Goal: Complete Application Form: Complete application form

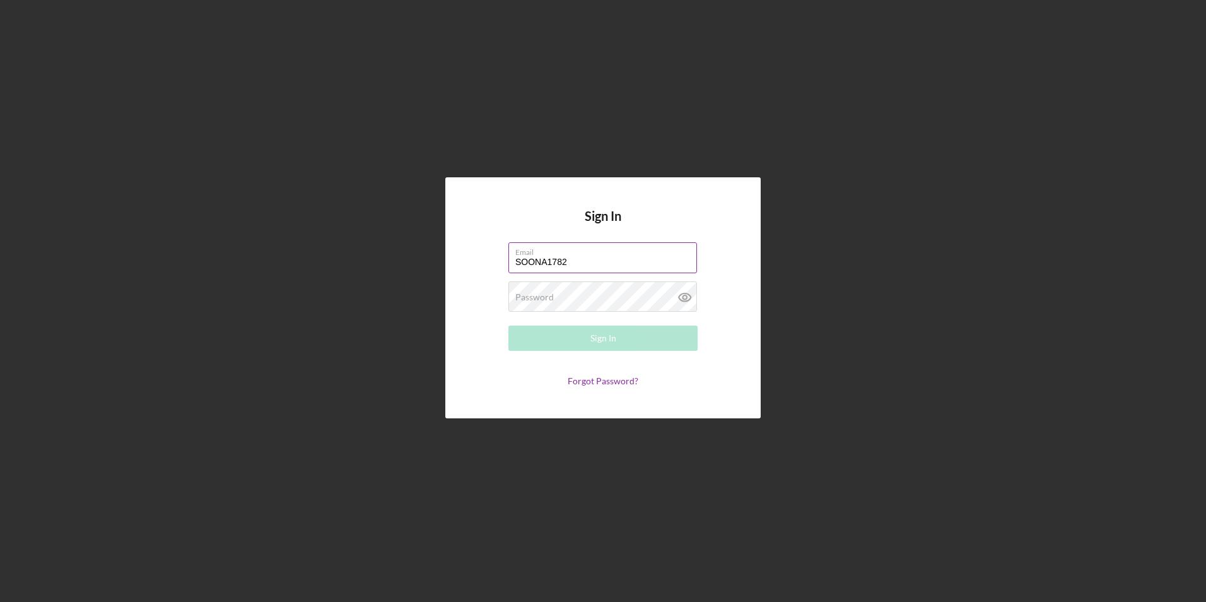
type input "[EMAIL_ADDRESS][DOMAIN_NAME]"
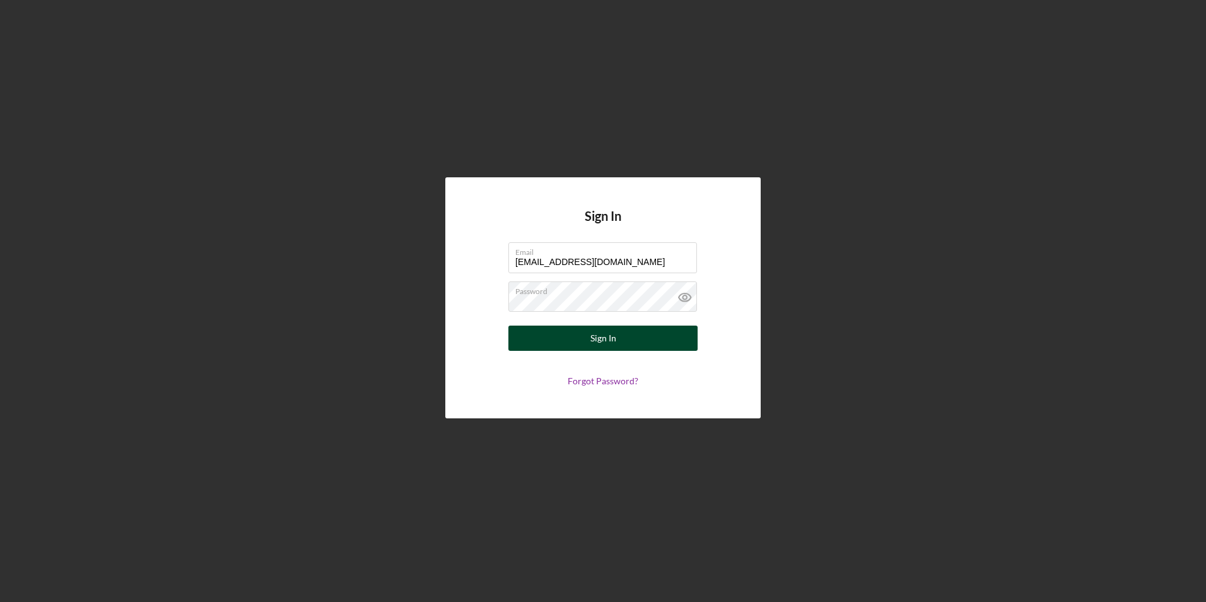
click at [642, 345] on button "Sign In" at bounding box center [602, 337] width 189 height 25
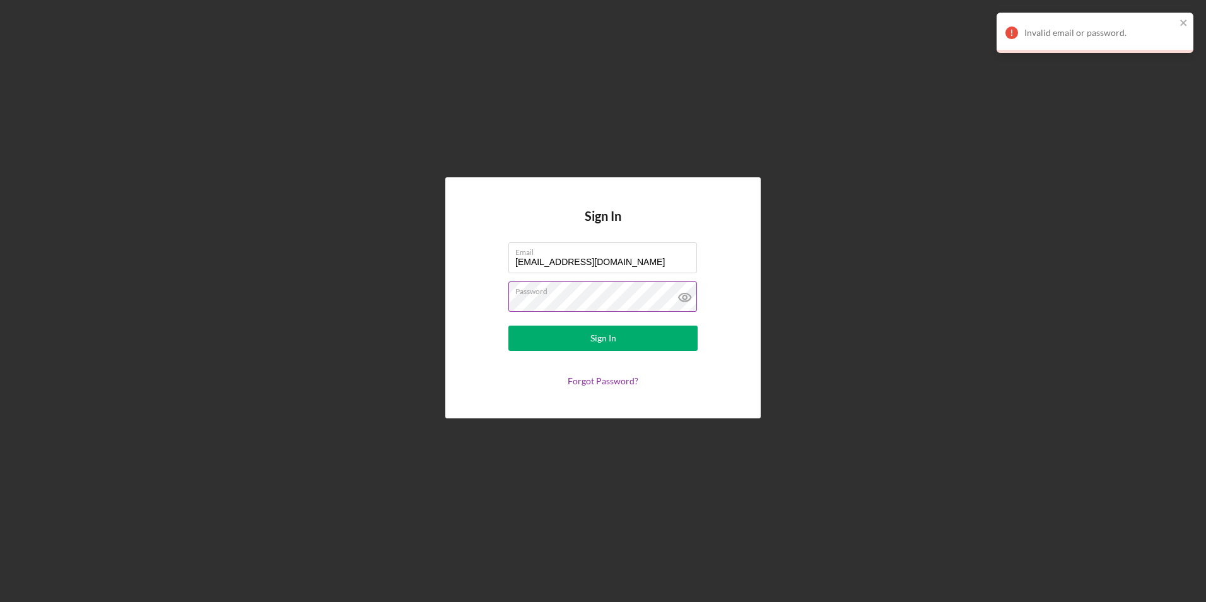
click at [681, 296] on icon at bounding box center [685, 297] width 32 height 32
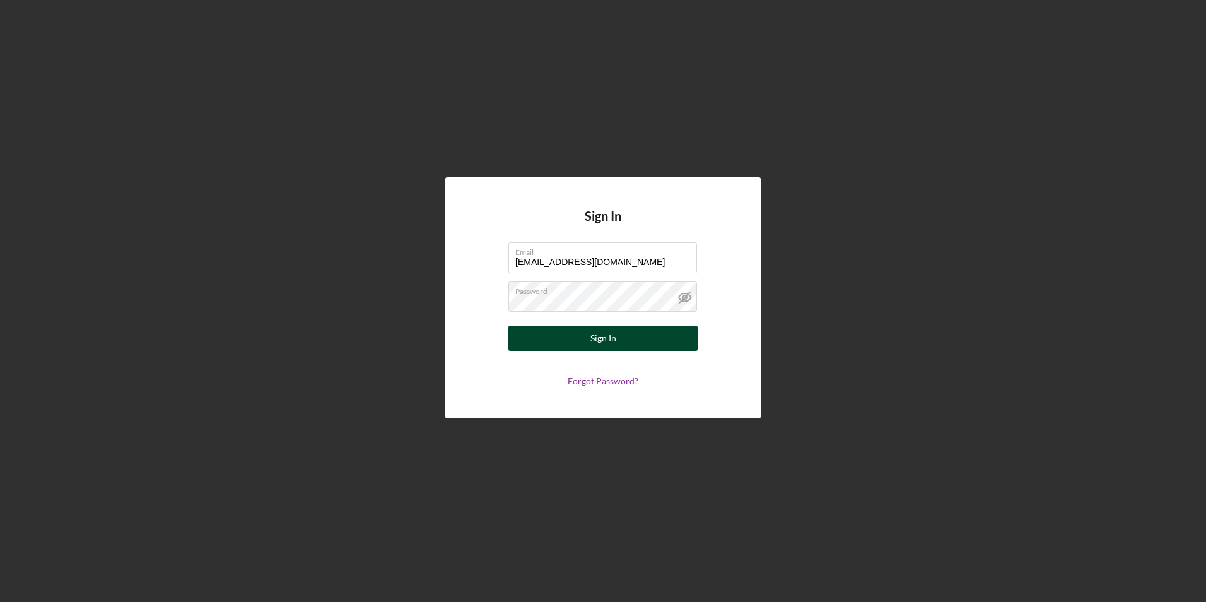
click at [539, 329] on button "Sign In" at bounding box center [602, 337] width 189 height 25
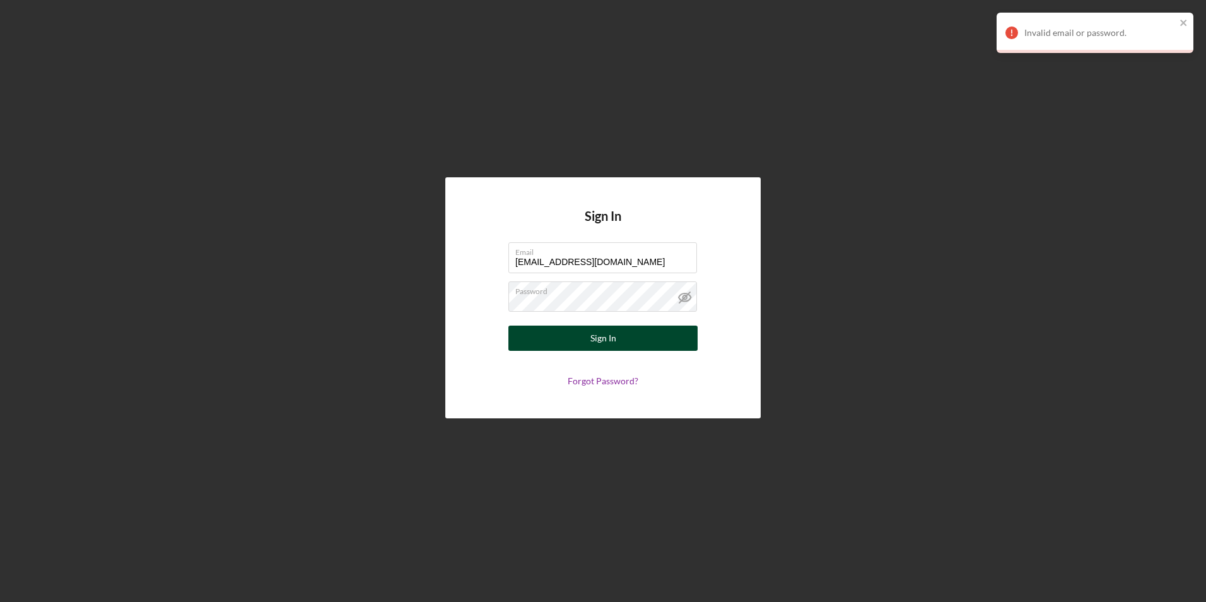
click at [585, 331] on button "Sign In" at bounding box center [602, 337] width 189 height 25
click at [583, 330] on button "Sign In" at bounding box center [602, 337] width 189 height 25
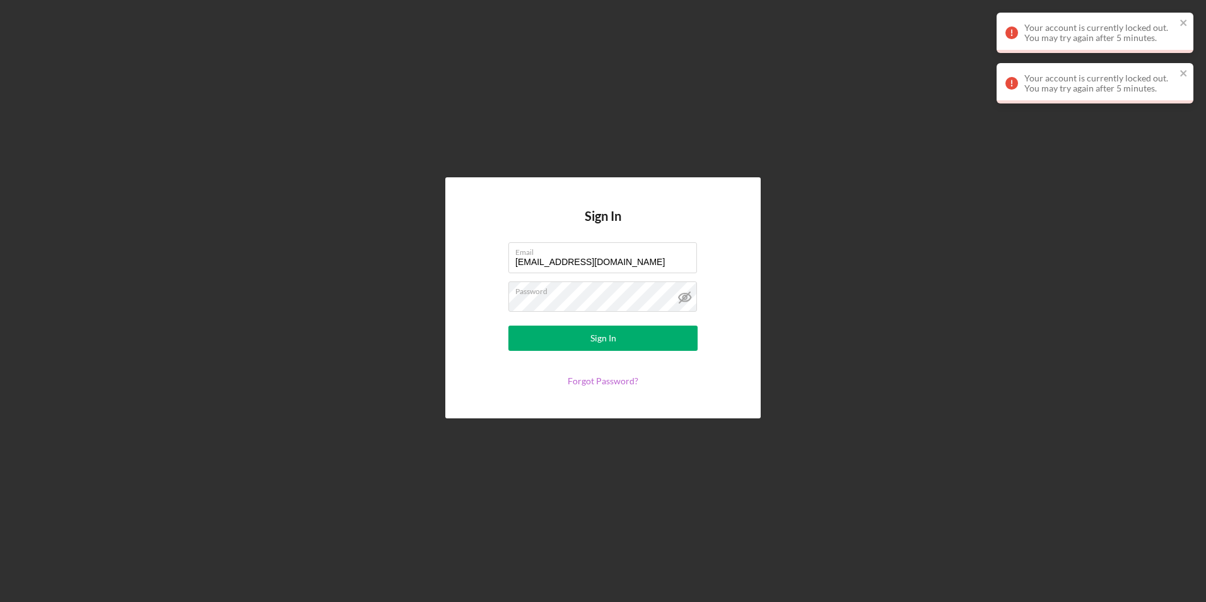
click at [591, 375] on link "Forgot Password?" at bounding box center [603, 380] width 71 height 11
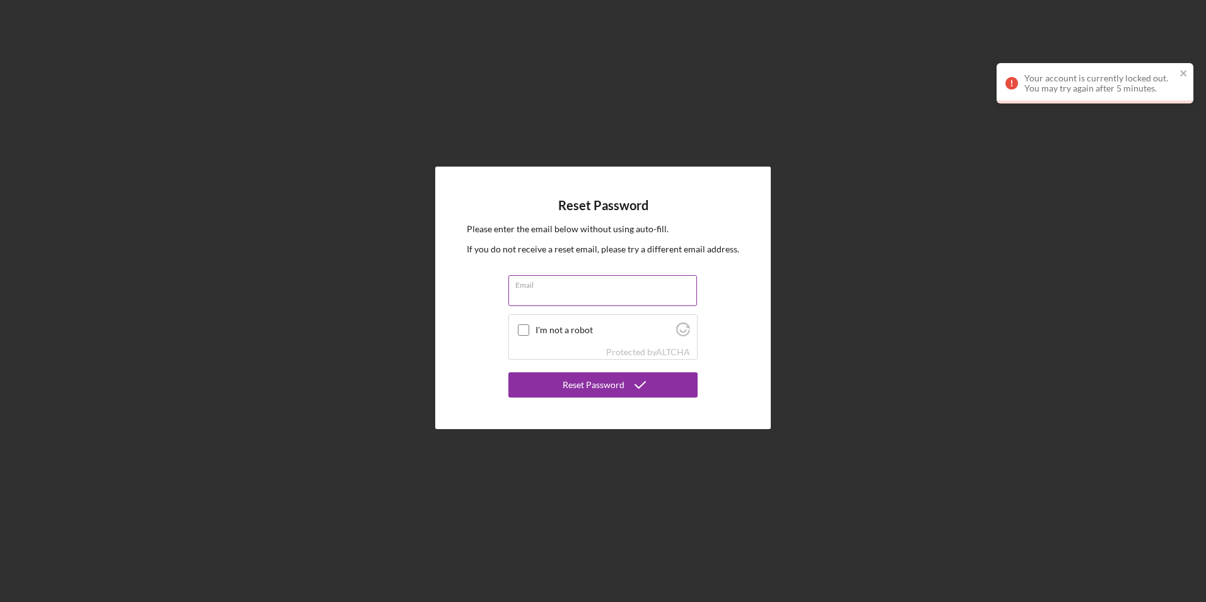
click at [560, 300] on input "Email" at bounding box center [602, 290] width 189 height 30
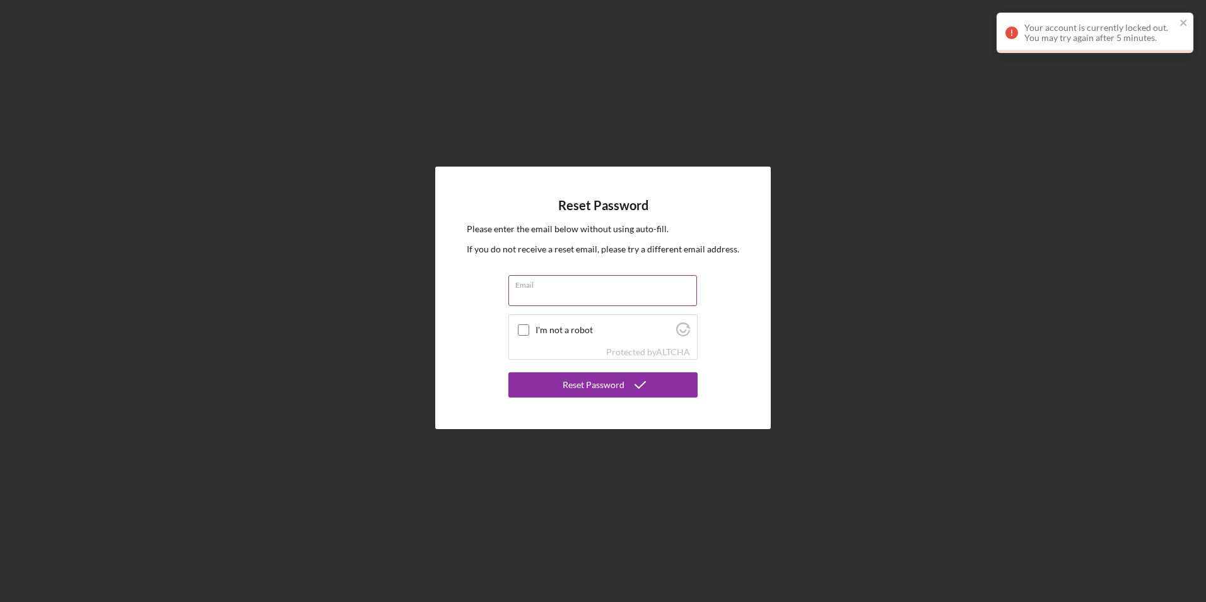
type input "soona1782@yahoo.com"
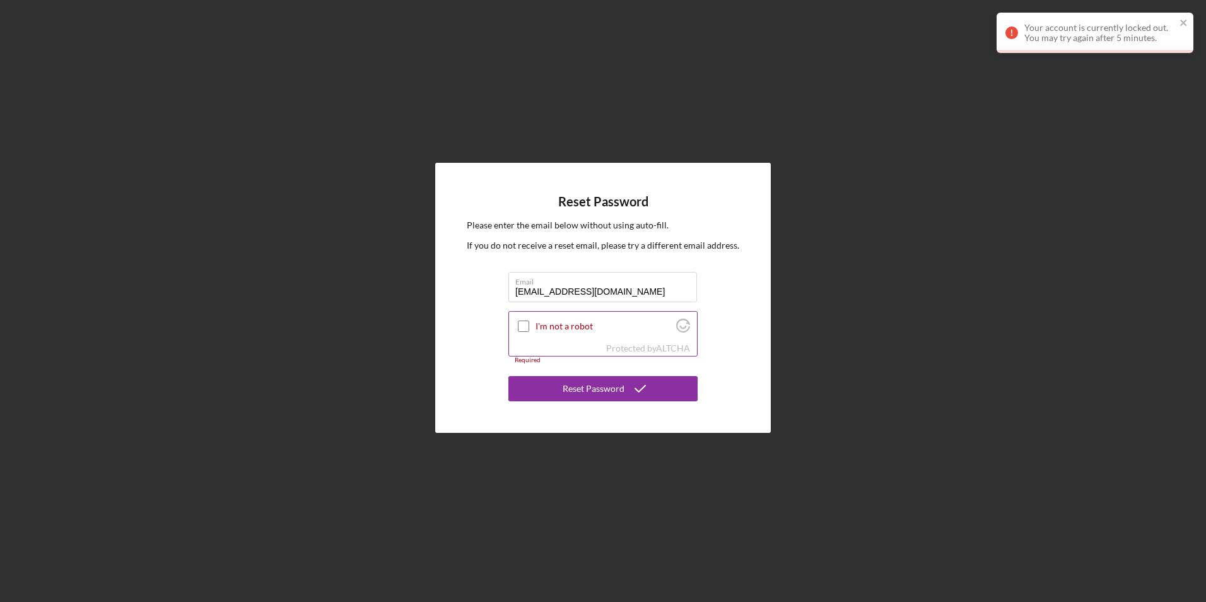
click at [519, 324] on input "I'm not a robot" at bounding box center [523, 325] width 11 height 11
checkbox input "true"
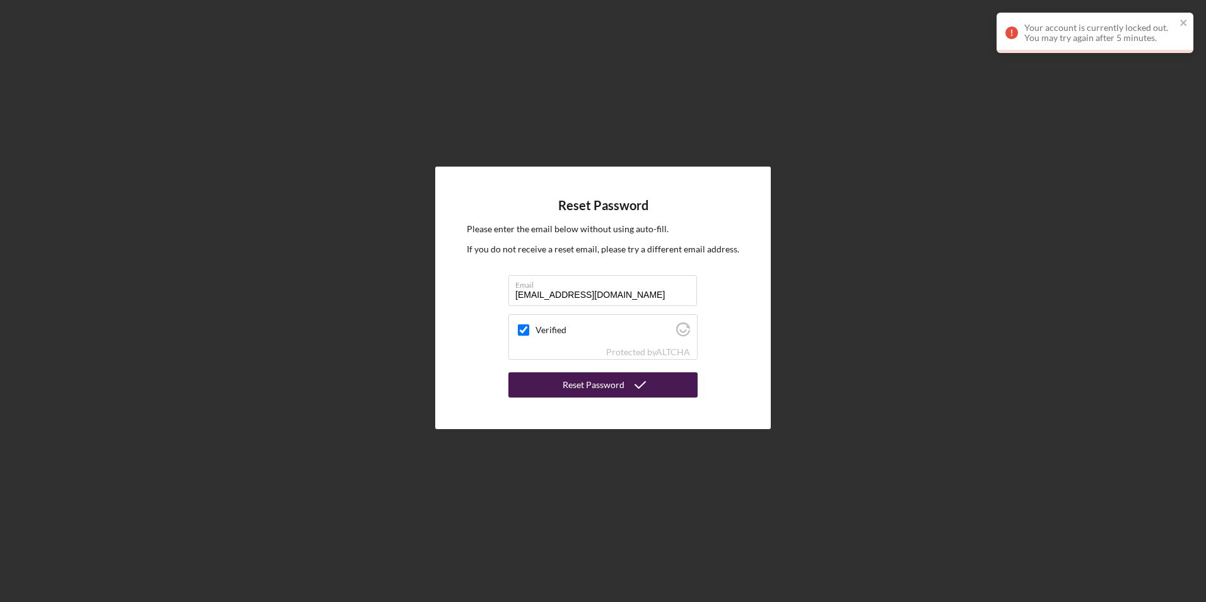
click at [549, 380] on button "Reset Password" at bounding box center [602, 384] width 189 height 25
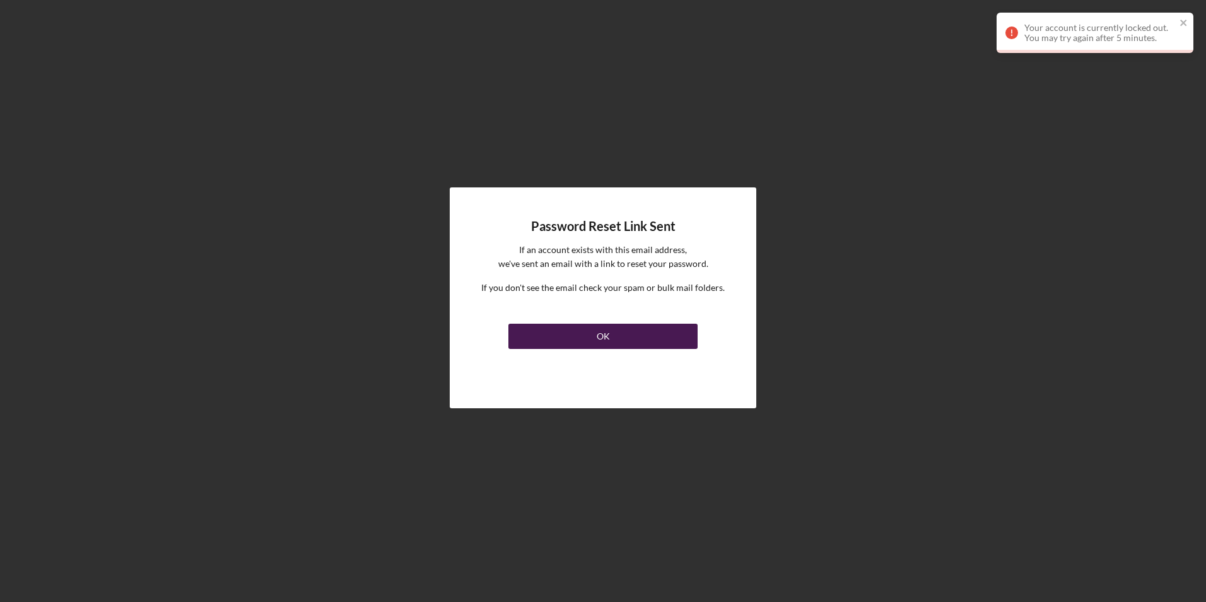
click at [623, 338] on button "OK" at bounding box center [602, 336] width 189 height 25
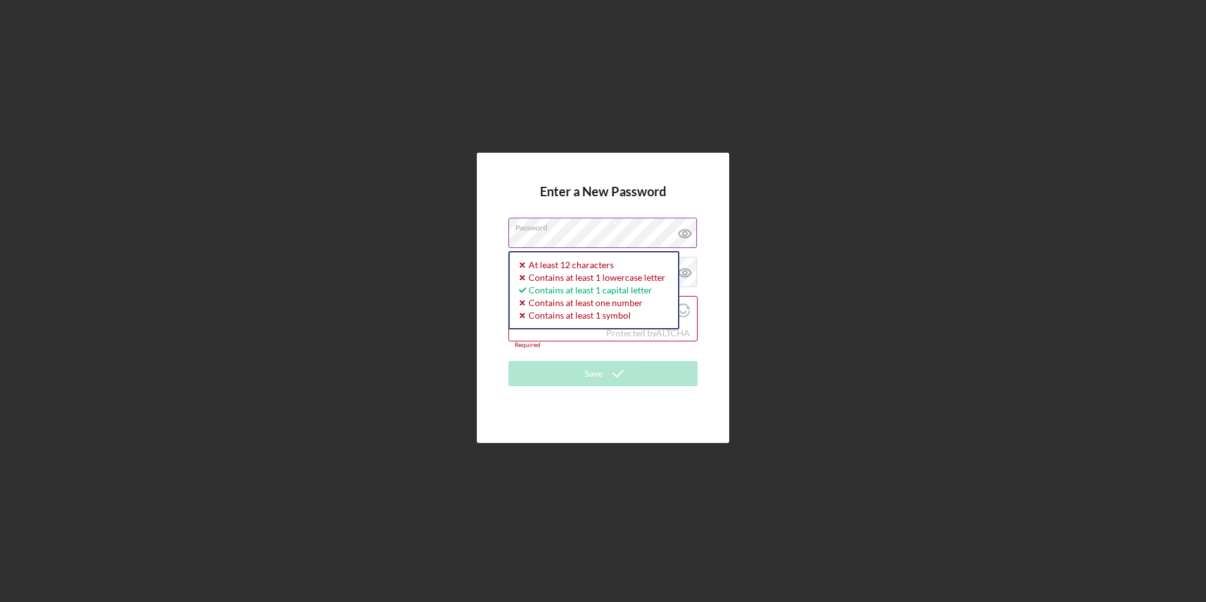
click at [683, 231] on icon at bounding box center [685, 234] width 32 height 32
click at [501, 306] on div "Enter a New Password Password At least 12 characters Contains at least 1 lowerc…" at bounding box center [603, 298] width 252 height 290
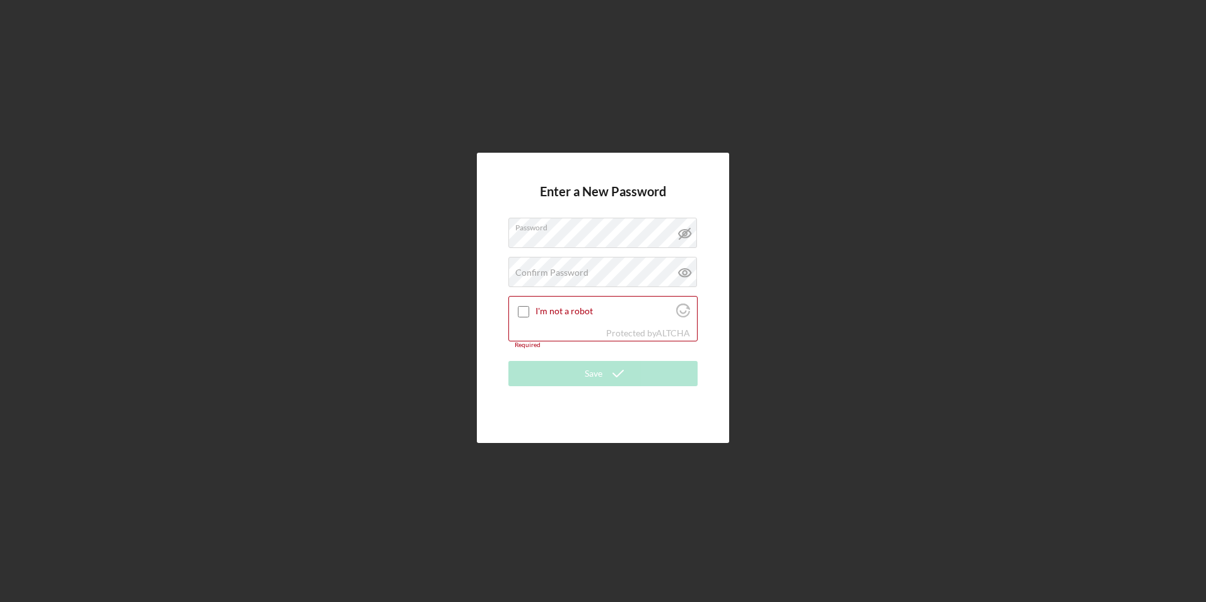
click at [500, 284] on div "Enter a New Password Password Confirm Password Passwords do not match. I'm not …" at bounding box center [603, 298] width 252 height 290
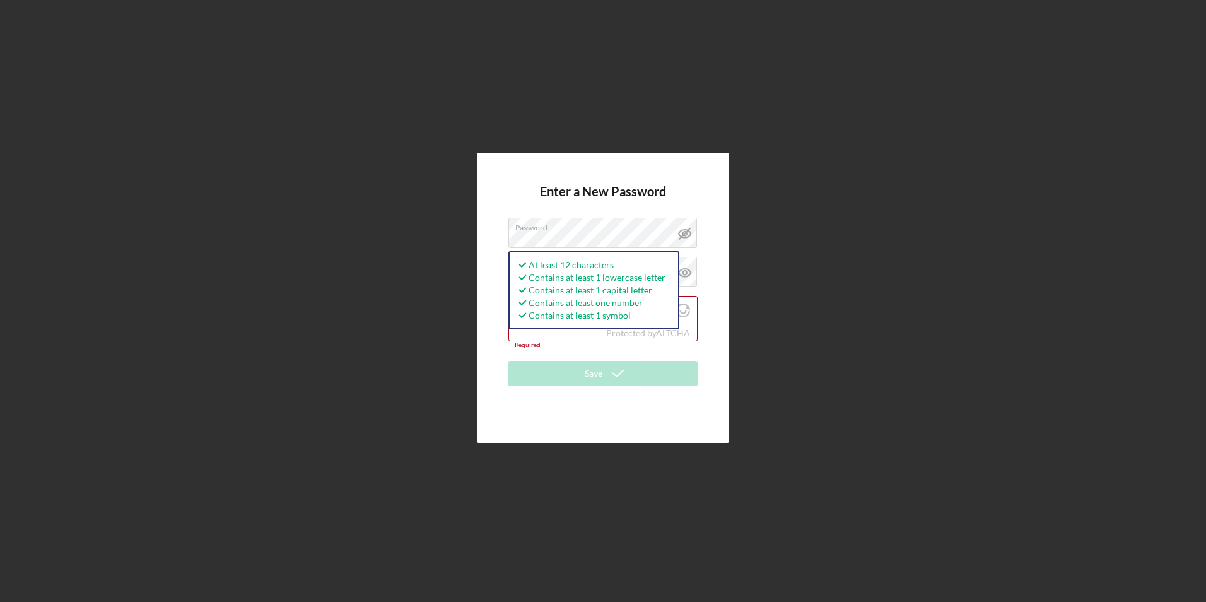
click at [492, 324] on div "Enter a New Password Password At least 12 characters Contains at least 1 lowerc…" at bounding box center [603, 298] width 252 height 290
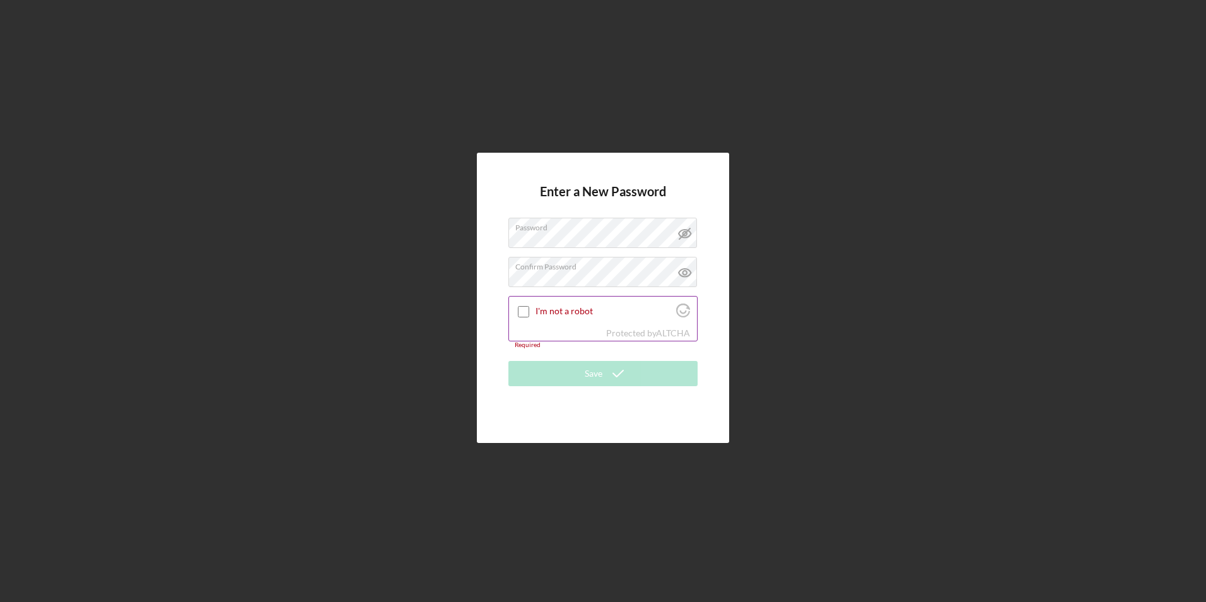
click at [522, 315] on input "I'm not a robot" at bounding box center [523, 311] width 11 height 11
checkbox input "true"
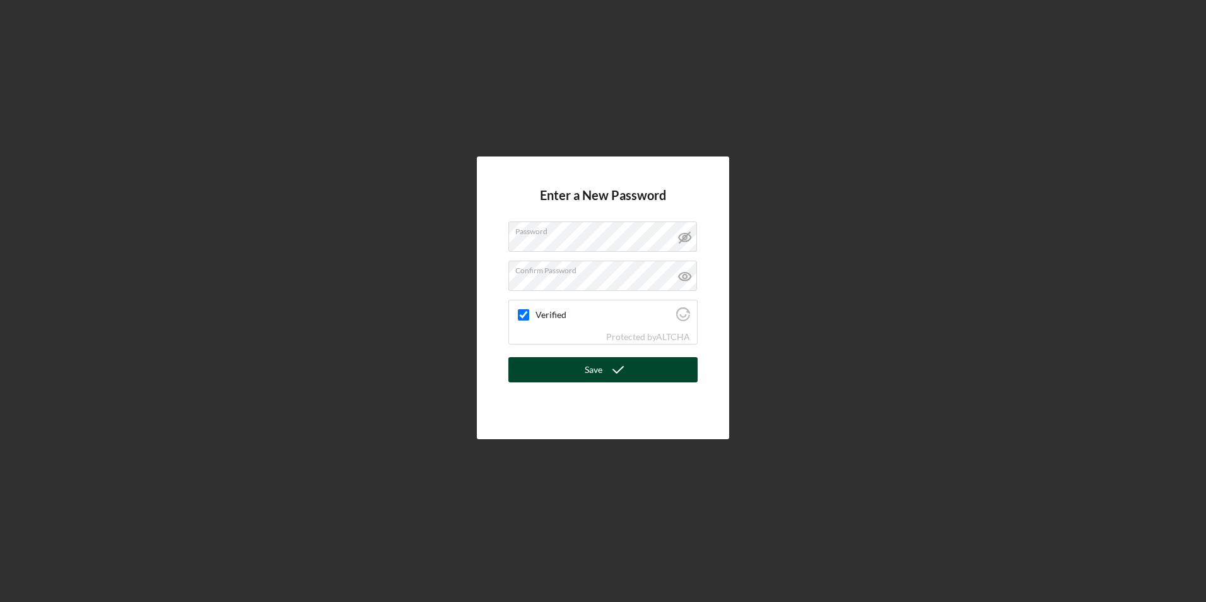
click at [542, 372] on button "Save" at bounding box center [602, 369] width 189 height 25
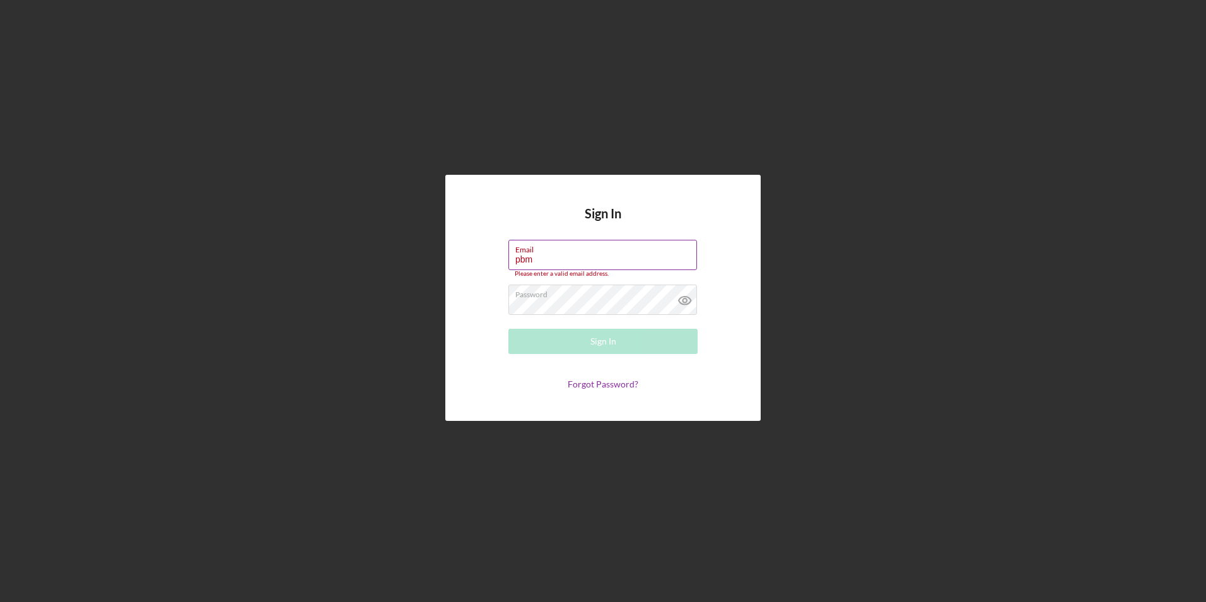
click at [534, 258] on input "pbm" at bounding box center [602, 255] width 189 height 30
type input "p"
type input "[EMAIL_ADDRESS][DOMAIN_NAME]"
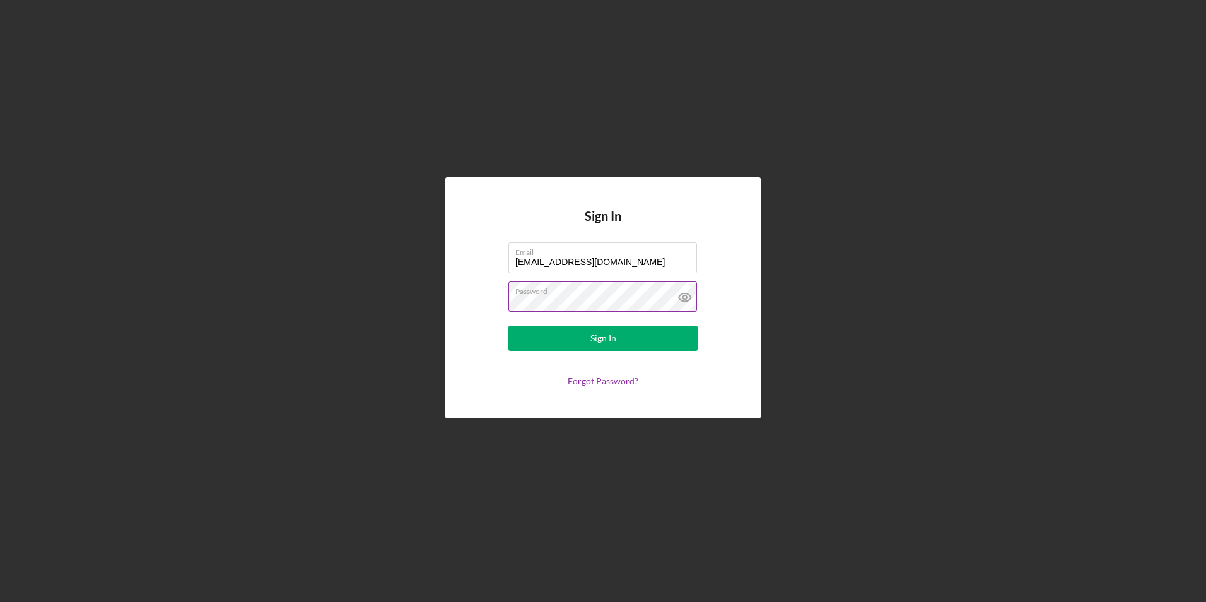
click at [686, 299] on icon at bounding box center [684, 297] width 4 height 4
click at [583, 337] on button "Sign In" at bounding box center [602, 337] width 189 height 25
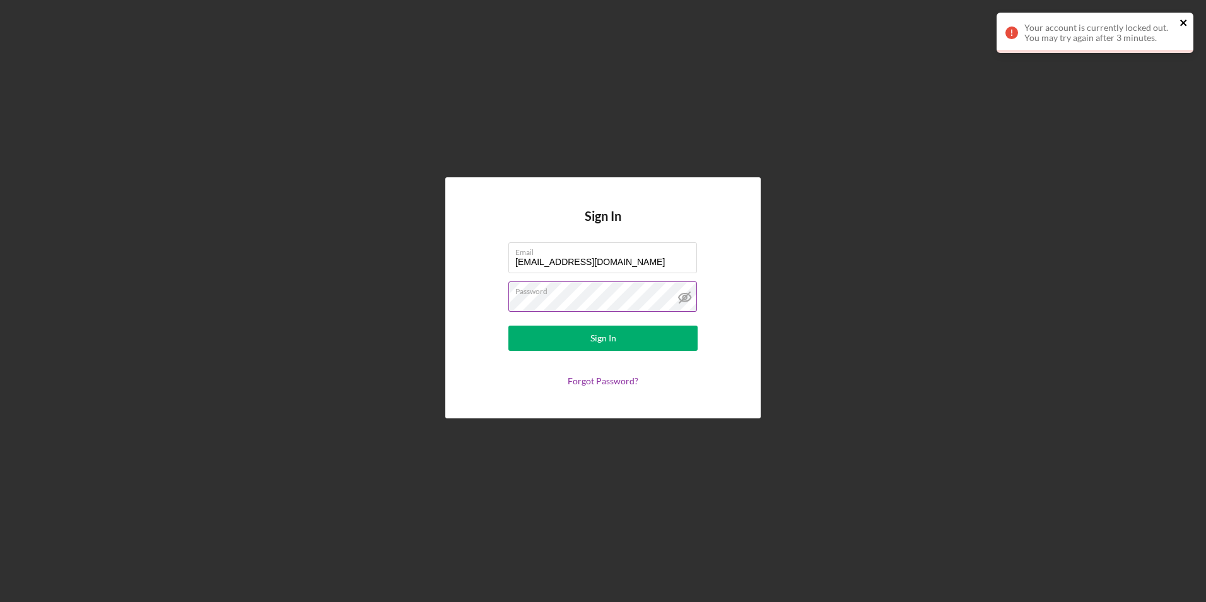
click at [1183, 18] on icon "close" at bounding box center [1183, 23] width 9 height 10
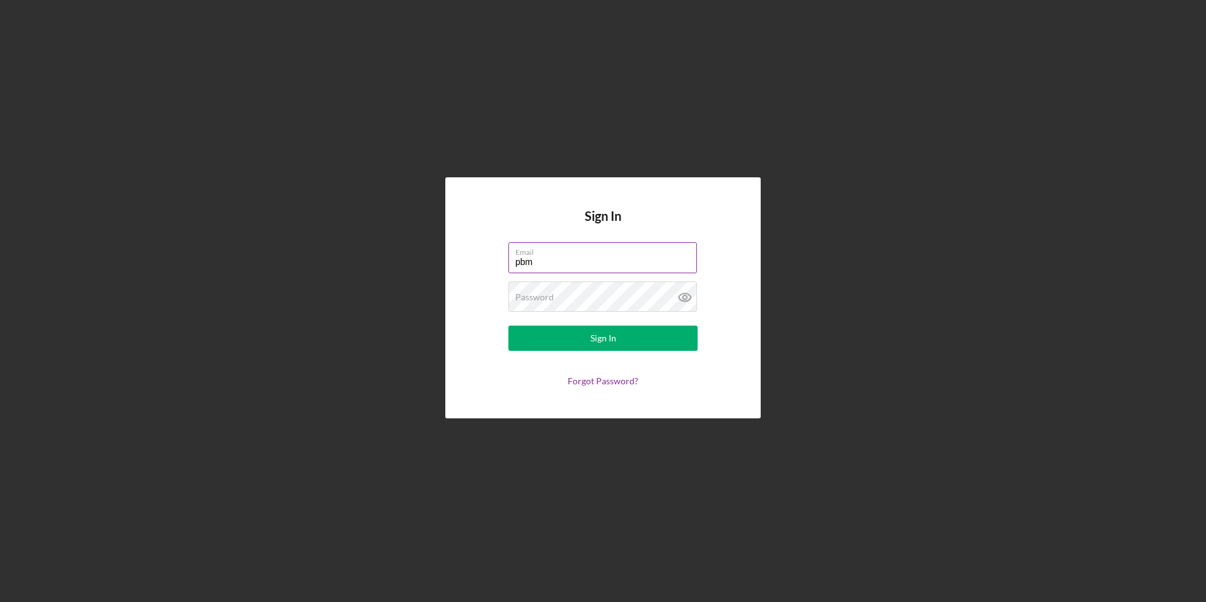
click at [558, 262] on input "pbm" at bounding box center [602, 257] width 189 height 30
type input "p"
click at [558, 262] on input "Email" at bounding box center [602, 257] width 189 height 30
type input "[EMAIL_ADDRESS][DOMAIN_NAME]"
click at [689, 298] on icon at bounding box center [685, 297] width 32 height 32
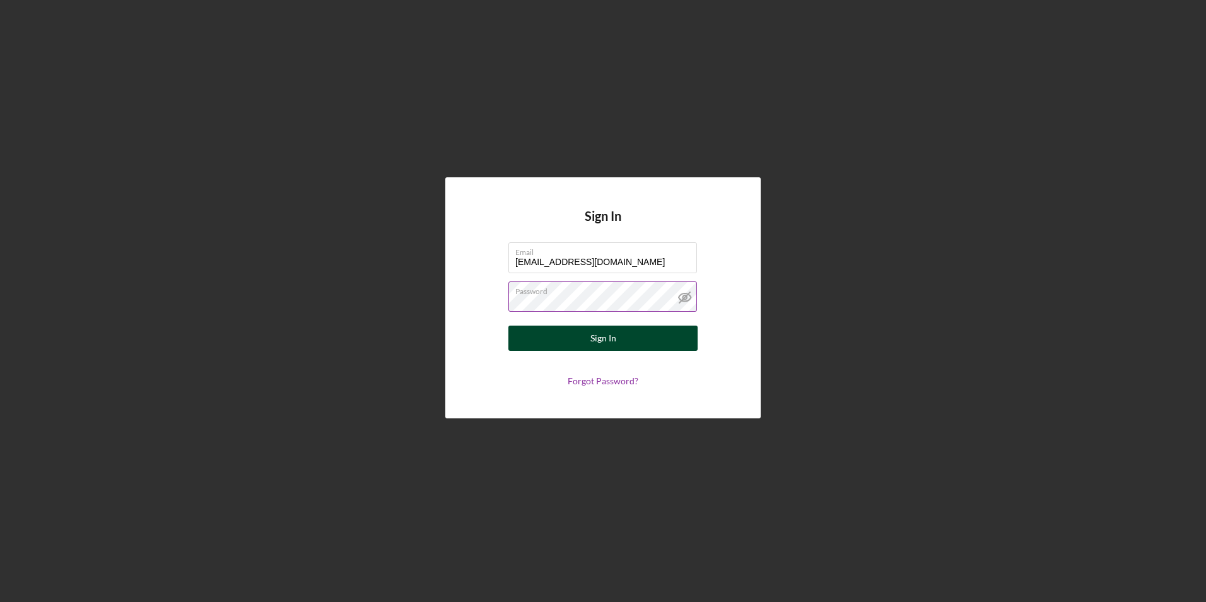
click at [572, 337] on button "Sign In" at bounding box center [602, 337] width 189 height 25
click at [609, 336] on div "Sign In" at bounding box center [603, 337] width 26 height 25
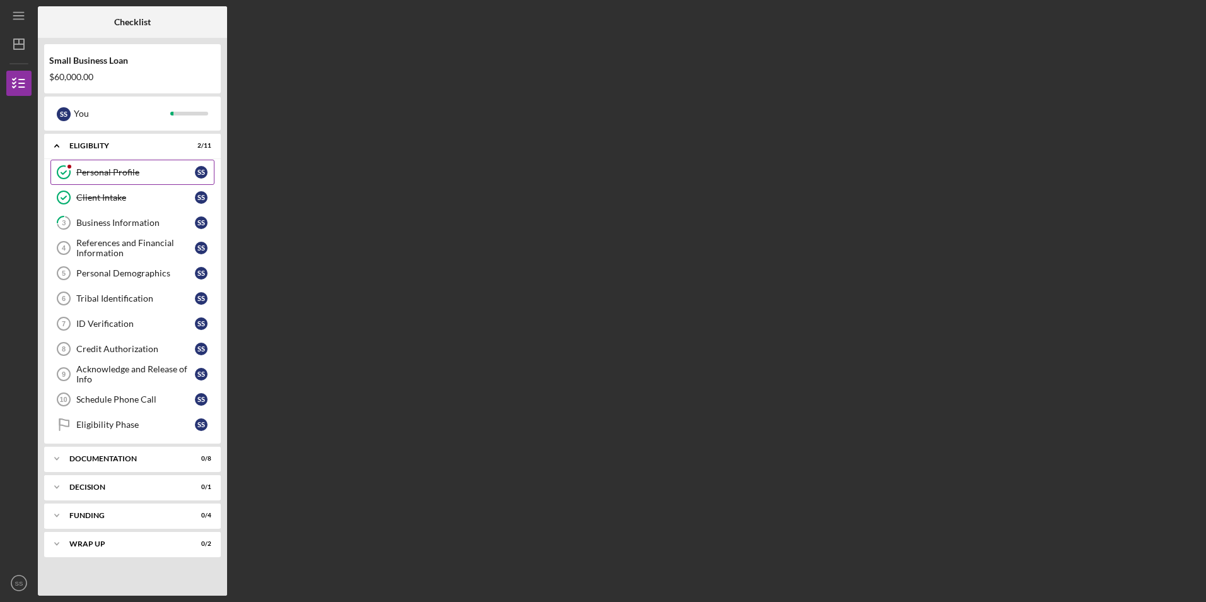
click at [132, 179] on link "Personal Profile Personal Profile S S" at bounding box center [132, 172] width 164 height 25
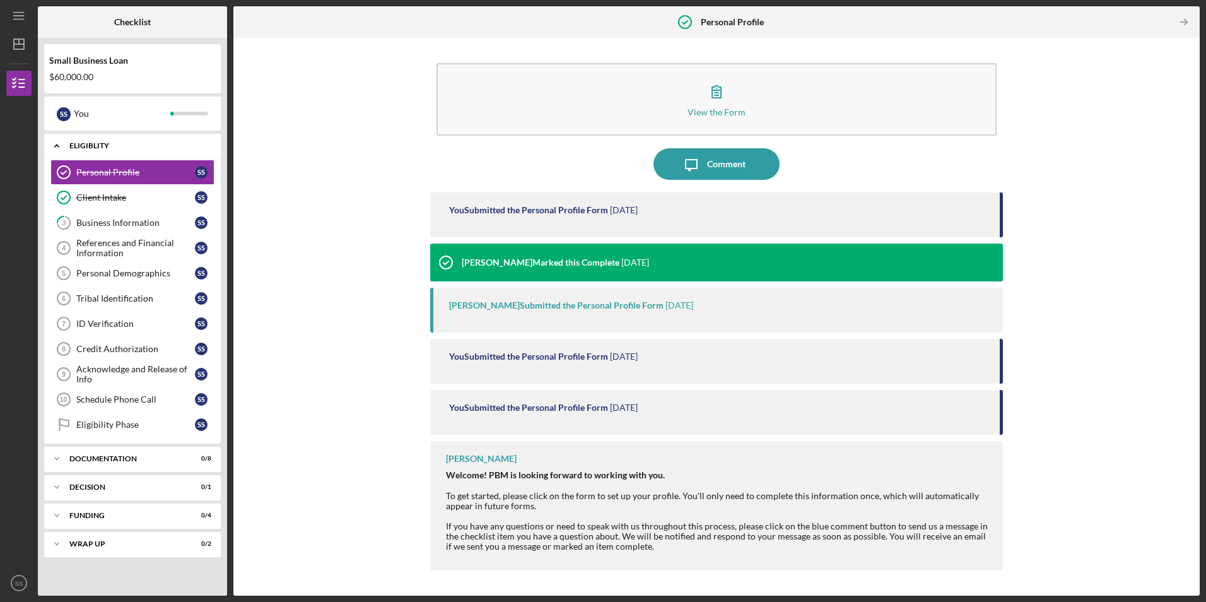
click at [88, 147] on div "Eligiblity" at bounding box center [137, 146] width 136 height 8
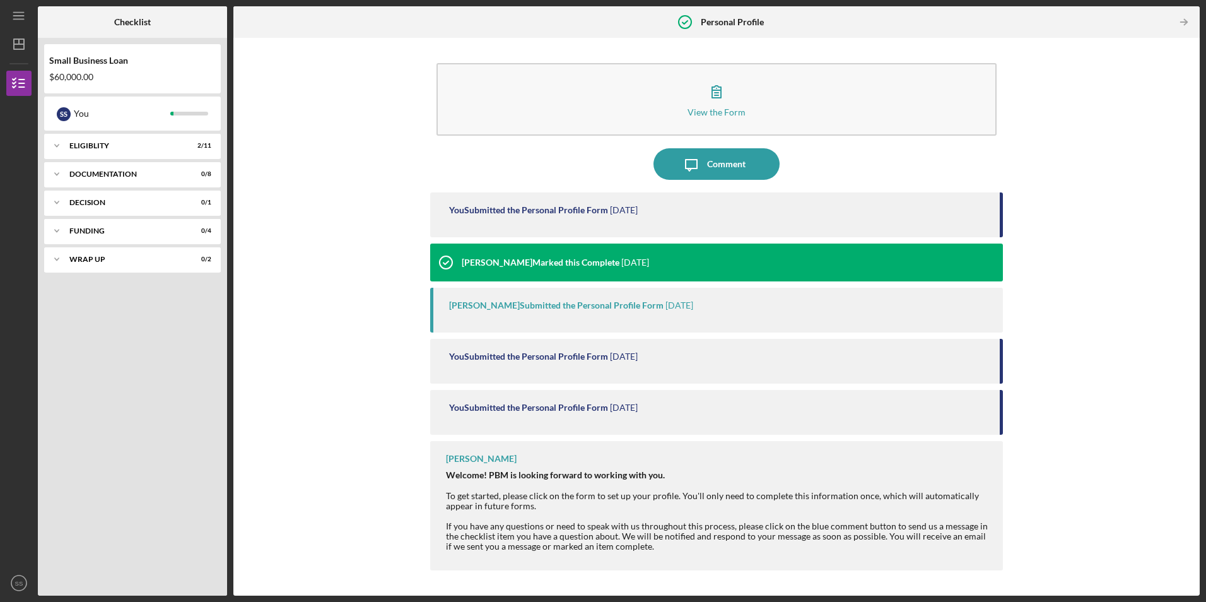
click at [72, 72] on div "$60,000.00" at bounding box center [132, 77] width 167 height 10
click at [69, 112] on div "S S" at bounding box center [64, 114] width 14 height 14
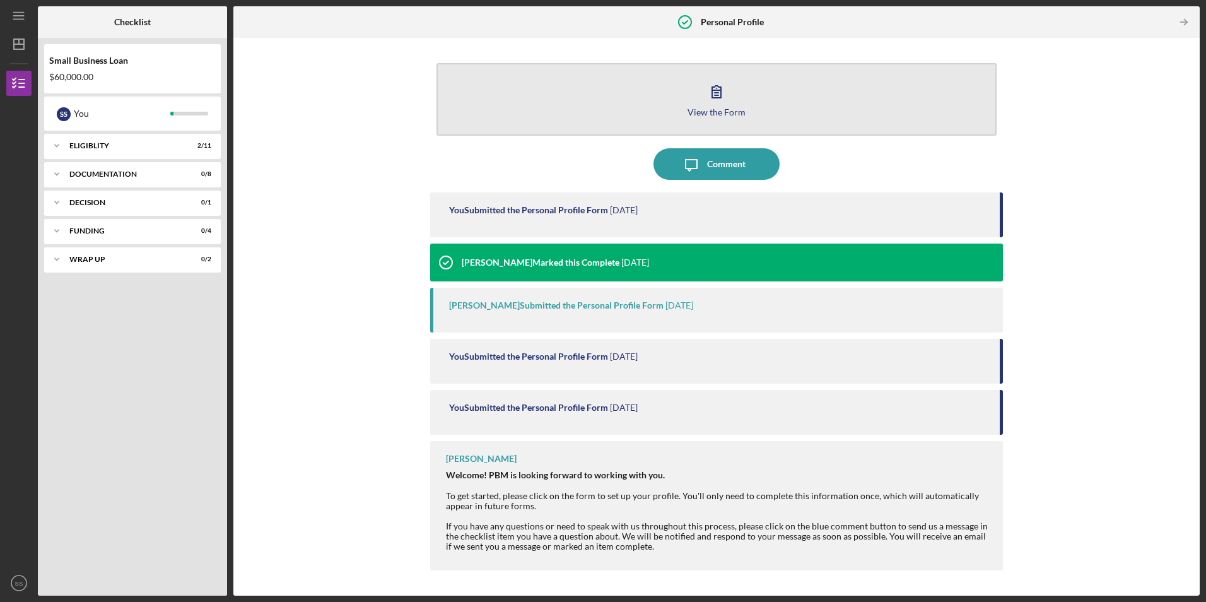
click at [713, 87] on icon "button" at bounding box center [717, 92] width 32 height 32
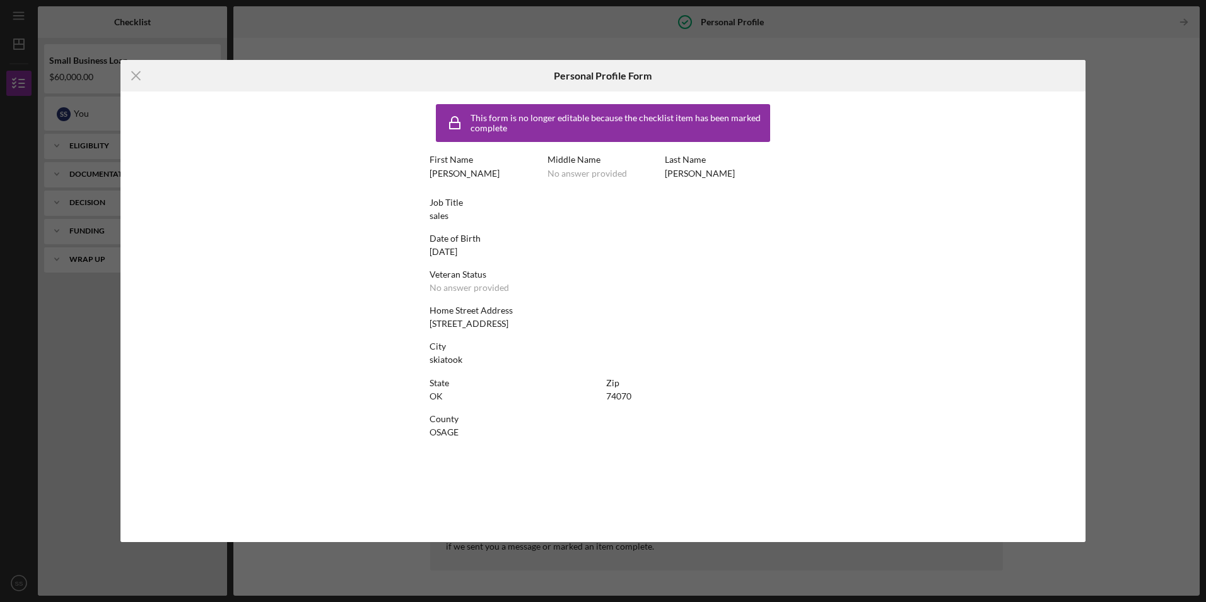
click at [576, 165] on div "Middle Name" at bounding box center [603, 160] width 112 height 10
click at [320, 33] on div "Icon/Menu Close Personal Profile Form This form is no longer editable because t…" at bounding box center [603, 301] width 1206 height 602
click at [131, 73] on icon "Icon/Menu Close" at bounding box center [136, 76] width 32 height 32
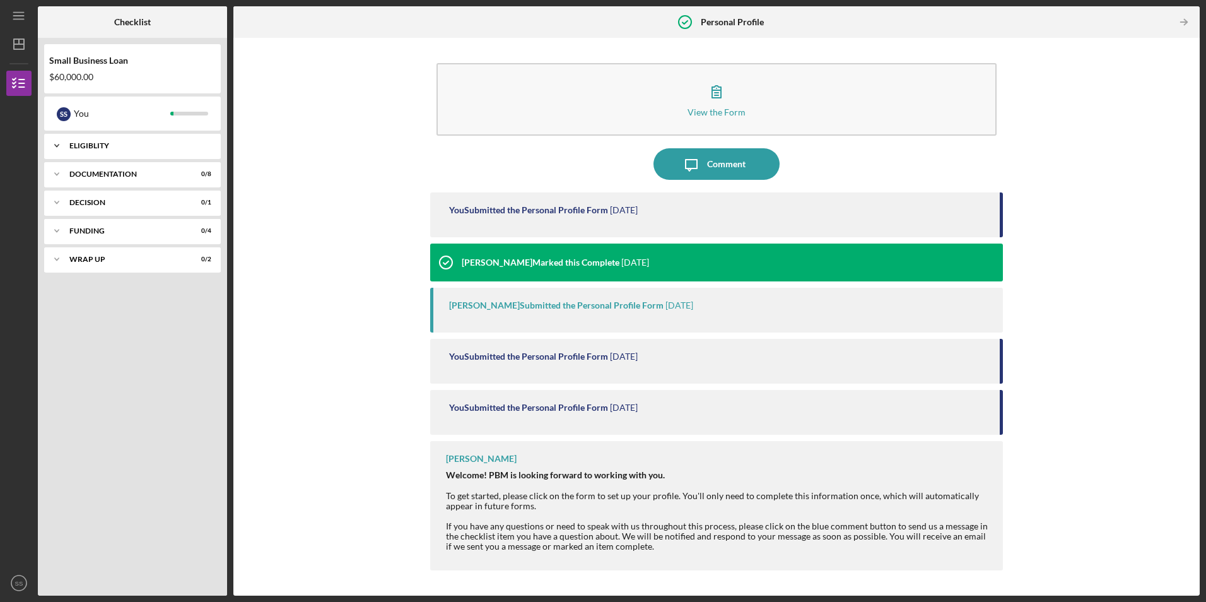
click at [96, 140] on div "Icon/Expander Eligiblity 2 / 11" at bounding box center [132, 145] width 177 height 25
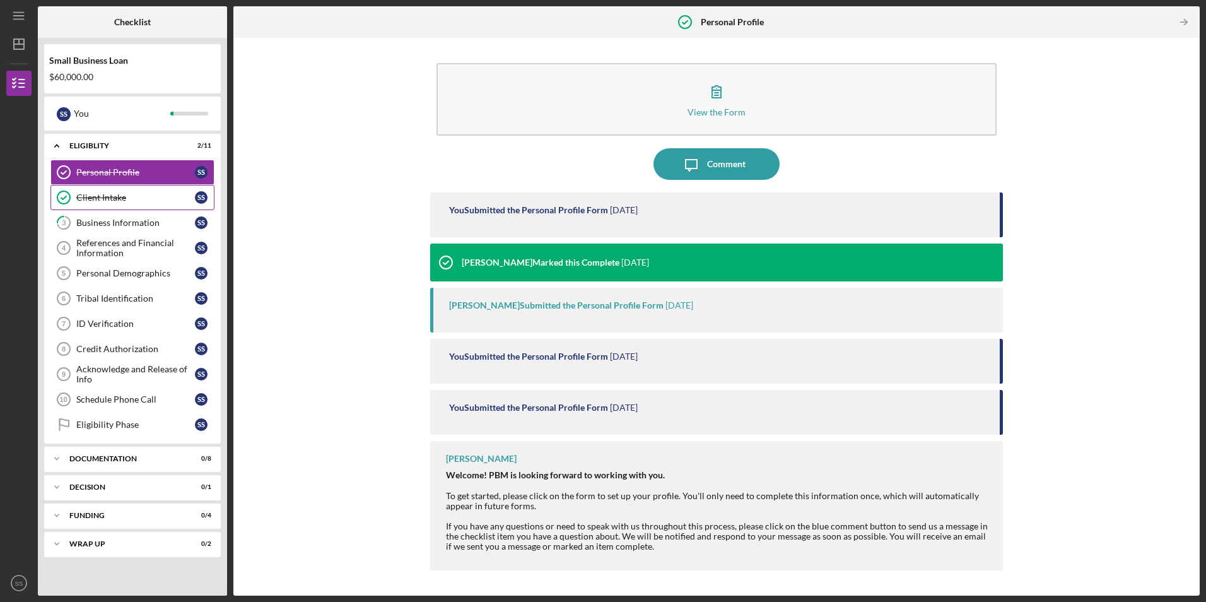
click at [153, 193] on div "Client Intake" at bounding box center [135, 197] width 119 height 10
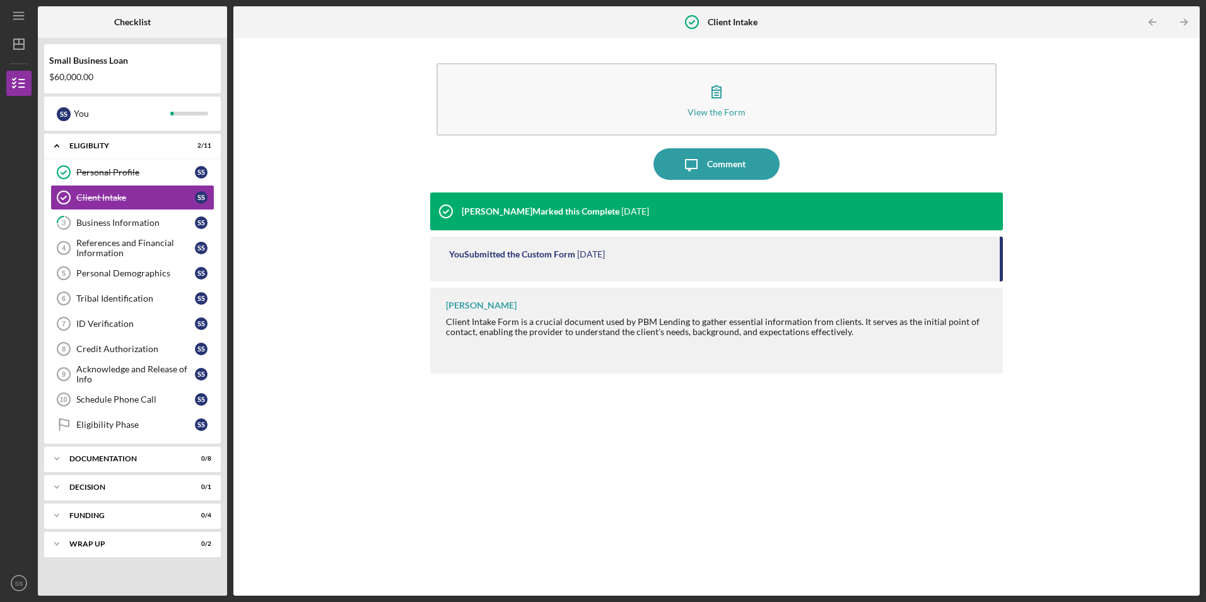
click at [561, 208] on div "[PERSON_NAME] Marked this Complete" at bounding box center [541, 211] width 158 height 10
click at [129, 220] on div "Business Information" at bounding box center [135, 223] width 119 height 10
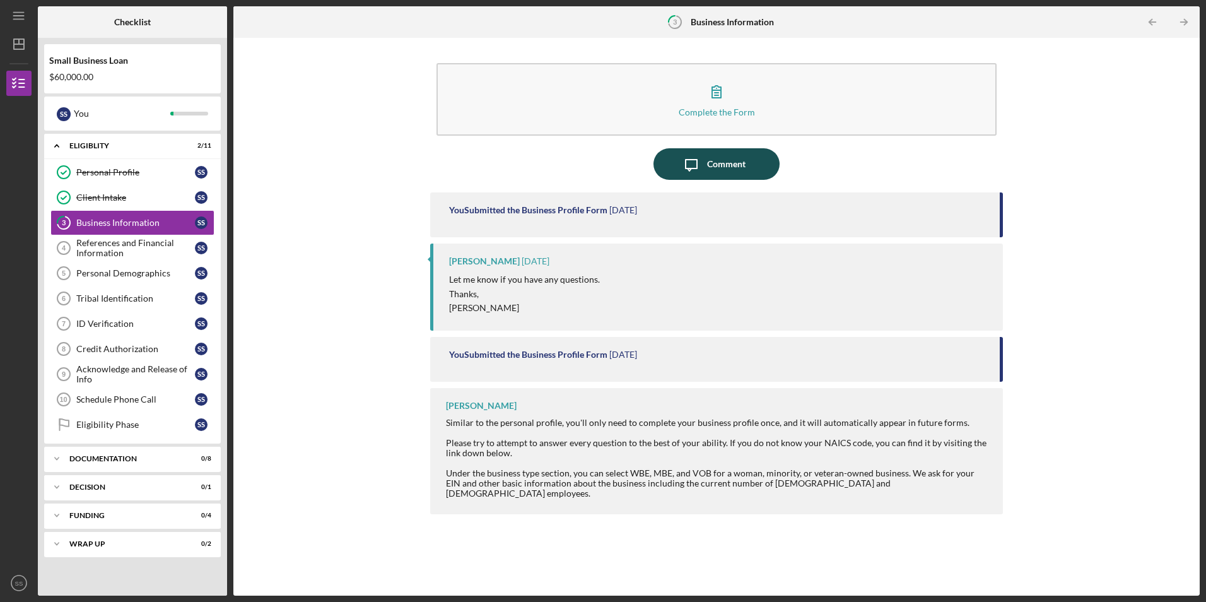
click at [733, 162] on div "Comment" at bounding box center [726, 164] width 38 height 32
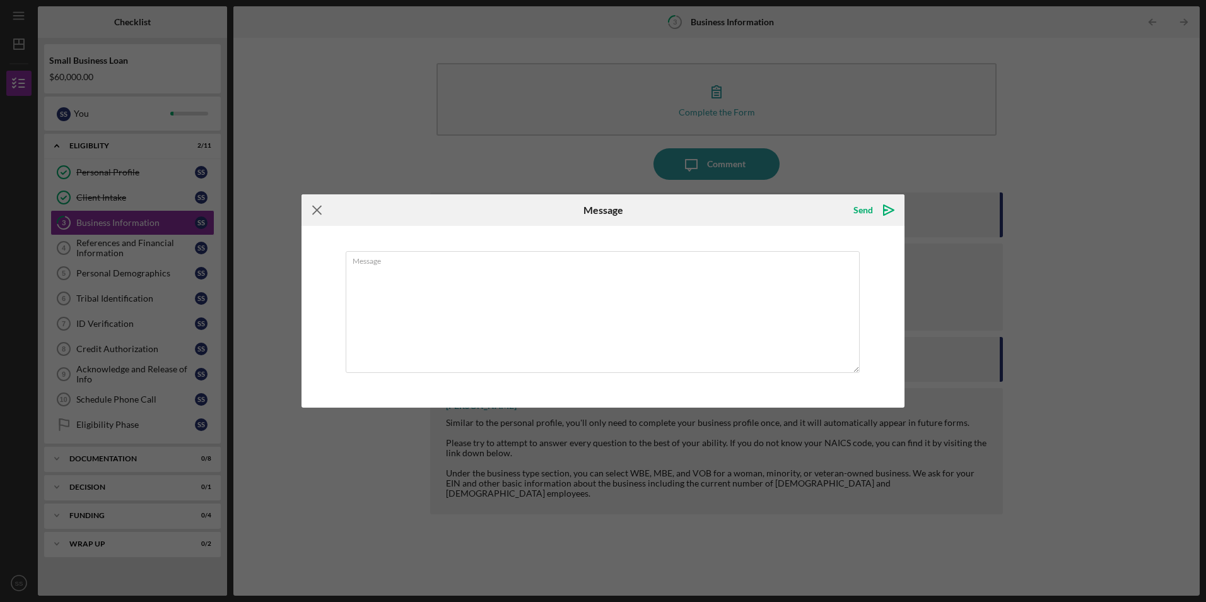
click at [316, 205] on icon "Icon/Menu Close" at bounding box center [317, 210] width 32 height 32
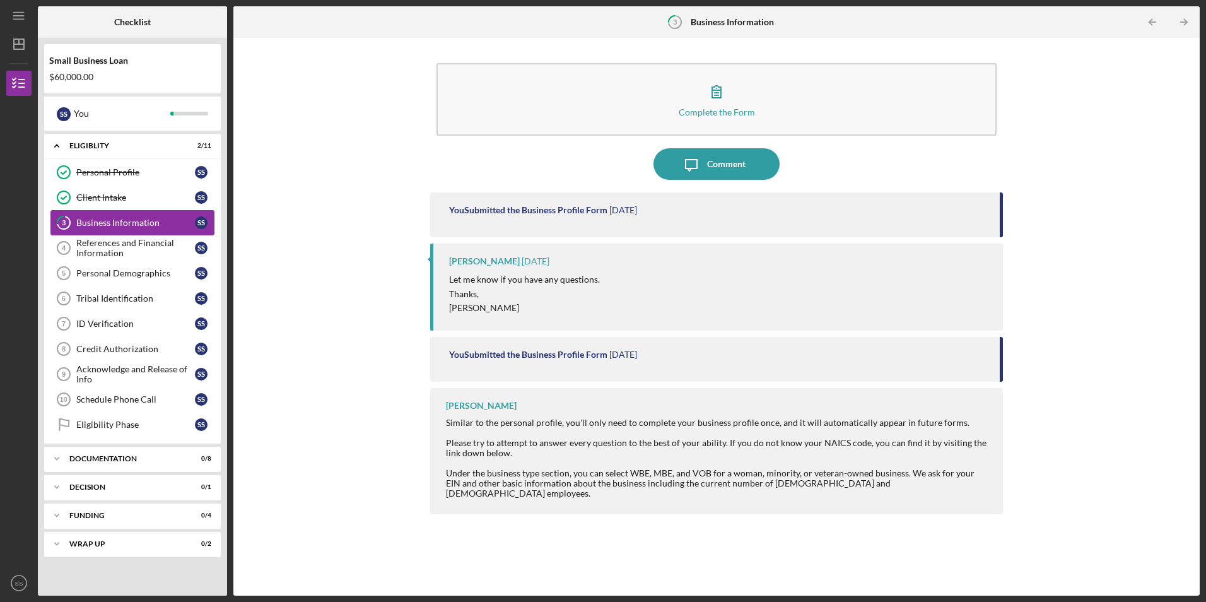
click at [145, 219] on div "Business Information" at bounding box center [135, 223] width 119 height 10
click at [73, 221] on icon "3" at bounding box center [64, 223] width 32 height 32
click at [676, 15] on icon "3" at bounding box center [675, 22] width 32 height 32
click at [676, 20] on tspan "3" at bounding box center [675, 22] width 4 height 8
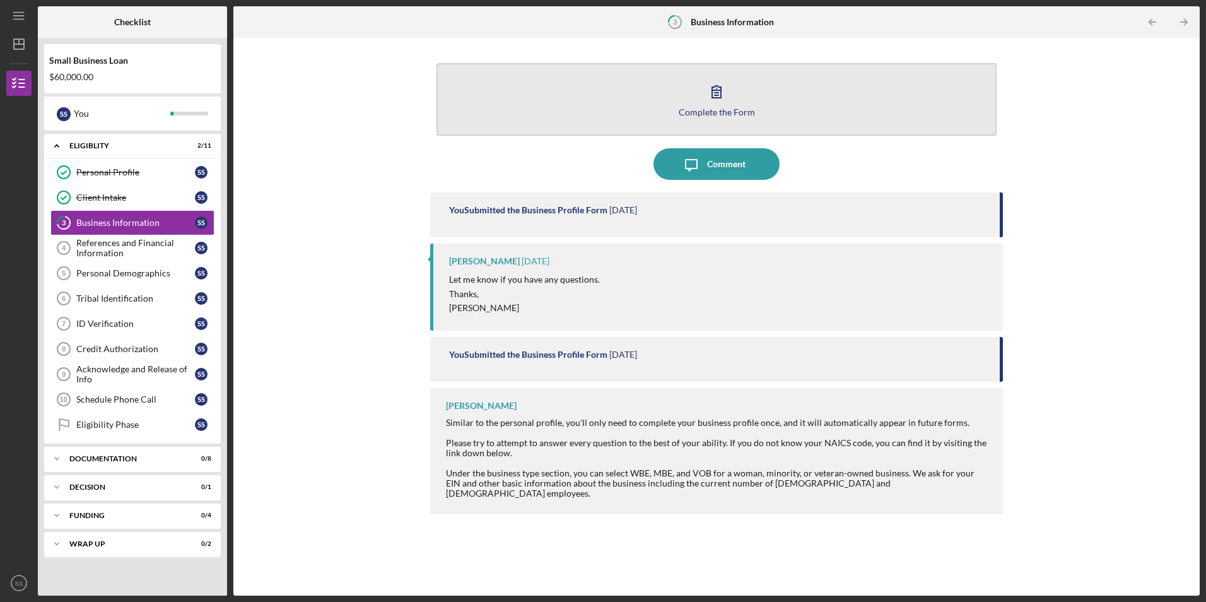
click at [717, 88] on icon "button" at bounding box center [717, 92] width 32 height 32
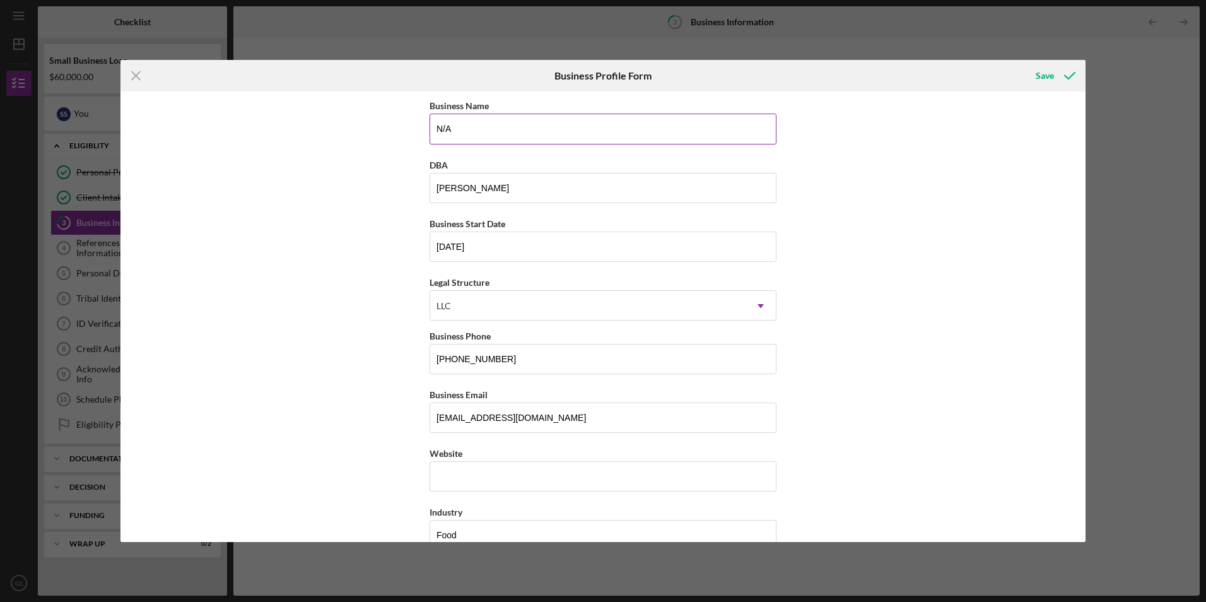
click at [461, 124] on input "N/A" at bounding box center [603, 129] width 347 height 30
type input "N"
type input "[PERSON_NAME]"
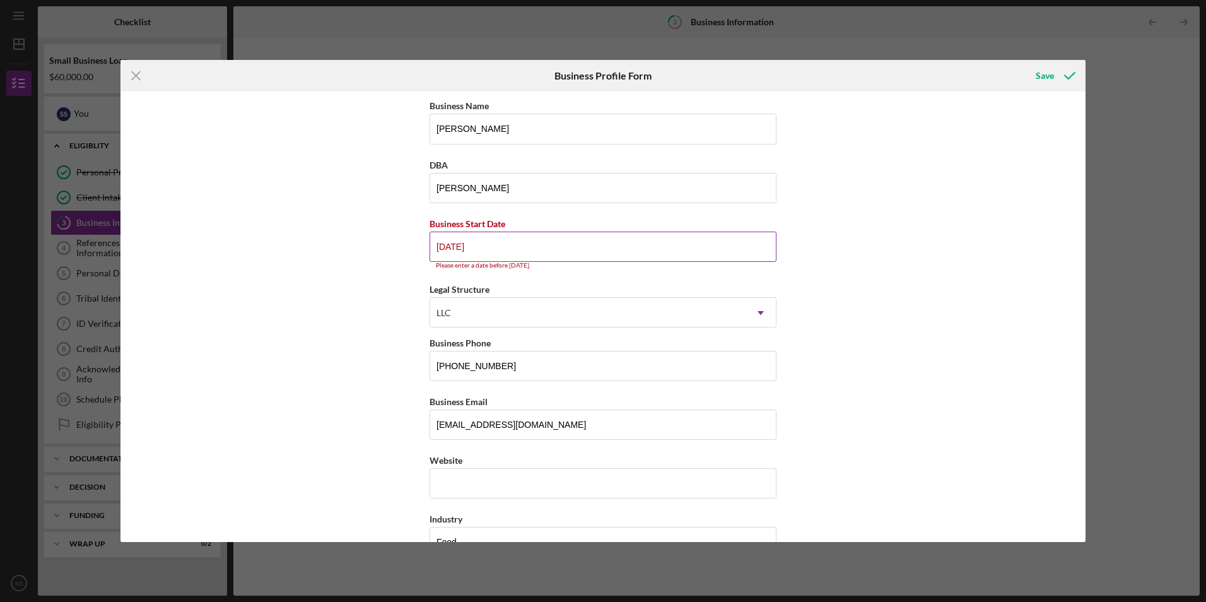
click at [498, 249] on input "[DATE]" at bounding box center [603, 246] width 347 height 30
type input "1m/dd/yyyy"
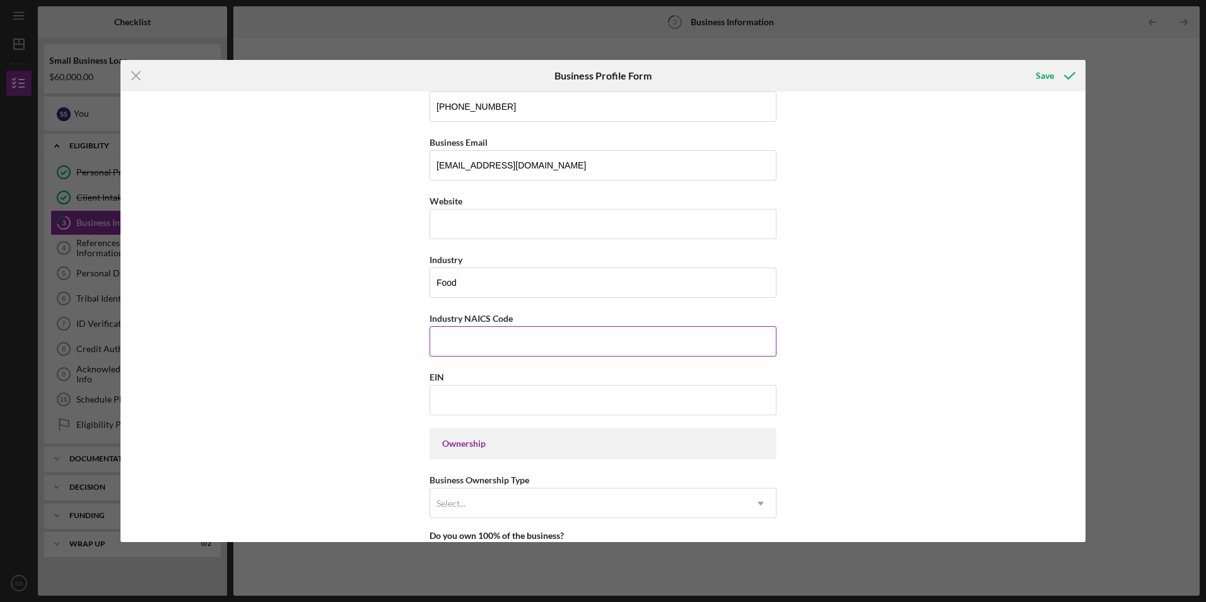
scroll to position [442, 0]
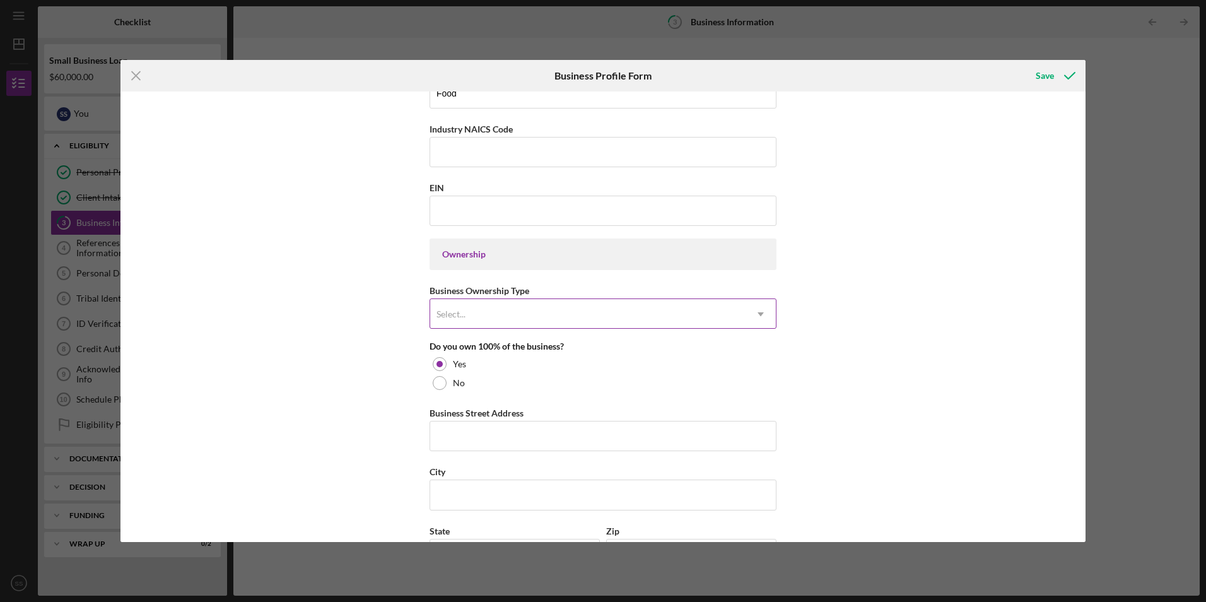
type input "[DATE]"
click at [466, 313] on div "Select..." at bounding box center [587, 314] width 315 height 29
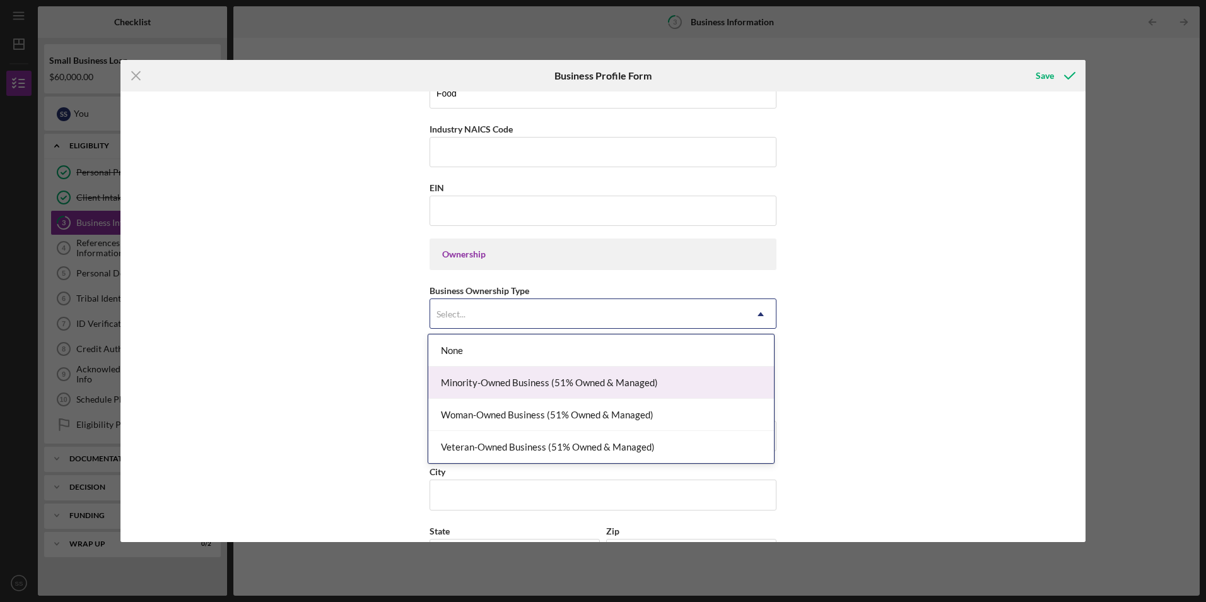
click at [462, 383] on div "Minority-Owned Business (51% Owned & Managed)" at bounding box center [601, 382] width 346 height 32
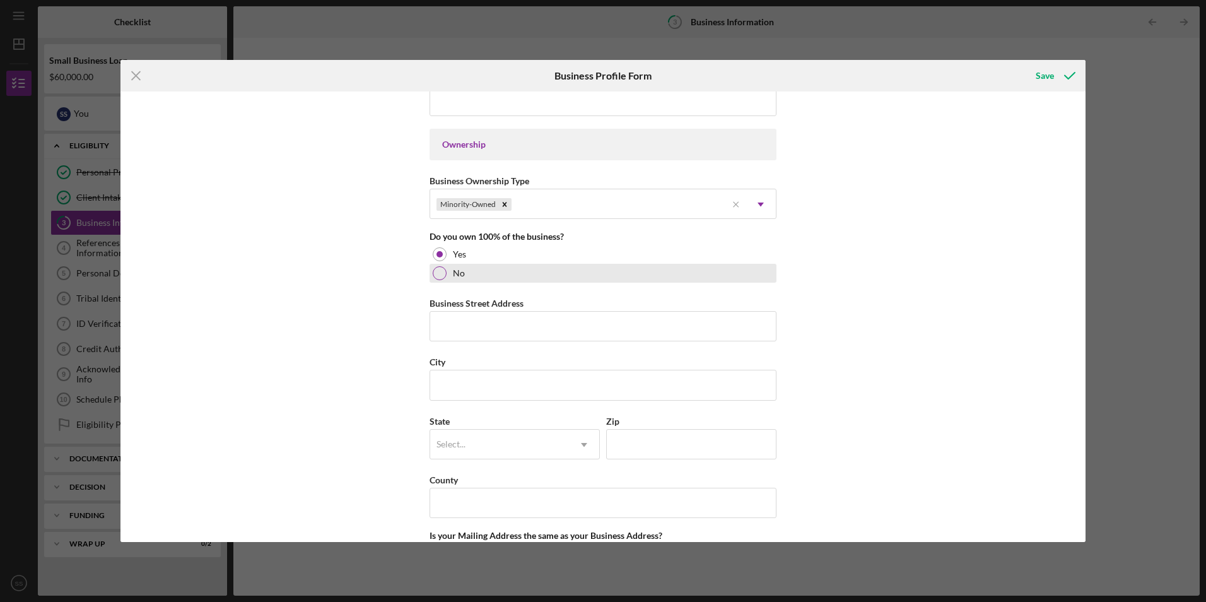
scroll to position [568, 0]
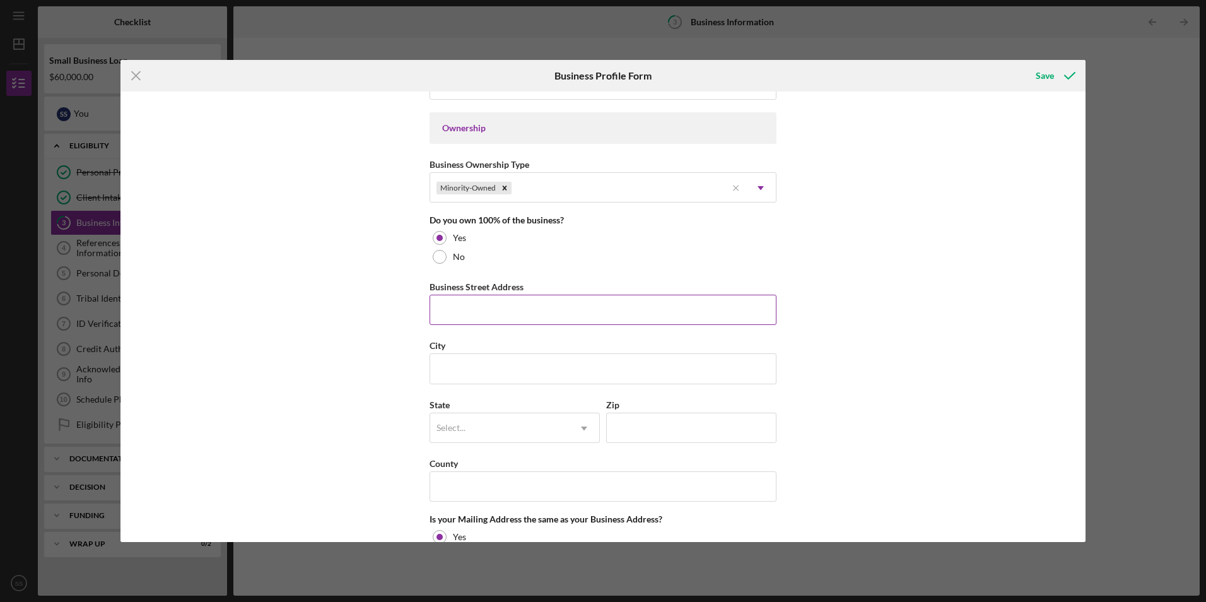
click at [443, 307] on input "Business Street Address" at bounding box center [603, 310] width 347 height 30
type input "[STREET_ADDRESS][PERSON_NAME]"
type input "skiatook"
type input "74070"
type input "[US_STATE]"
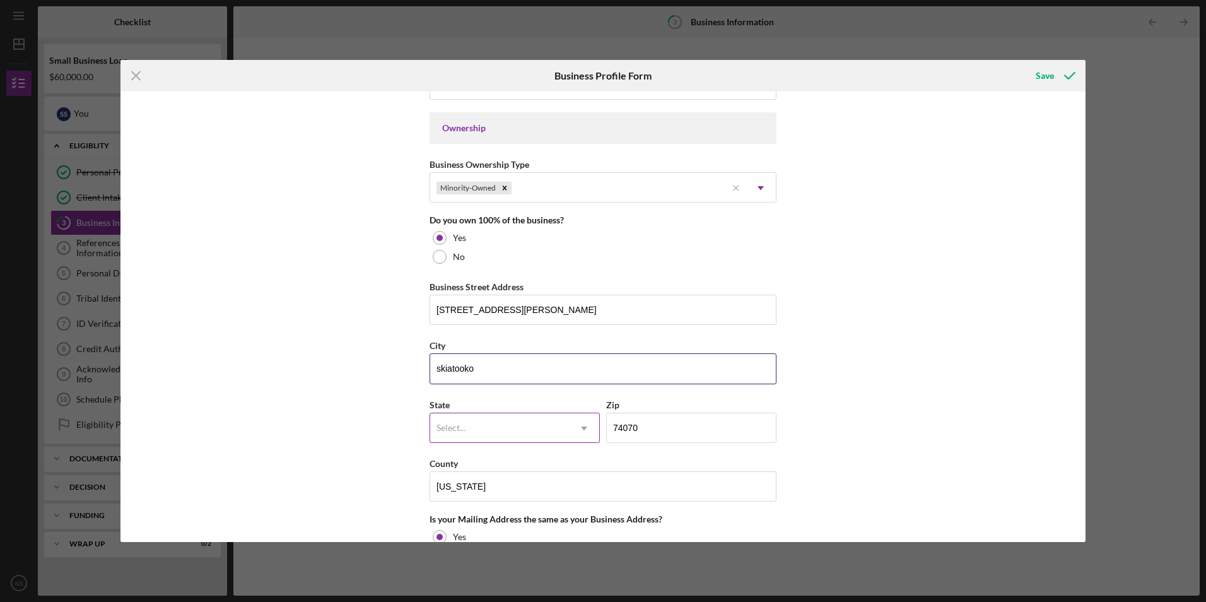
type input "skiatook"
type input "ok"
click at [496, 482] on input "[US_STATE]" at bounding box center [603, 486] width 347 height 30
click at [517, 433] on div "Select..." at bounding box center [499, 428] width 139 height 29
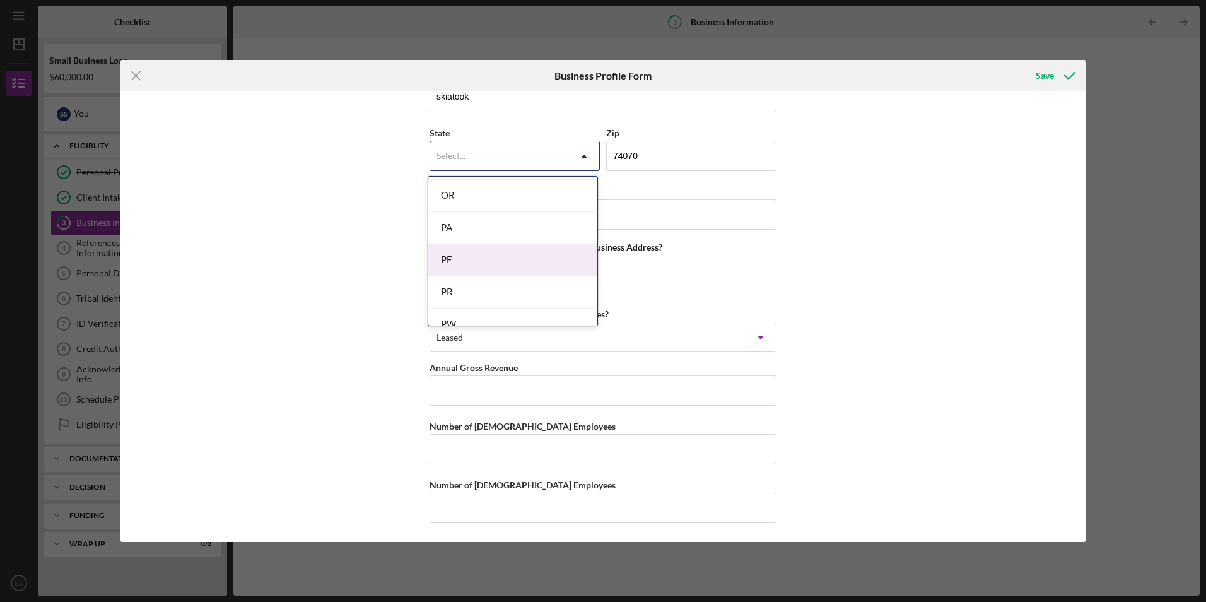
scroll to position [1640, 0]
click at [469, 260] on div "OK" at bounding box center [512, 258] width 169 height 32
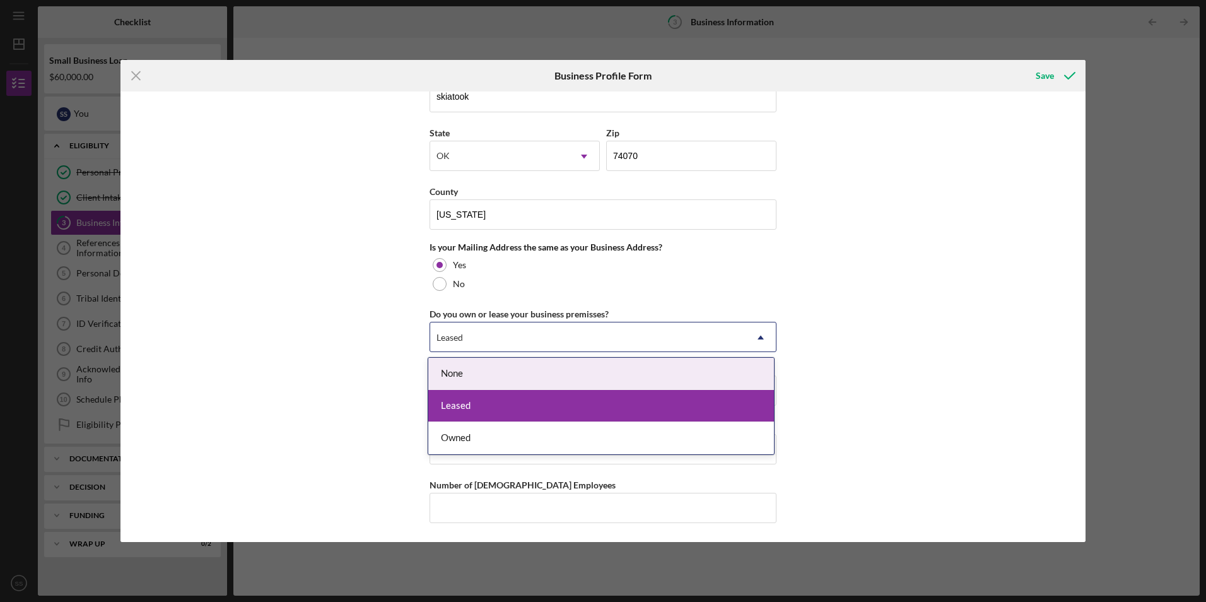
click at [578, 337] on div "Leased" at bounding box center [587, 337] width 315 height 29
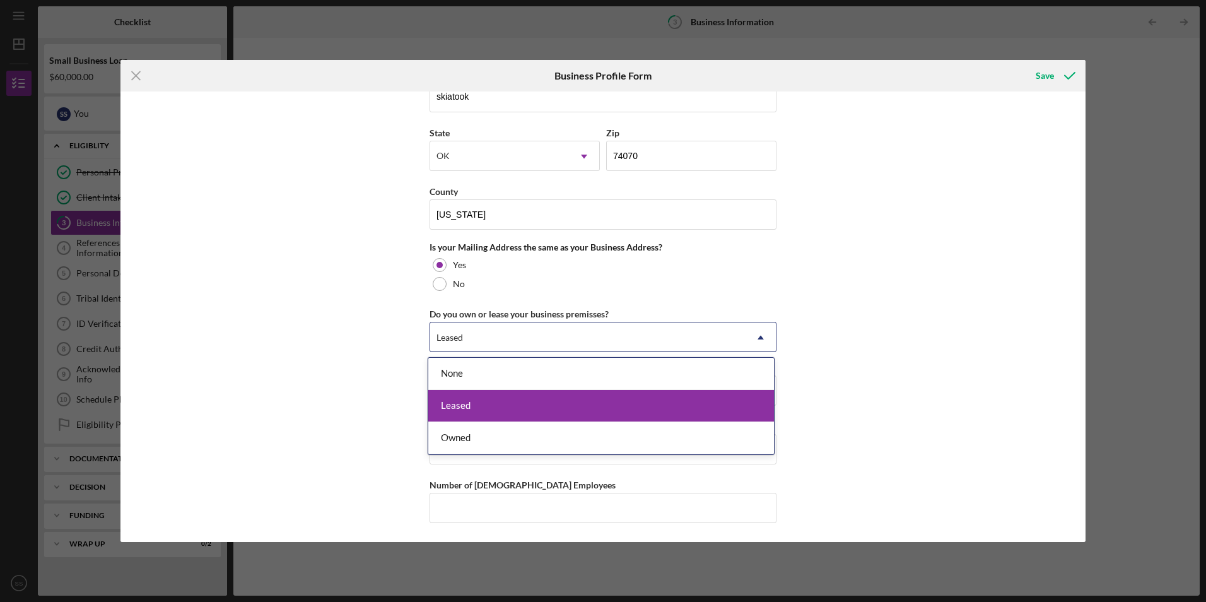
click at [527, 398] on div "Leased" at bounding box center [601, 406] width 346 height 32
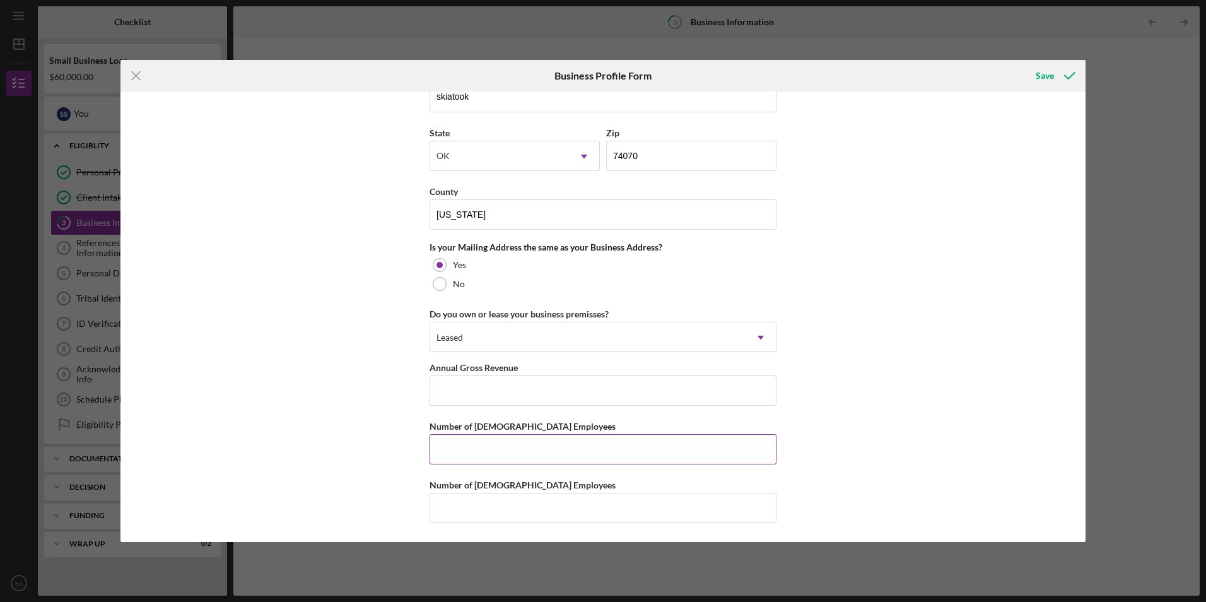
click at [496, 450] on input "Number of [DEMOGRAPHIC_DATA] Employees" at bounding box center [603, 449] width 347 height 30
type input "2"
click at [459, 512] on input "Number of [DEMOGRAPHIC_DATA] Employees" at bounding box center [603, 508] width 347 height 30
type input "1"
click at [1059, 75] on icon "submit" at bounding box center [1070, 76] width 32 height 32
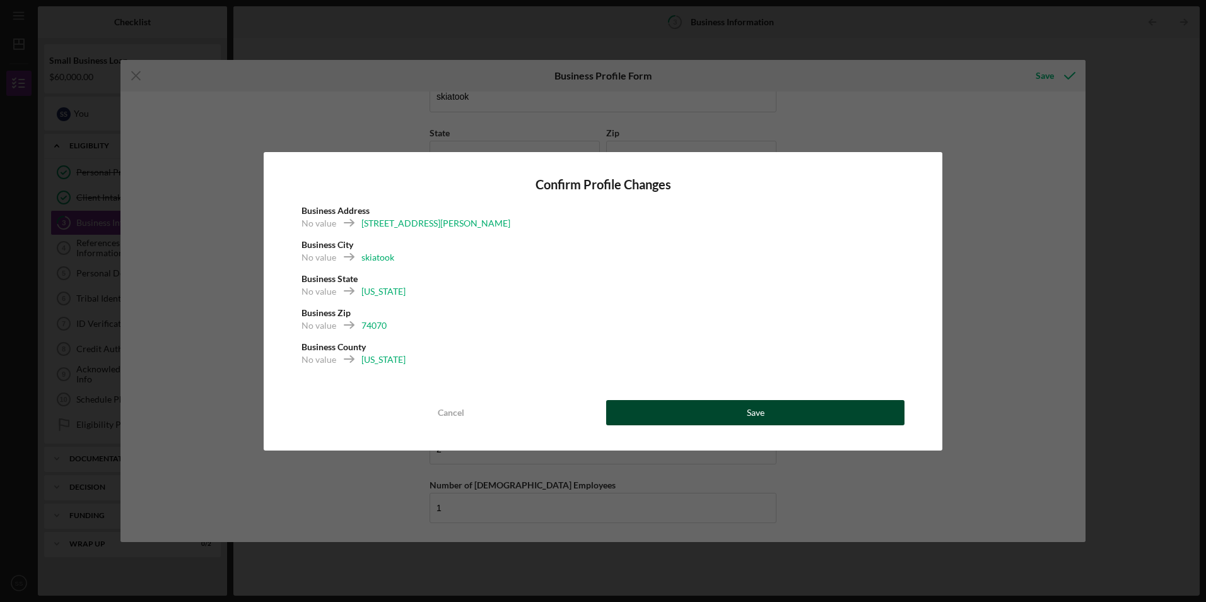
click at [686, 408] on button "Save" at bounding box center [755, 412] width 298 height 25
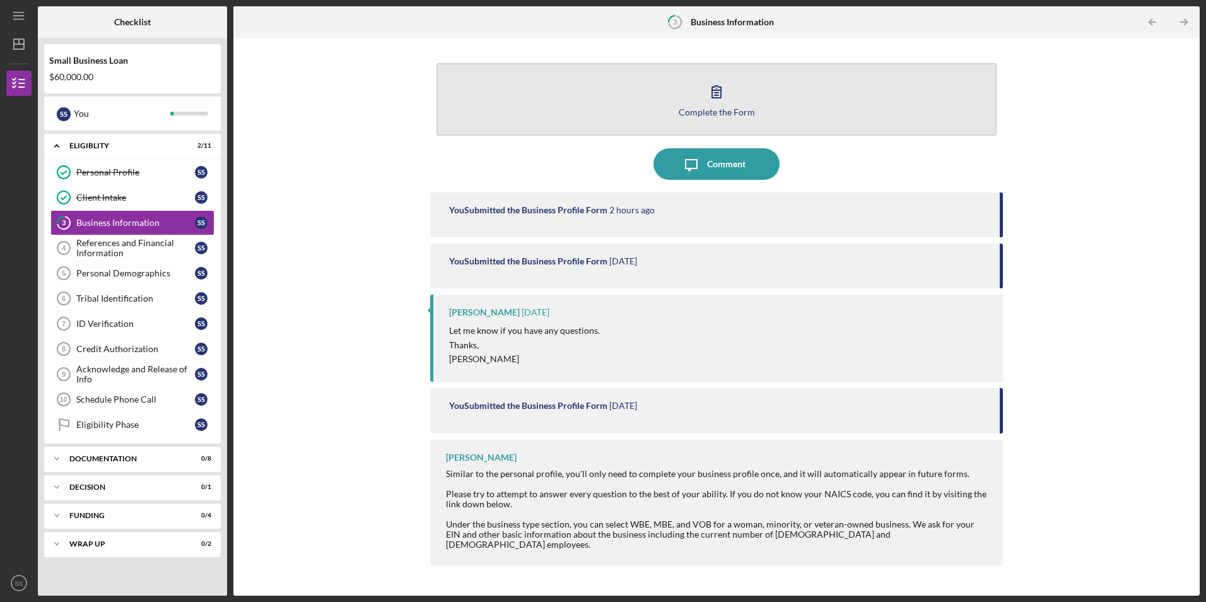
click at [699, 89] on button "Complete the Form Form" at bounding box center [715, 99] width 559 height 73
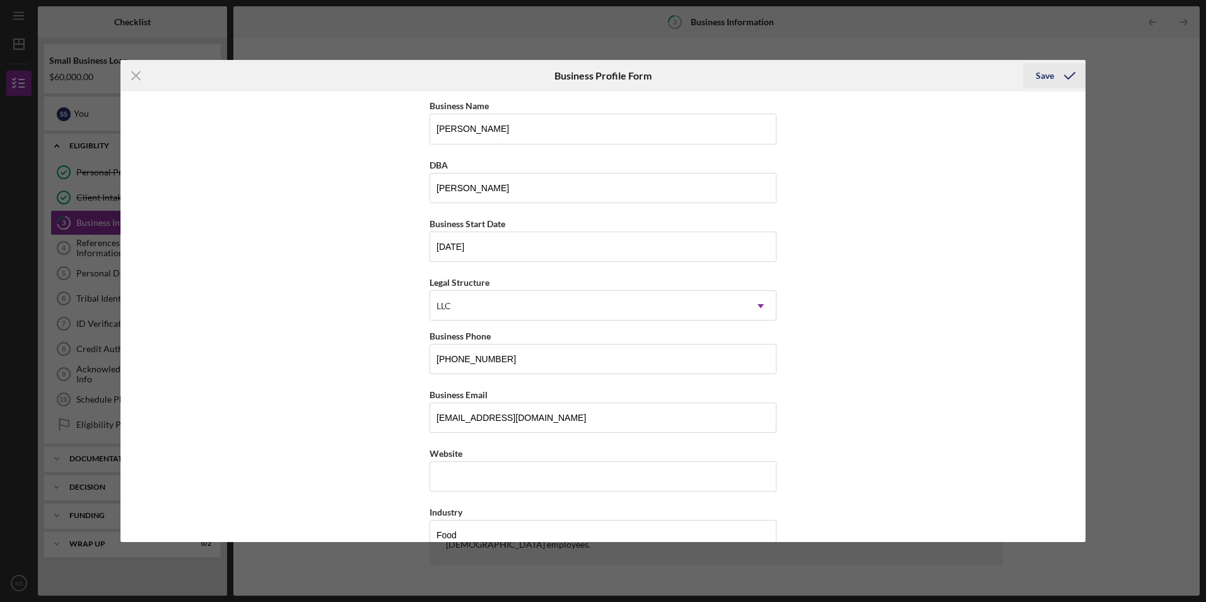
click at [1038, 78] on div "Save" at bounding box center [1045, 75] width 18 height 25
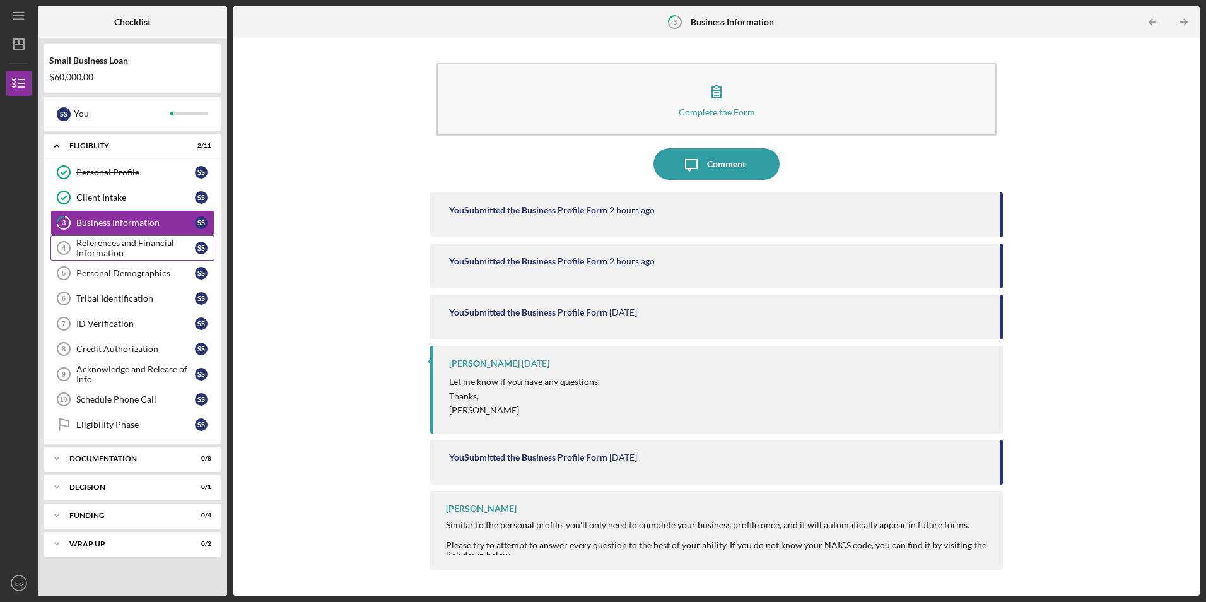
click at [122, 249] on div "References and Financial Information" at bounding box center [135, 248] width 119 height 20
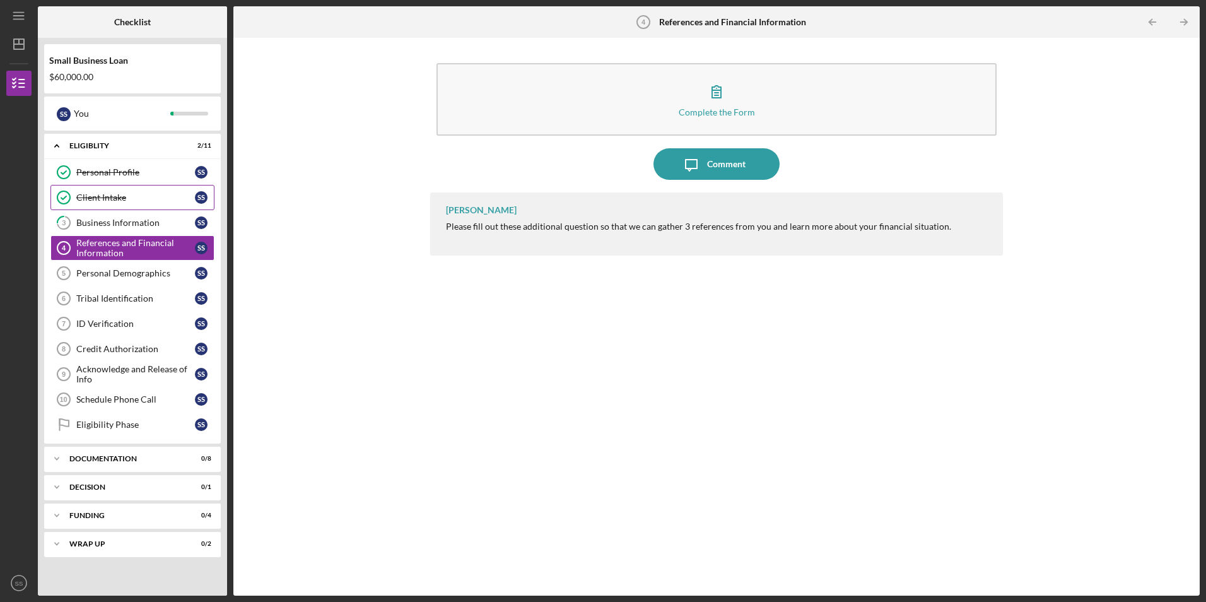
click at [102, 190] on link "Client Intake Client Intake S S" at bounding box center [132, 197] width 164 height 25
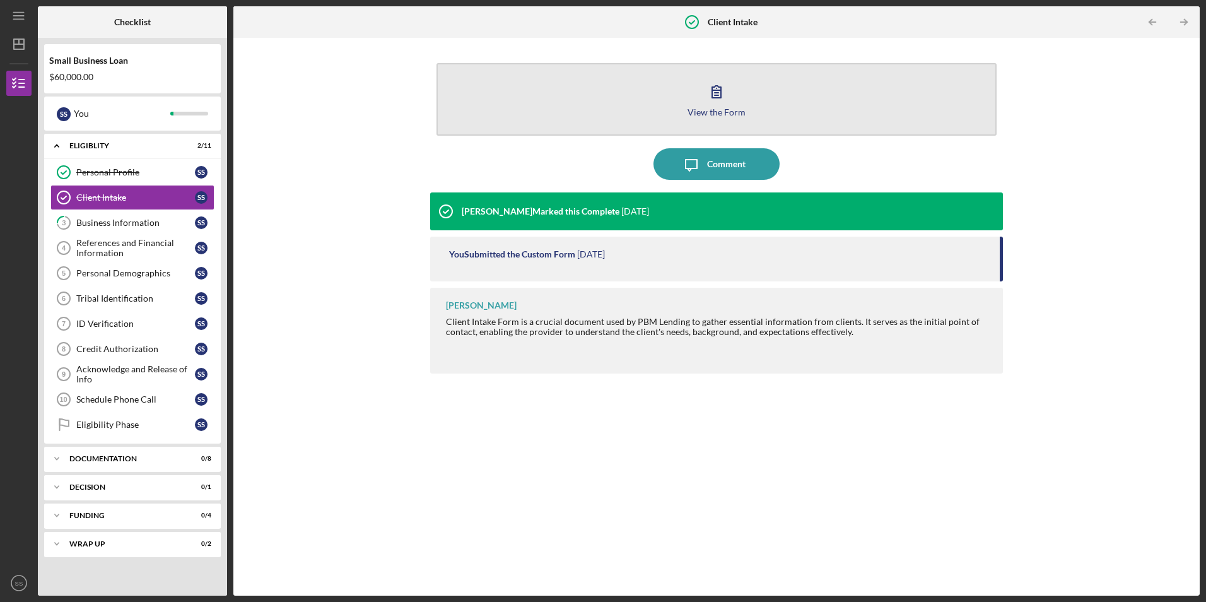
click at [725, 90] on icon "button" at bounding box center [717, 92] width 32 height 32
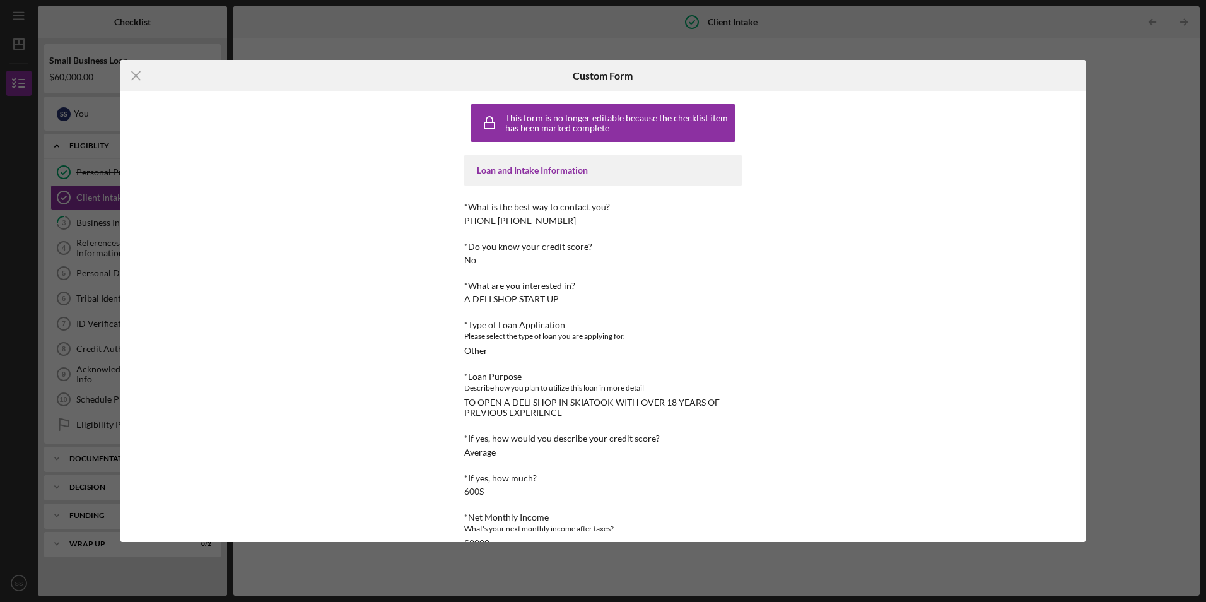
click at [480, 47] on div "Icon/Menu Close Custom Form This form is no longer editable because the checkli…" at bounding box center [603, 301] width 1206 height 602
click at [142, 74] on icon "Icon/Menu Close" at bounding box center [136, 76] width 32 height 32
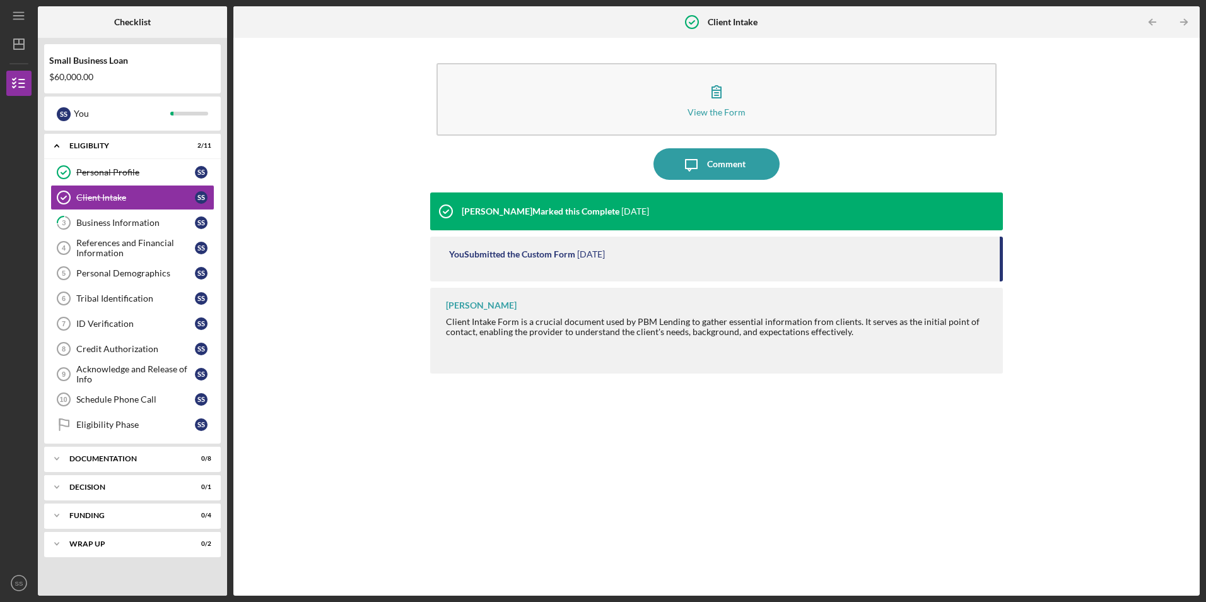
click at [543, 211] on div "[PERSON_NAME] Marked this Complete" at bounding box center [541, 211] width 158 height 10
click at [206, 222] on div "S S" at bounding box center [201, 222] width 13 height 13
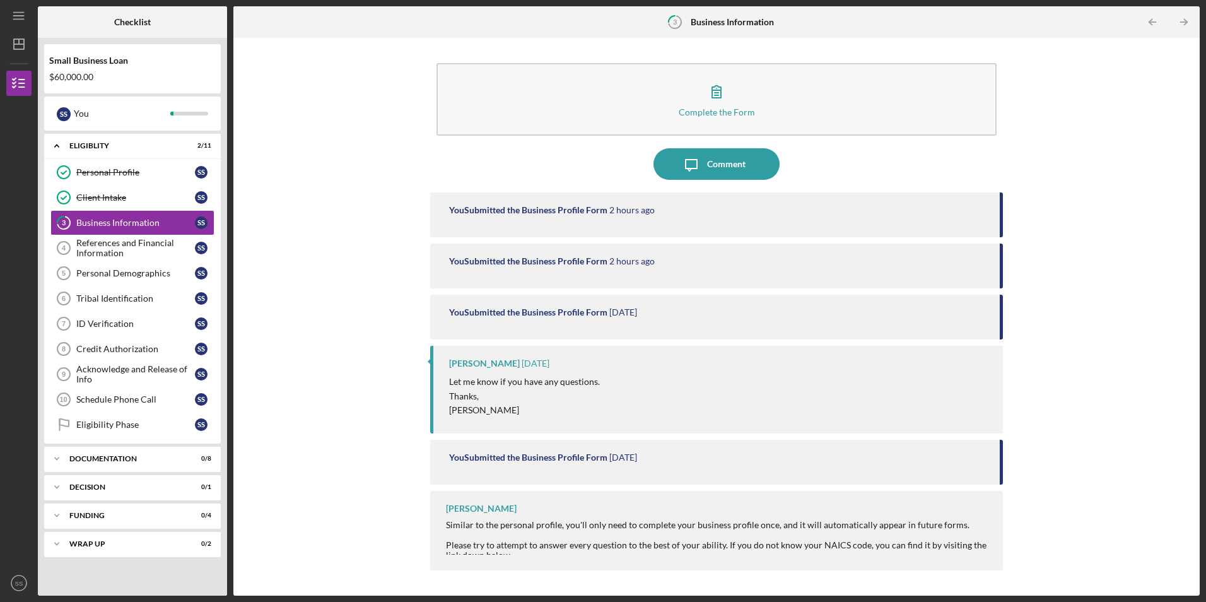
click at [457, 366] on div "[PERSON_NAME]" at bounding box center [484, 363] width 71 height 10
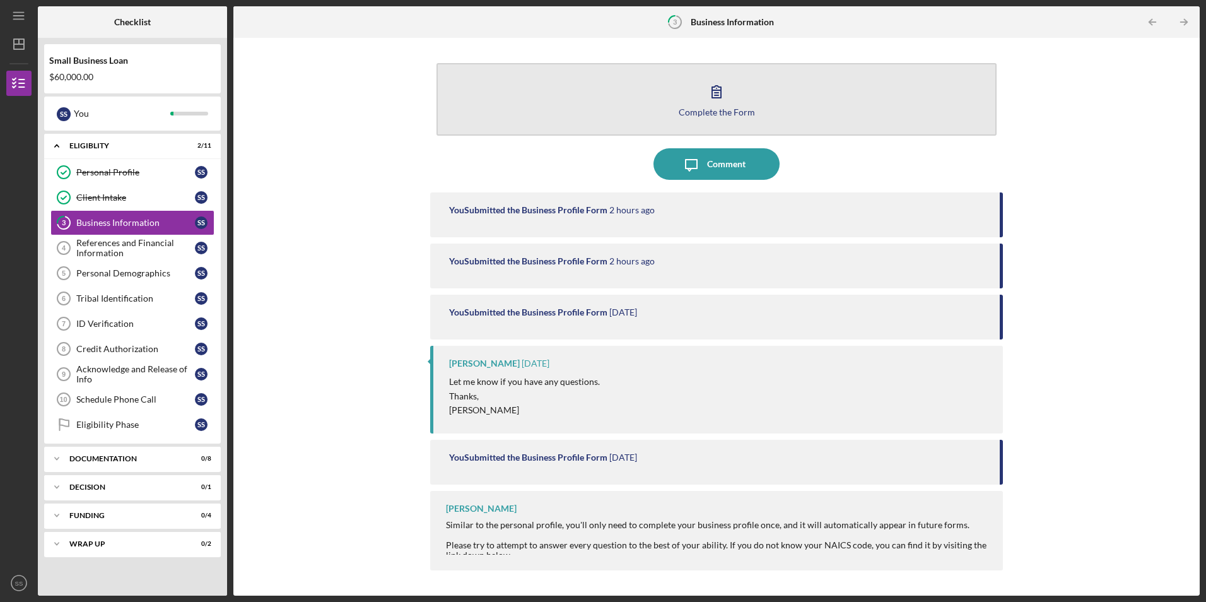
click at [715, 85] on icon "button" at bounding box center [717, 92] width 32 height 32
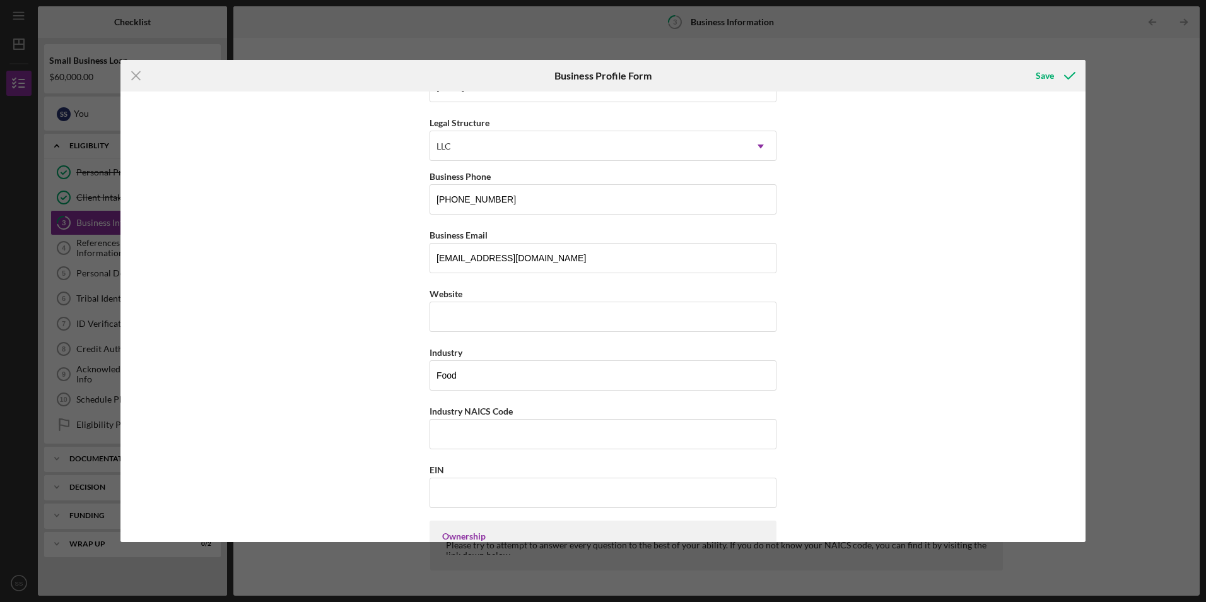
scroll to position [189, 0]
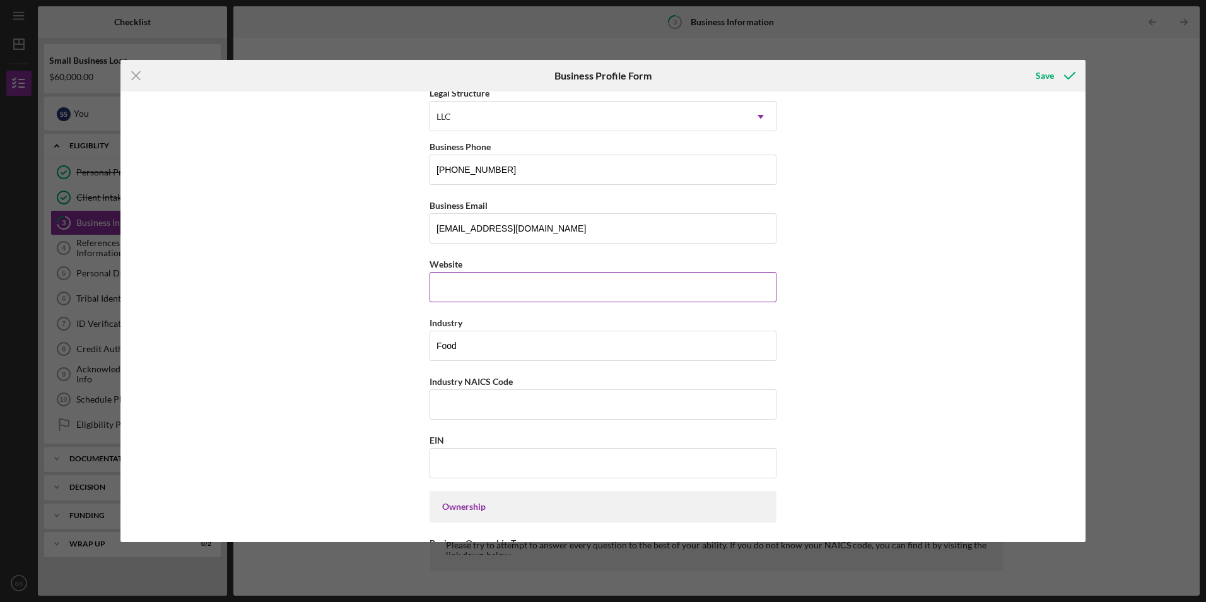
click at [459, 284] on div "Website" at bounding box center [603, 279] width 347 height 46
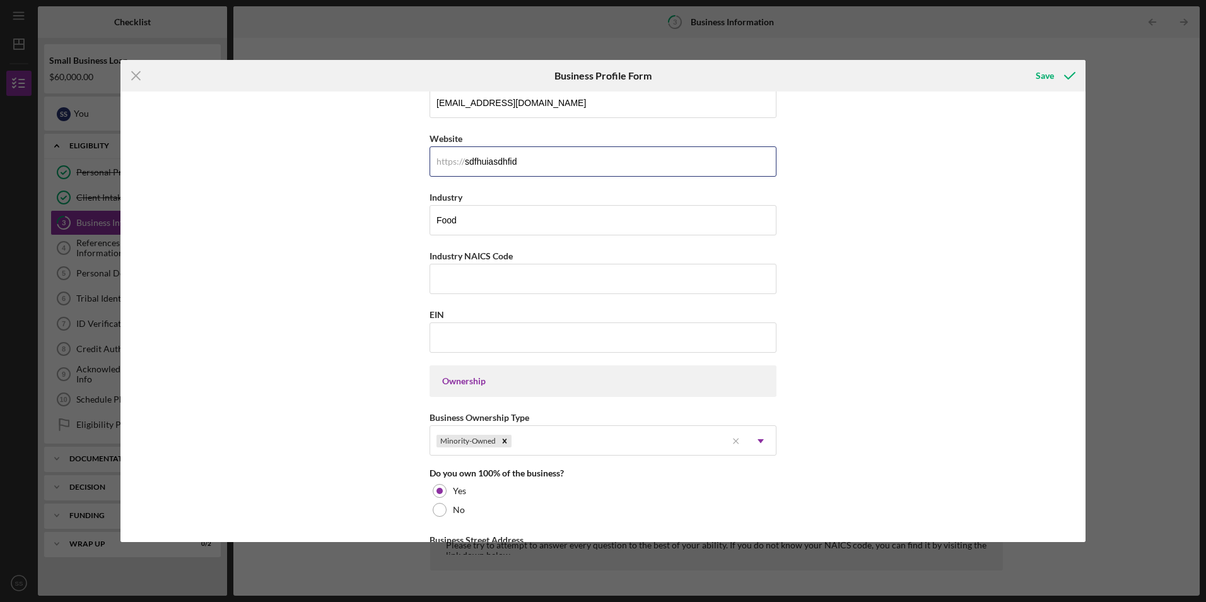
scroll to position [315, 0]
type input "sdfhuiasdhfiddo"
click at [475, 277] on input "Industry NAICS Code" at bounding box center [603, 278] width 347 height 30
click at [543, 162] on input "sdfhuiasdhfiddo" at bounding box center [603, 161] width 347 height 30
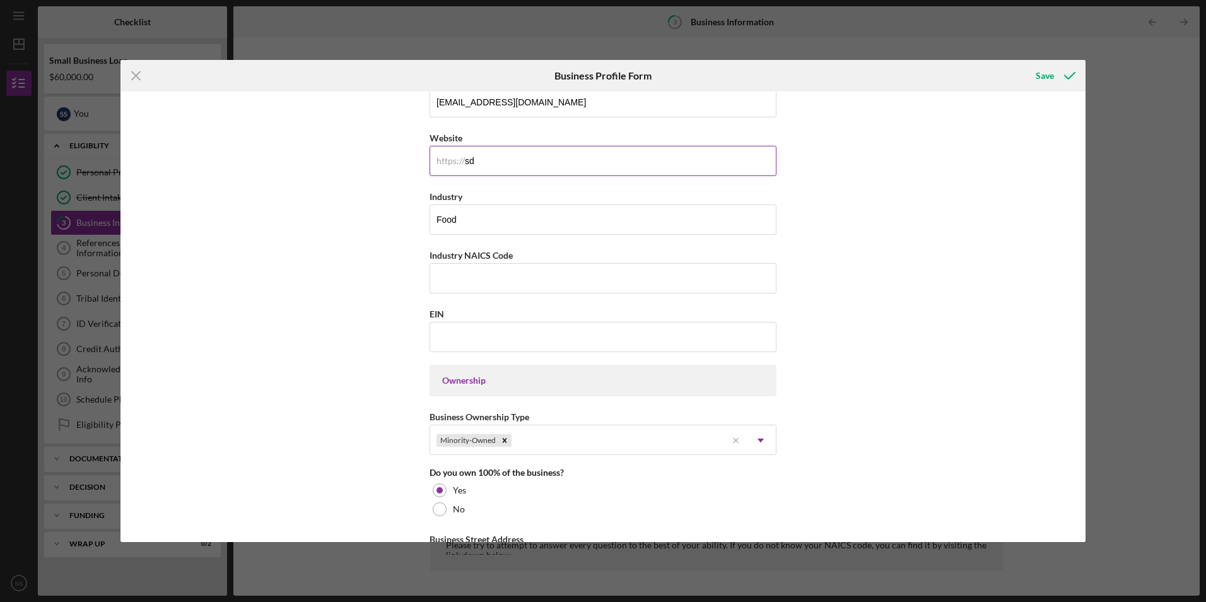
type input "s"
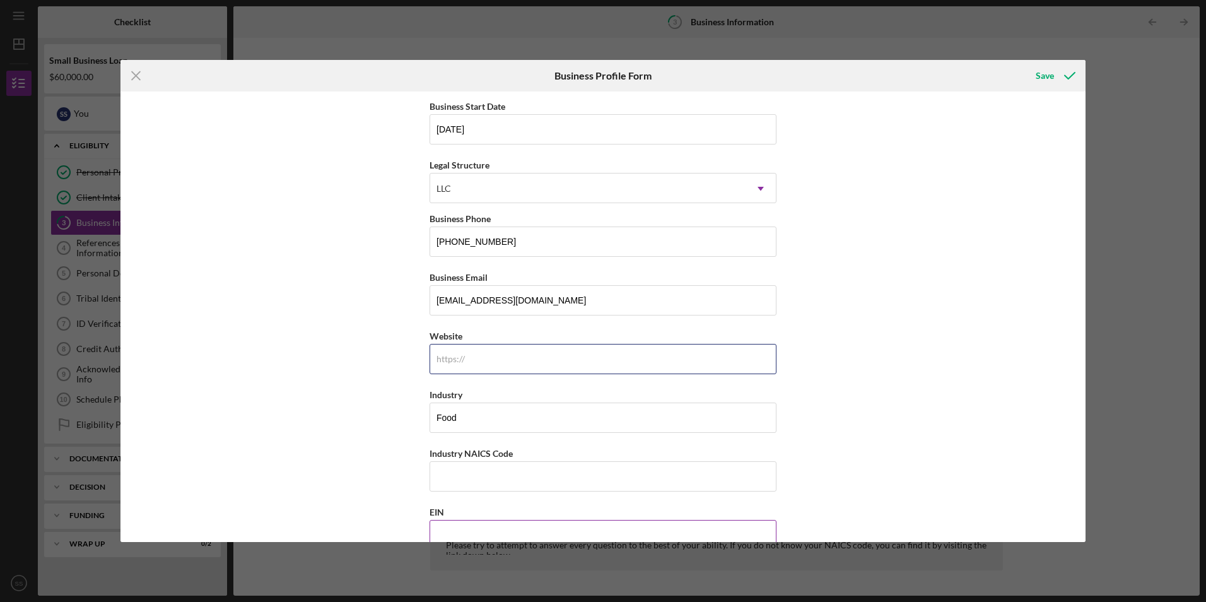
scroll to position [189, 0]
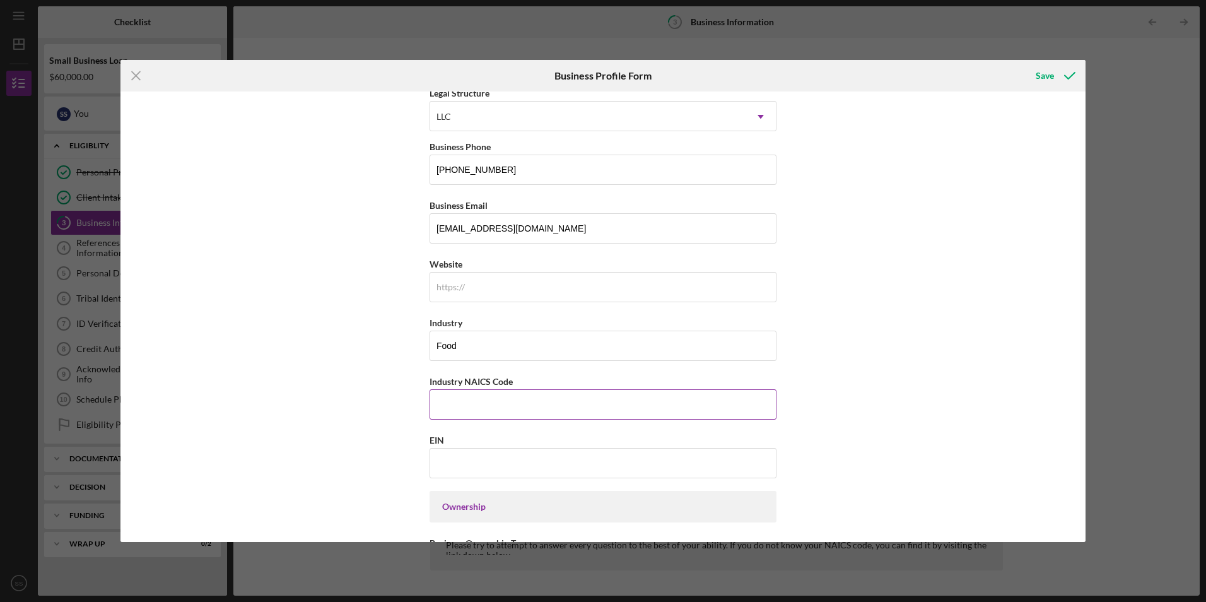
click at [462, 413] on input "Industry NAICS Code" at bounding box center [603, 404] width 347 height 30
type input "722513"
click at [459, 461] on input "EIN" at bounding box center [603, 463] width 347 height 30
type input "8#-#######"
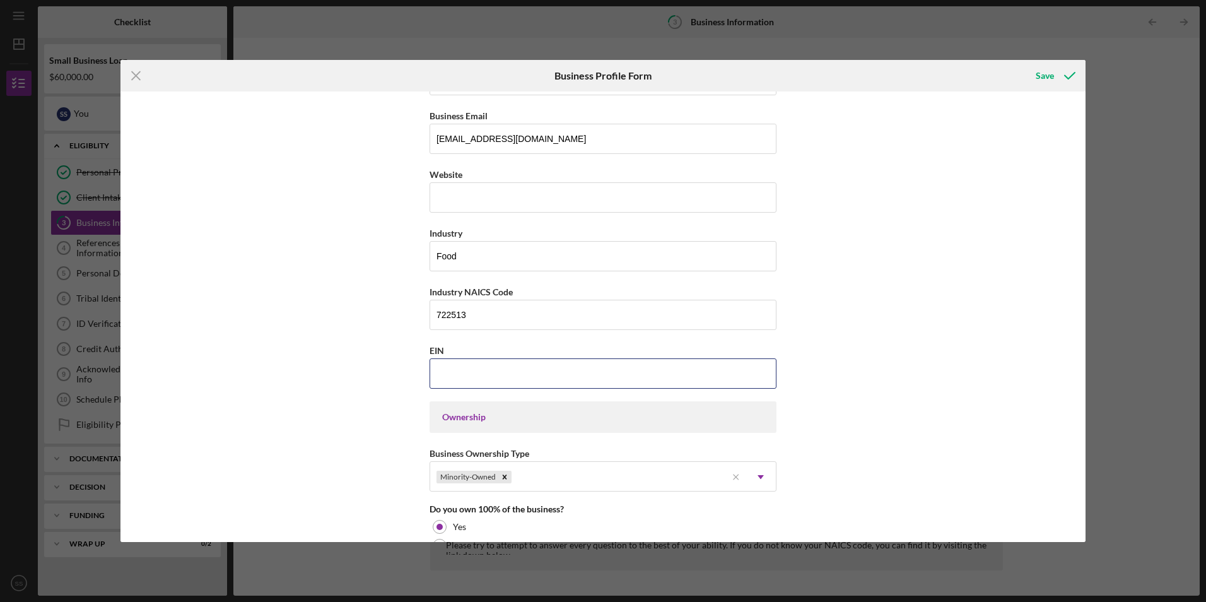
scroll to position [146, 0]
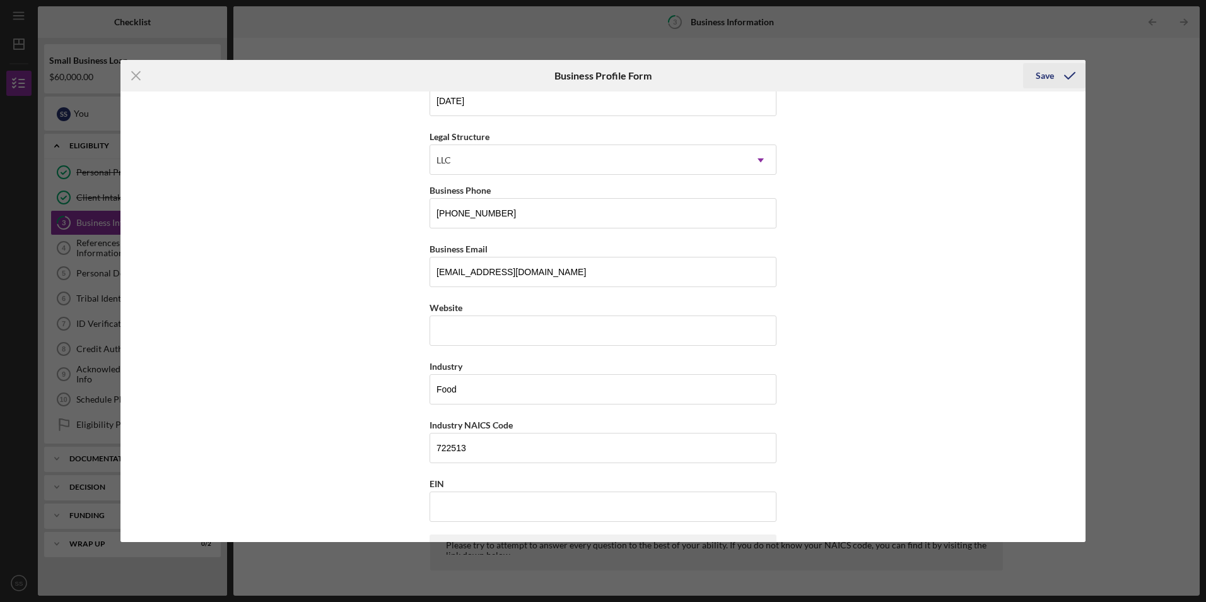
click at [1055, 78] on icon "submit" at bounding box center [1070, 76] width 32 height 32
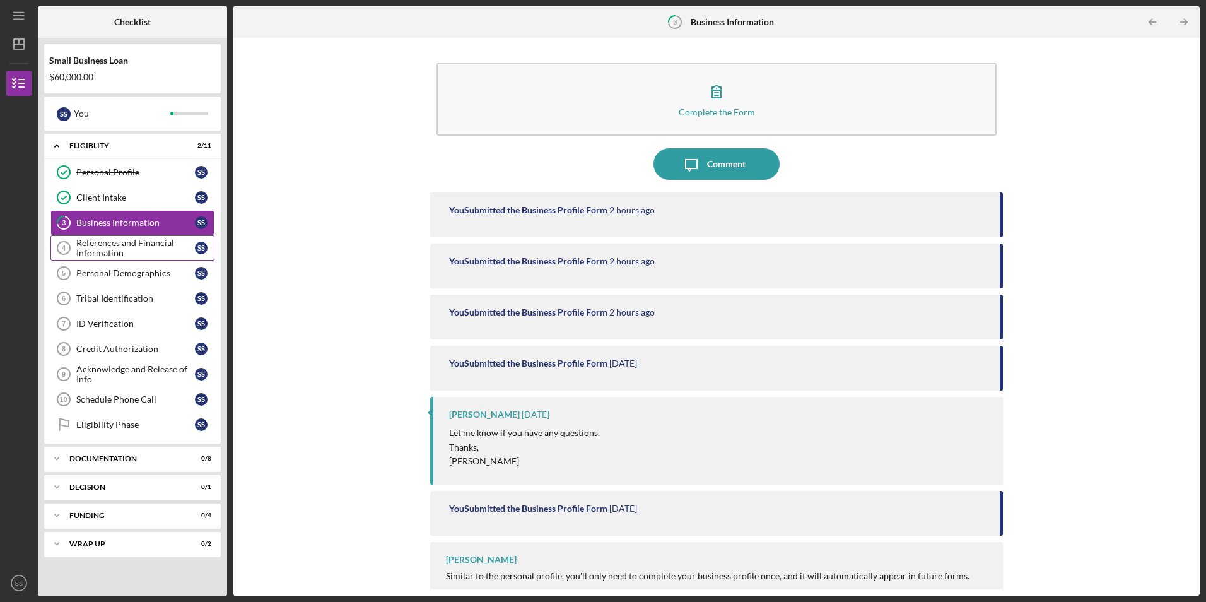
click at [136, 246] on div "References and Financial Information" at bounding box center [135, 248] width 119 height 20
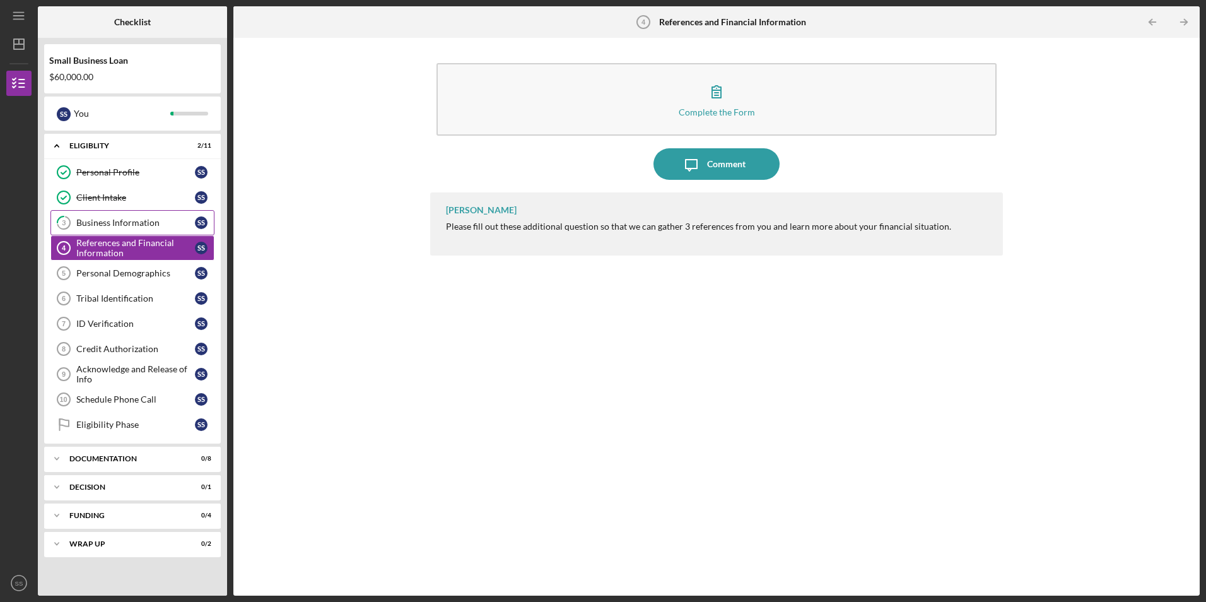
click at [119, 220] on div "Business Information" at bounding box center [135, 223] width 119 height 10
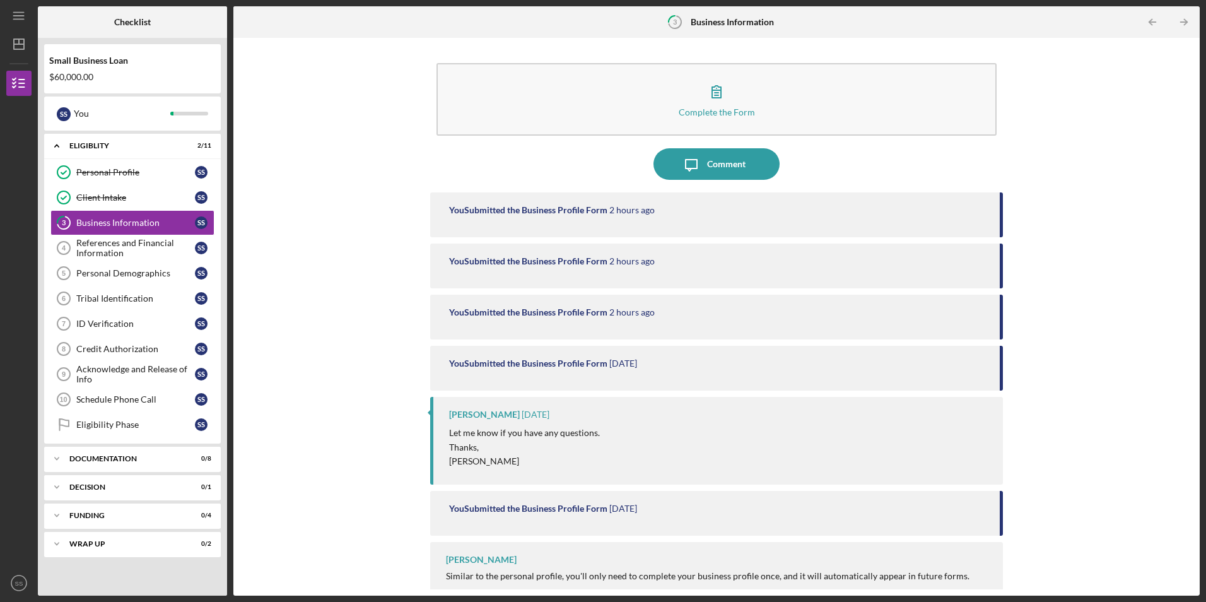
scroll to position [16, 0]
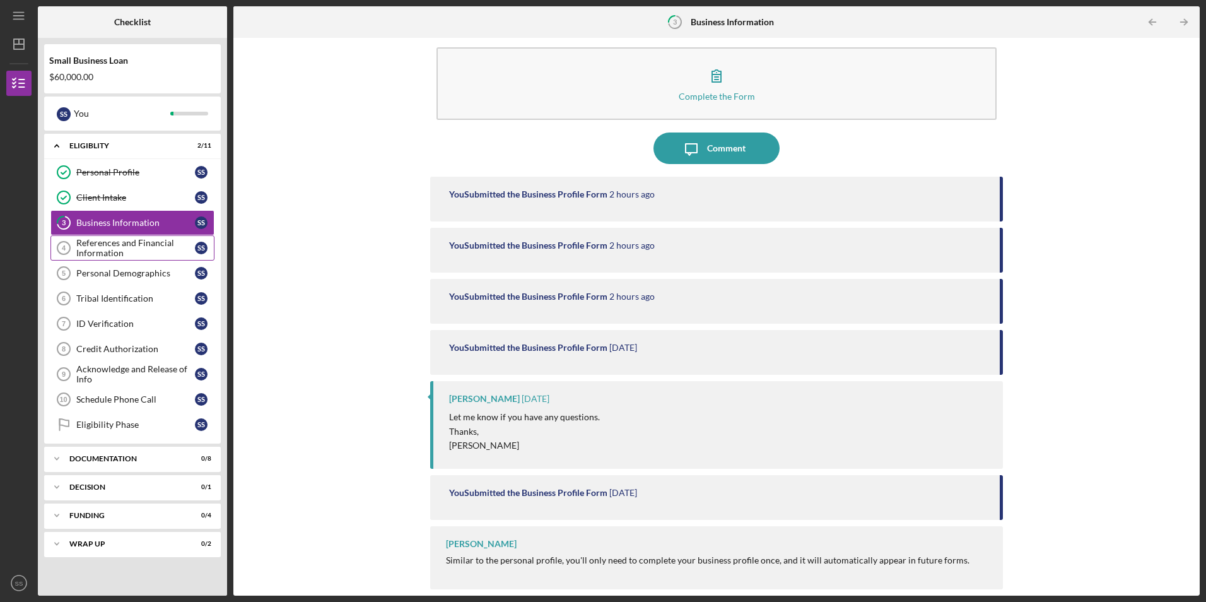
click at [146, 242] on div "References and Financial Information" at bounding box center [135, 248] width 119 height 20
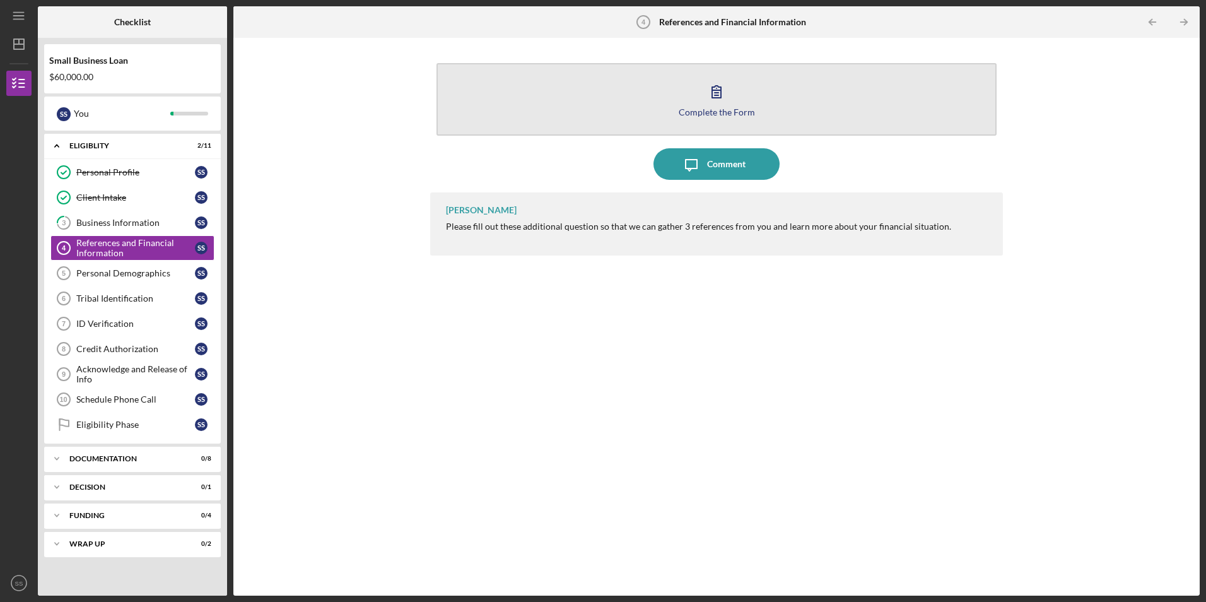
click at [717, 88] on icon "button" at bounding box center [717, 92] width 32 height 32
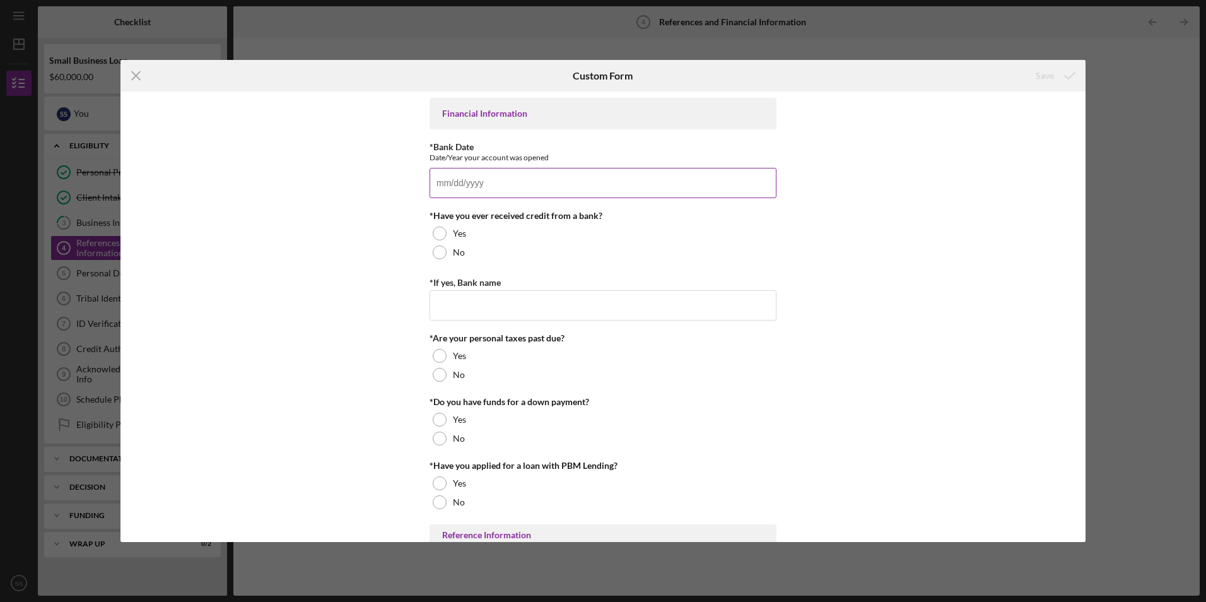
click at [467, 190] on input "*Bank Date" at bounding box center [603, 183] width 347 height 30
type input "[DATE]"
click at [445, 250] on div "No" at bounding box center [603, 252] width 347 height 19
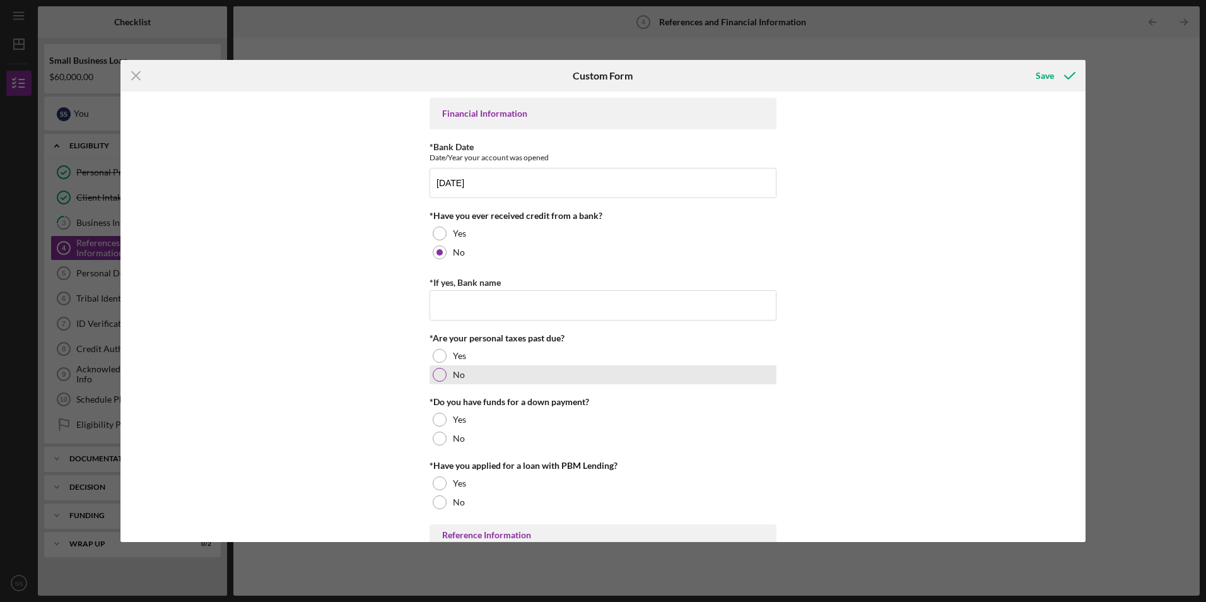
scroll to position [63, 0]
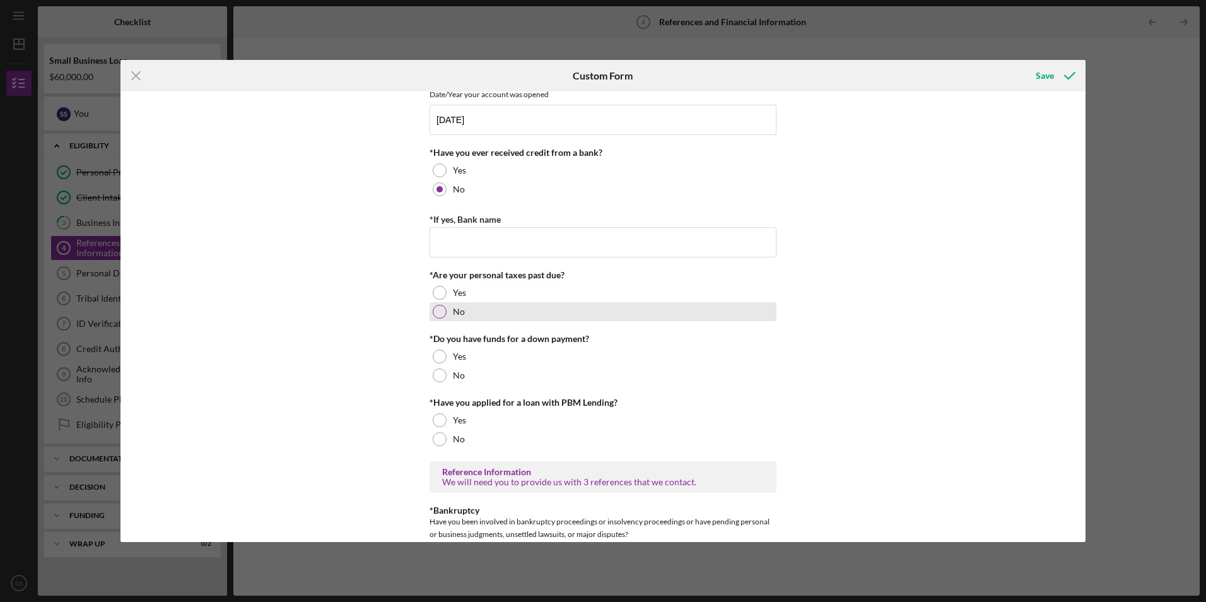
click at [439, 314] on div at bounding box center [440, 312] width 14 height 14
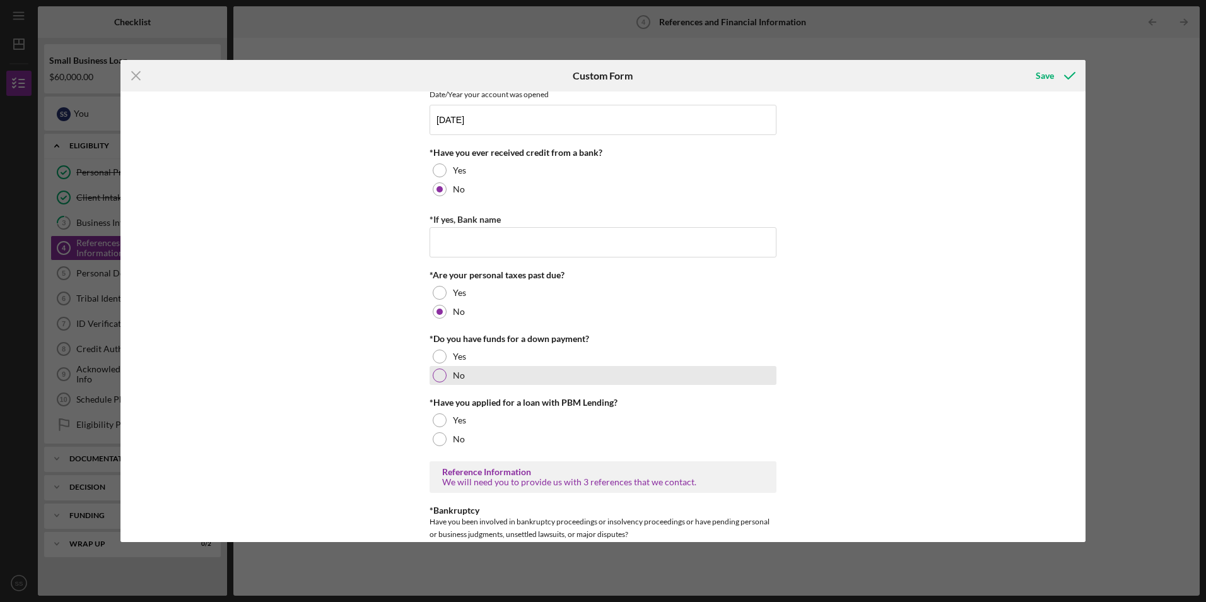
click at [442, 377] on div at bounding box center [440, 375] width 14 height 14
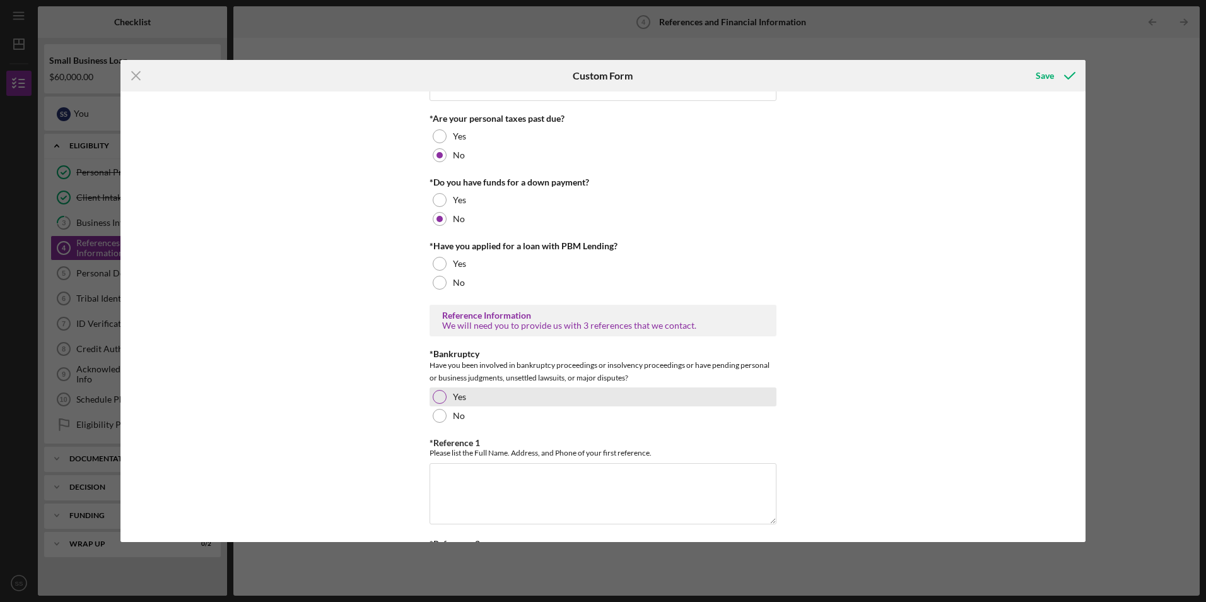
scroll to position [252, 0]
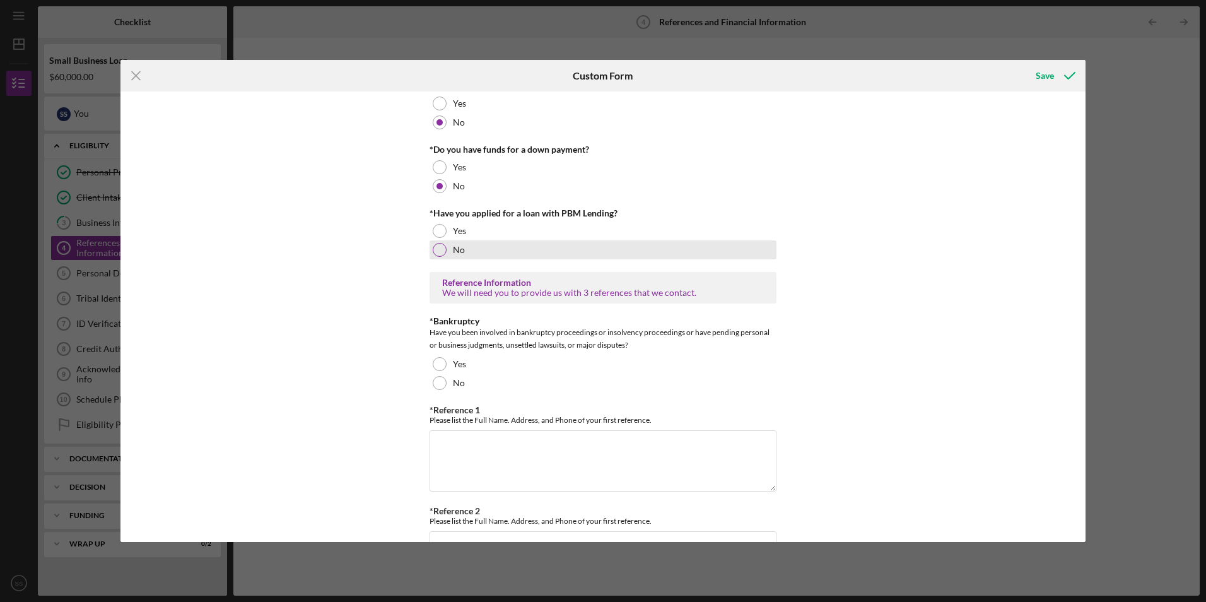
click at [438, 250] on div at bounding box center [440, 250] width 14 height 14
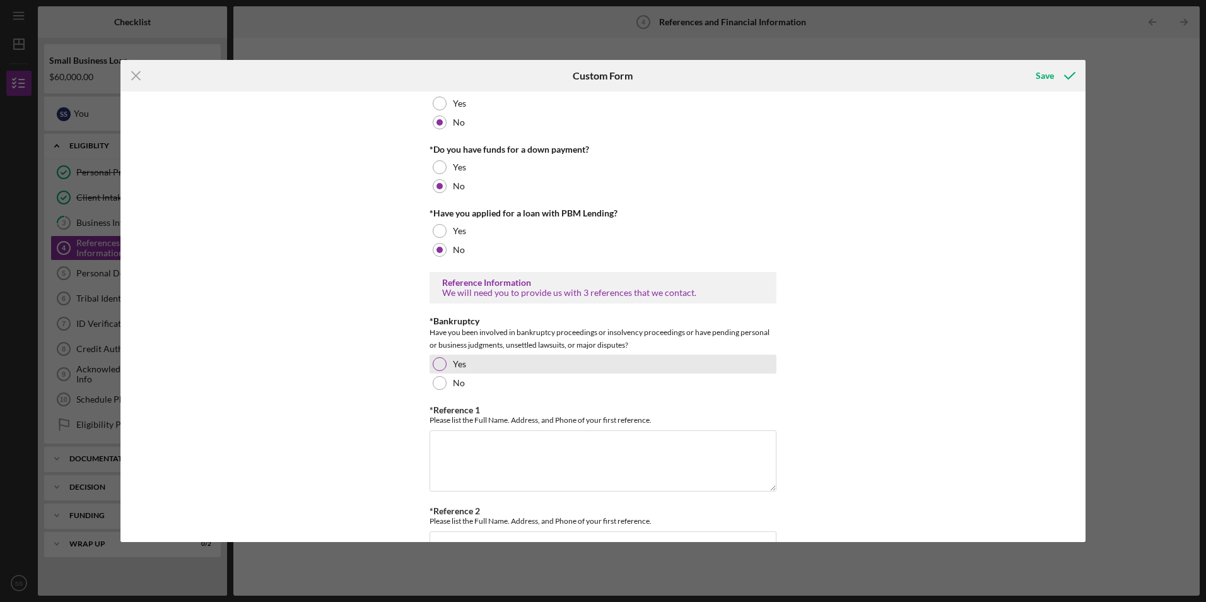
click at [440, 363] on div at bounding box center [440, 364] width 14 height 14
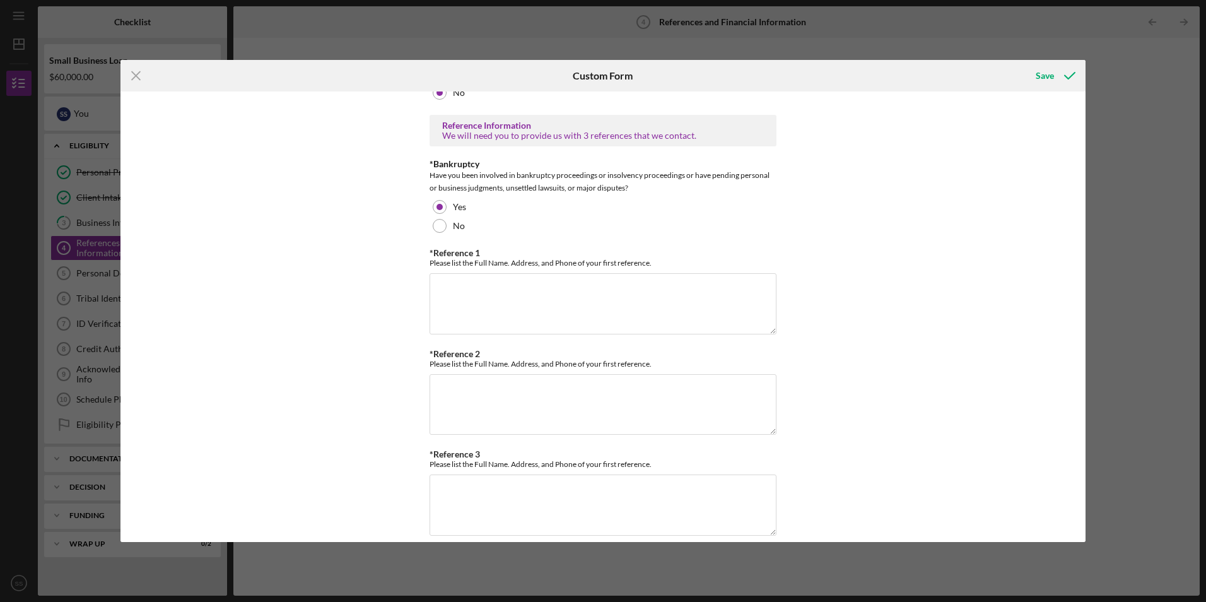
scroll to position [424, 0]
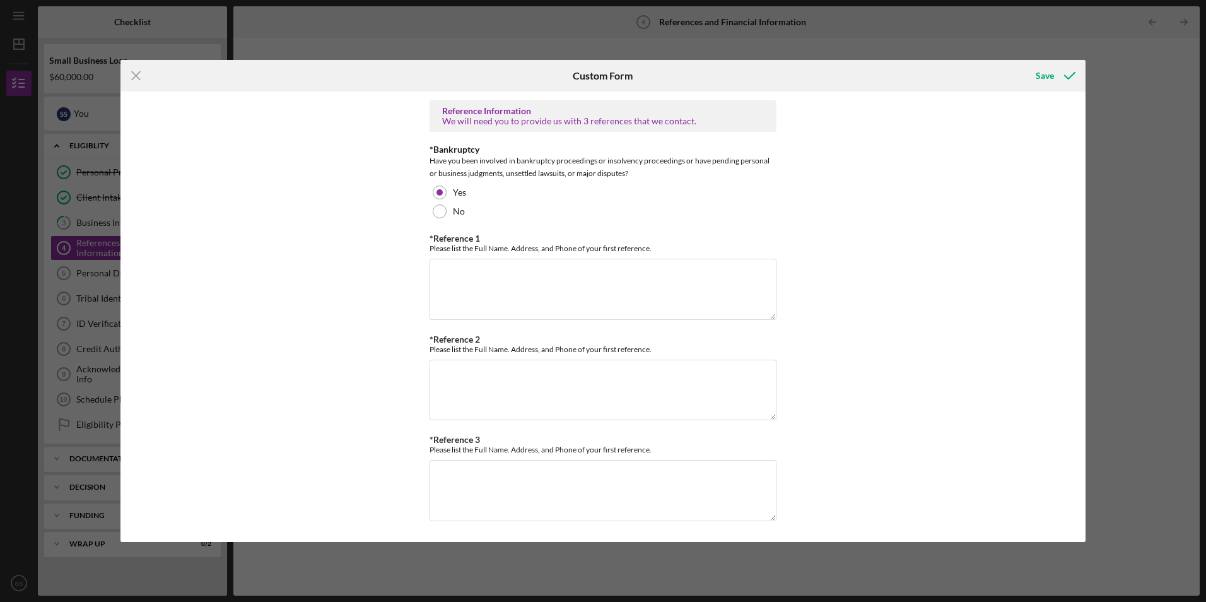
click at [425, 281] on div "Financial Information *Bank Date Date/Year your account was opened [DATE] *Have…" at bounding box center [602, 316] width 965 height 450
drag, startPoint x: 454, startPoint y: 279, endPoint x: 457, endPoint y: 269, distance: 10.8
click at [457, 271] on textarea "*Reference 1" at bounding box center [603, 289] width 347 height 61
type textarea "b"
type textarea "[PERSON_NAME] ,[STREET_ADDRESS]9988"
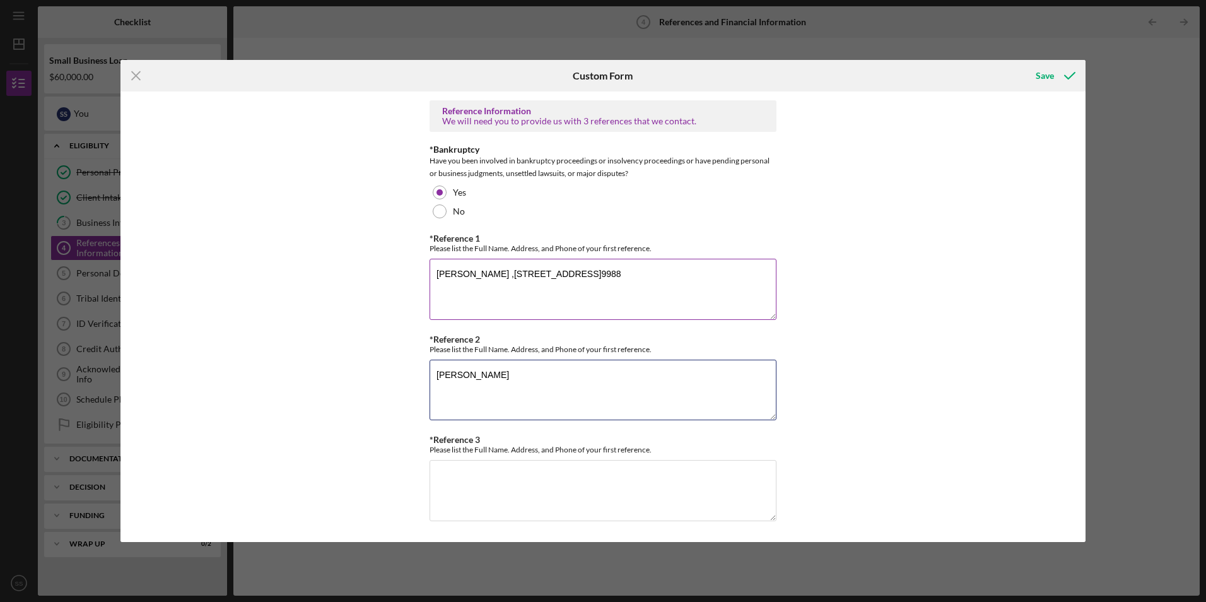
type textarea "[PERSON_NAME]"
click at [692, 274] on textarea "[PERSON_NAME] ,[STREET_ADDRESS]9988" at bounding box center [603, 289] width 347 height 61
click at [706, 272] on textarea "[PERSON_NAME] ,[STREET_ADDRESS]9988" at bounding box center [603, 289] width 347 height 61
type textarea "[PERSON_NAME] ,[STREET_ADDRESS] 918.396.9988"
click at [529, 368] on textarea "[PERSON_NAME]" at bounding box center [603, 390] width 347 height 61
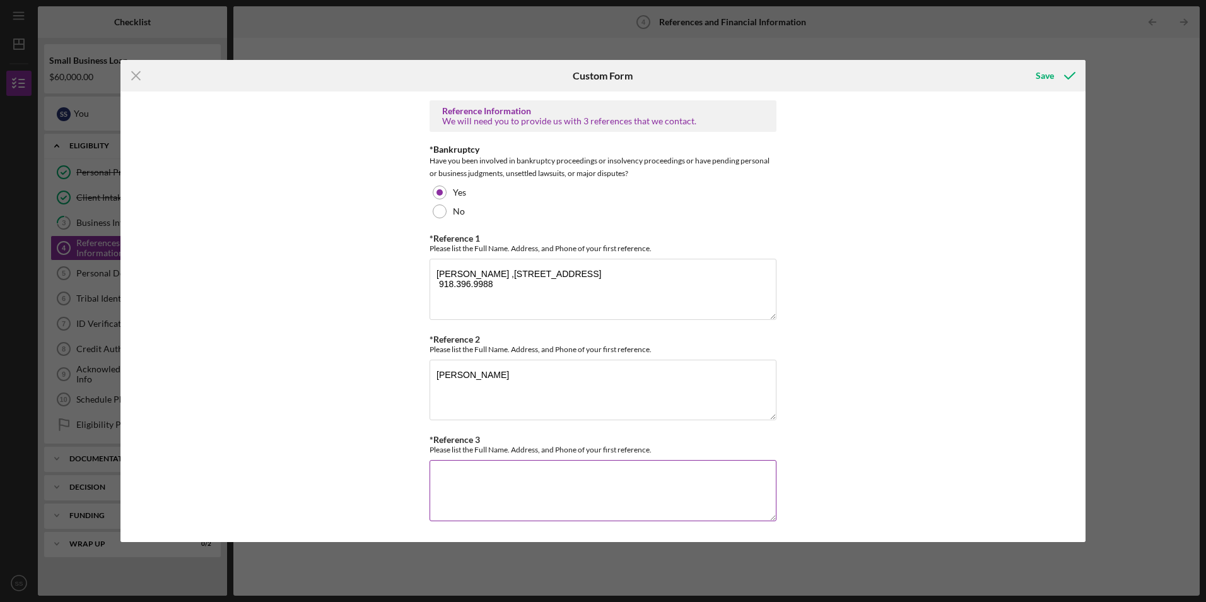
click at [465, 469] on textarea "*Reference 3" at bounding box center [603, 490] width 347 height 61
type textarea "[PERSON_NAME] [STREET_ADDRESS] 918.695.3618"
click at [518, 373] on textarea "[PERSON_NAME]" at bounding box center [603, 390] width 347 height 61
click at [500, 377] on textarea "[PERSON_NAME]" at bounding box center [603, 390] width 347 height 61
click at [582, 377] on textarea "[PERSON_NAME] 2103 [PERSON_NAME]" at bounding box center [603, 390] width 347 height 61
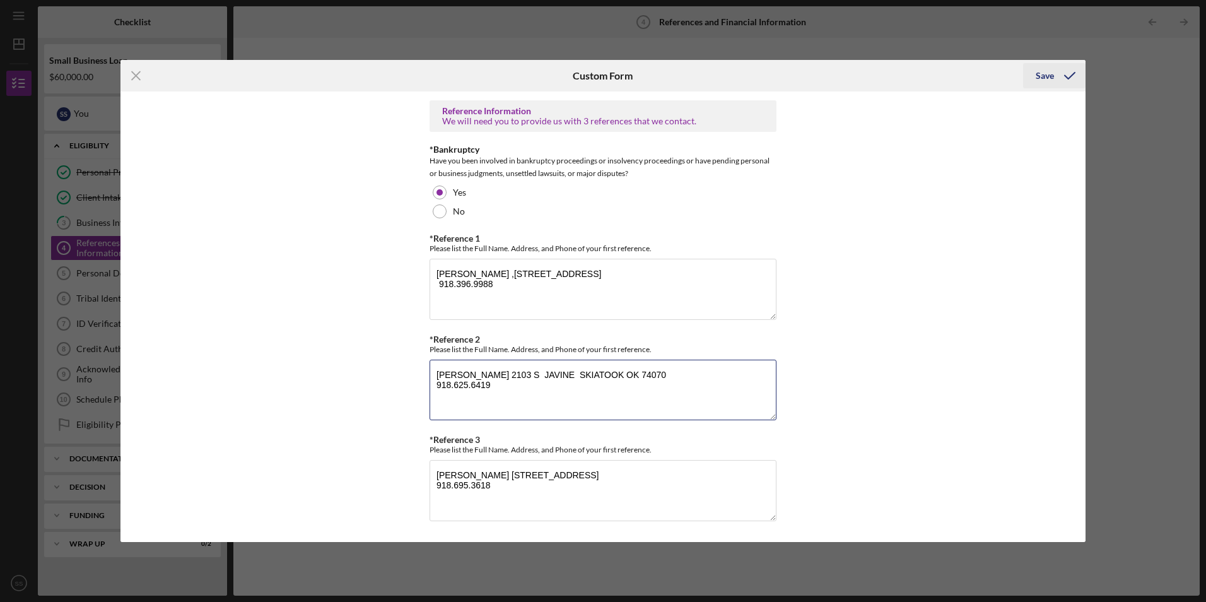
type textarea "[PERSON_NAME] 2103 S JAVINE SKIATOOK OK 74070 918.625.6419"
click at [1049, 76] on div "Save" at bounding box center [1045, 75] width 18 height 25
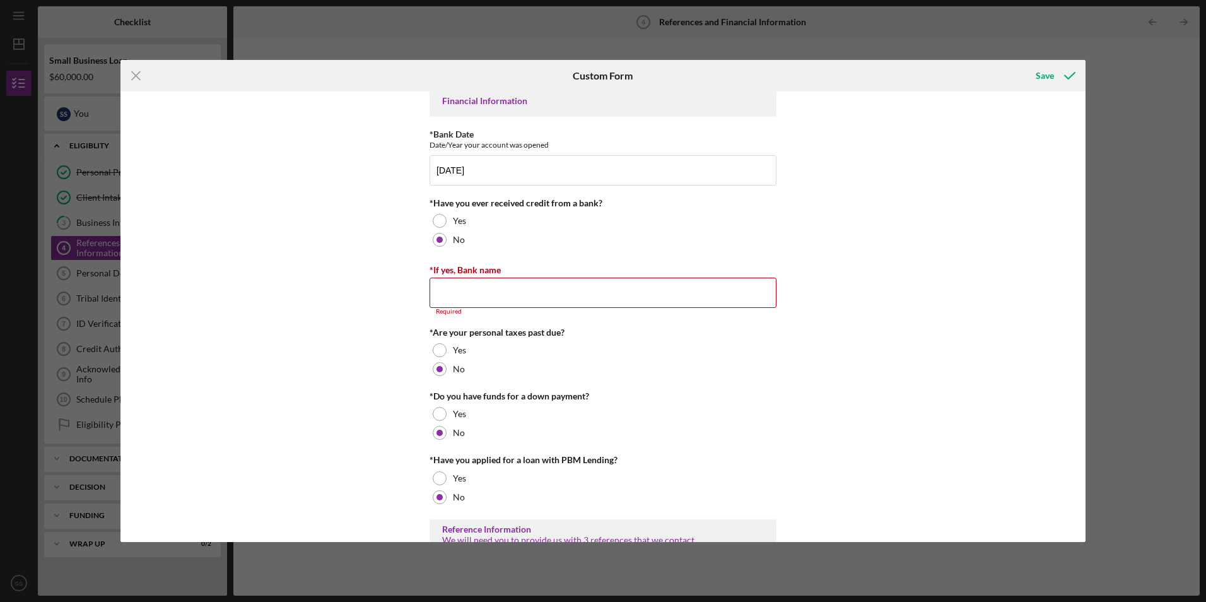
scroll to position [0, 0]
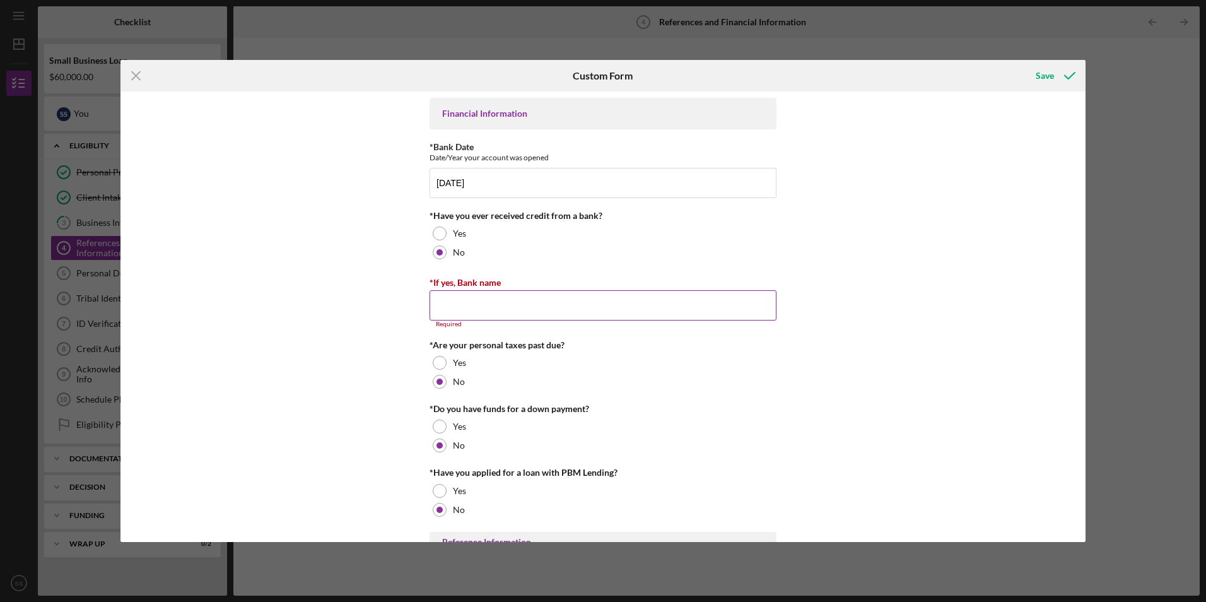
click at [460, 300] on input "*If yes, Bank name" at bounding box center [603, 305] width 347 height 30
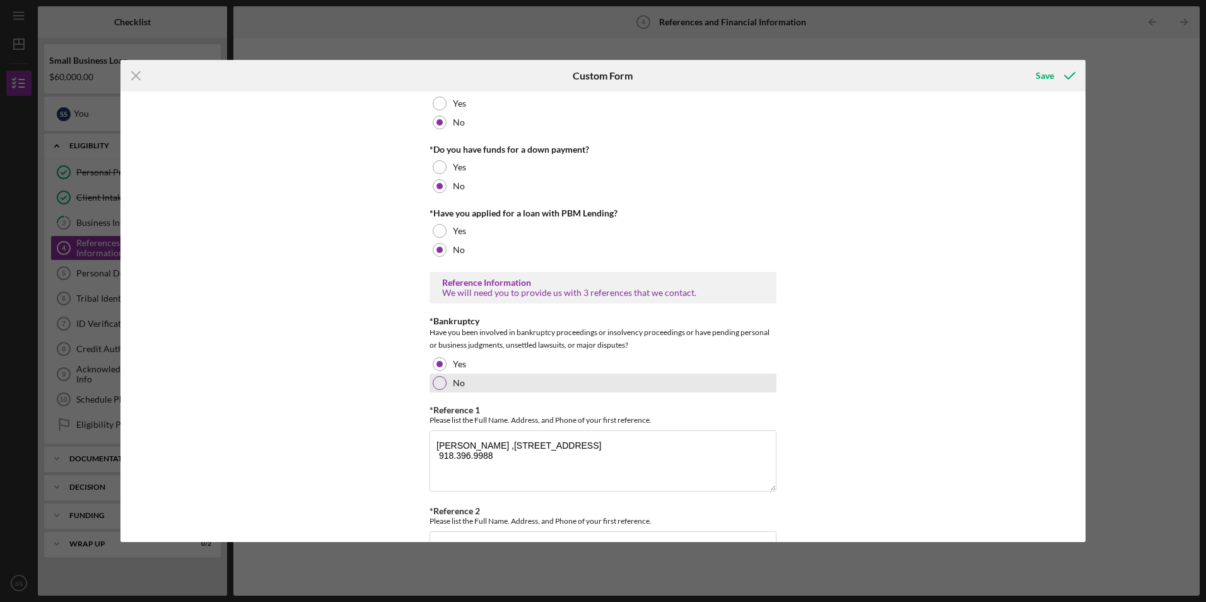
scroll to position [424, 0]
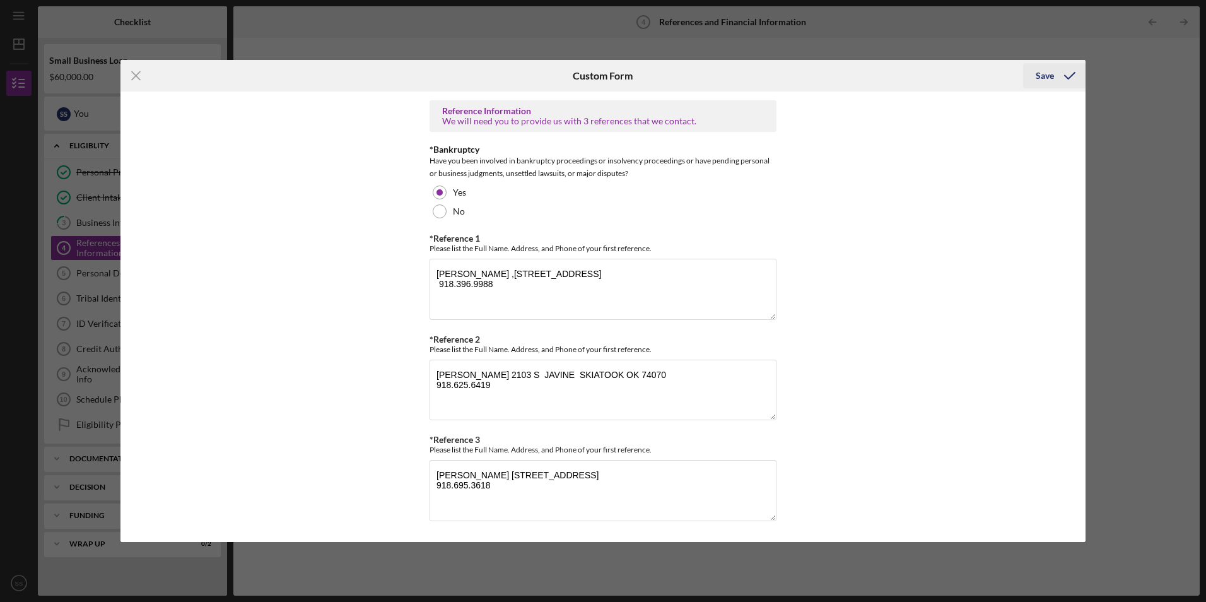
type input "THE EXCHAGE BANK"
click at [1057, 80] on icon "submit" at bounding box center [1070, 76] width 32 height 32
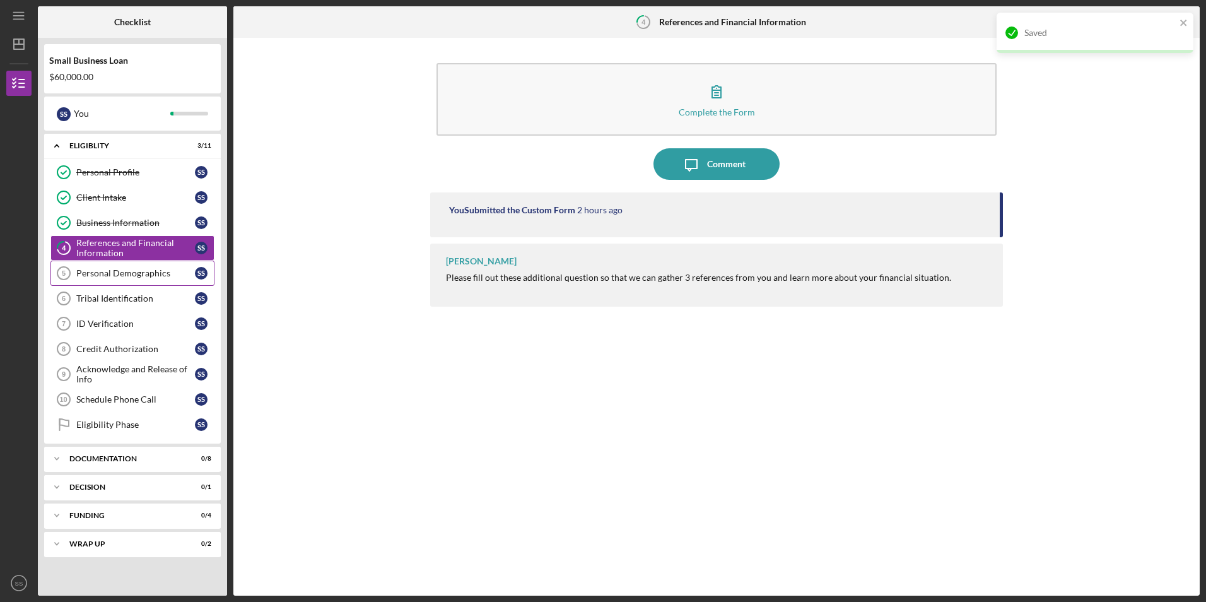
click at [159, 271] on div "Personal Demographics" at bounding box center [135, 273] width 119 height 10
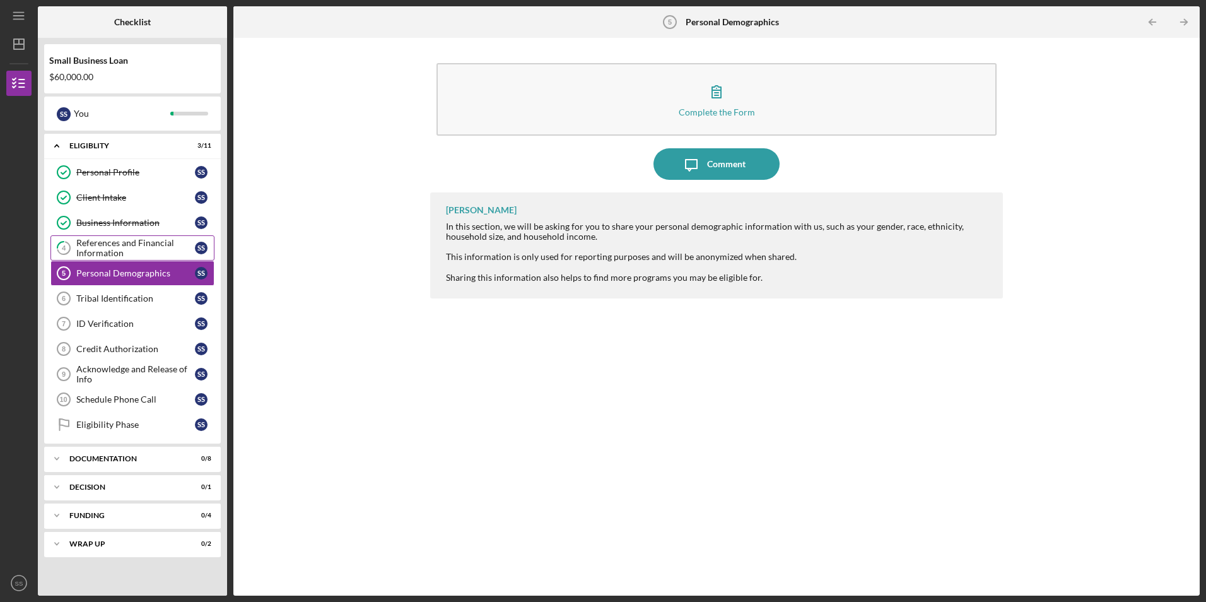
click at [126, 249] on div "References and Financial Information" at bounding box center [135, 248] width 119 height 20
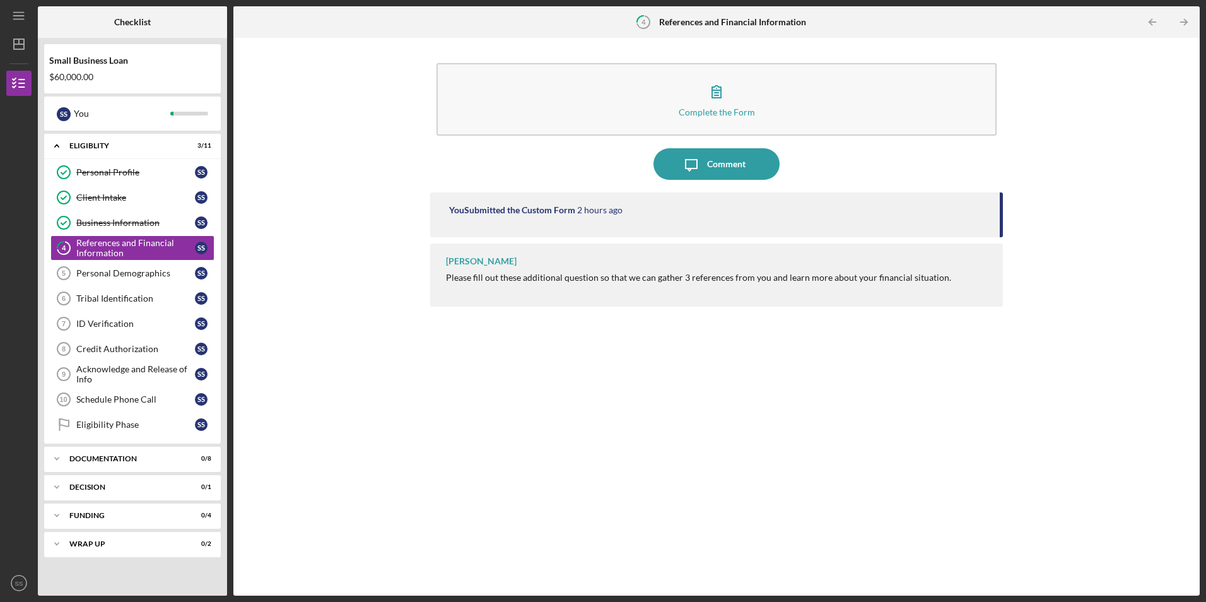
click at [440, 261] on div "[PERSON_NAME] Please fill out these additional question so that we can gather 3…" at bounding box center [716, 274] width 572 height 63
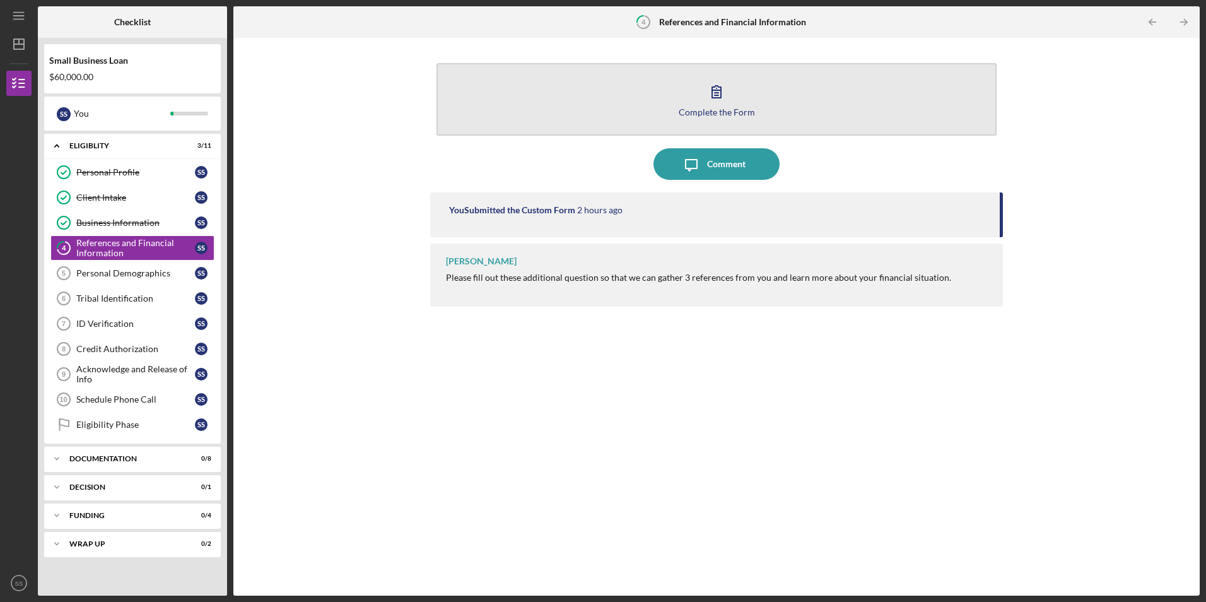
click at [717, 90] on icon "button" at bounding box center [717, 92] width 32 height 32
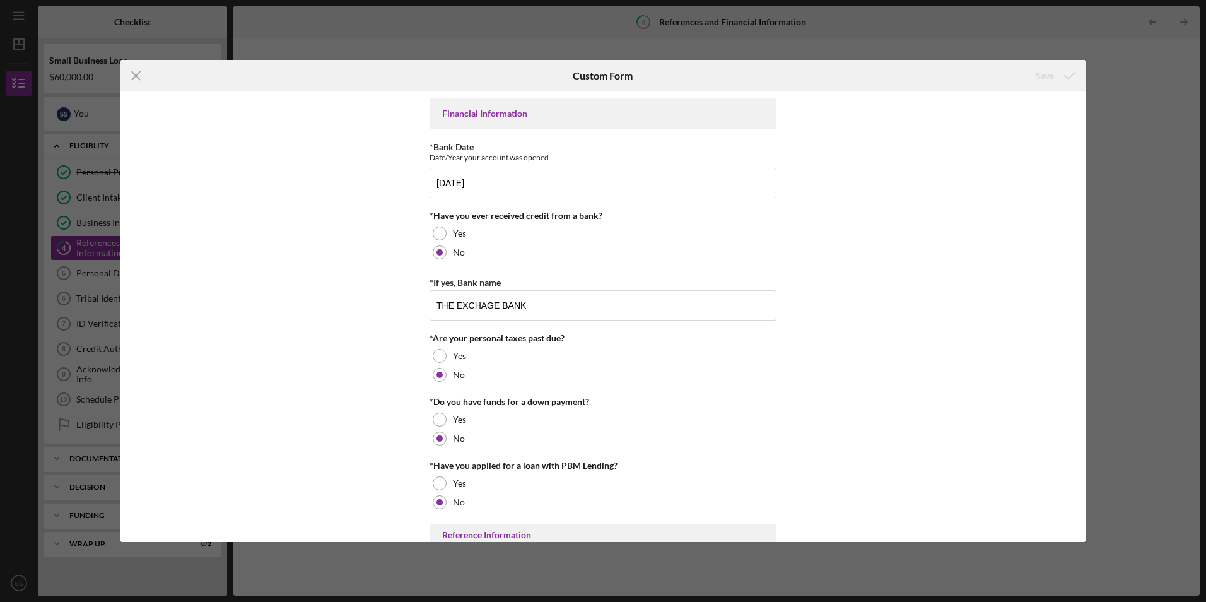
click at [495, 117] on div "Financial Information" at bounding box center [603, 113] width 322 height 10
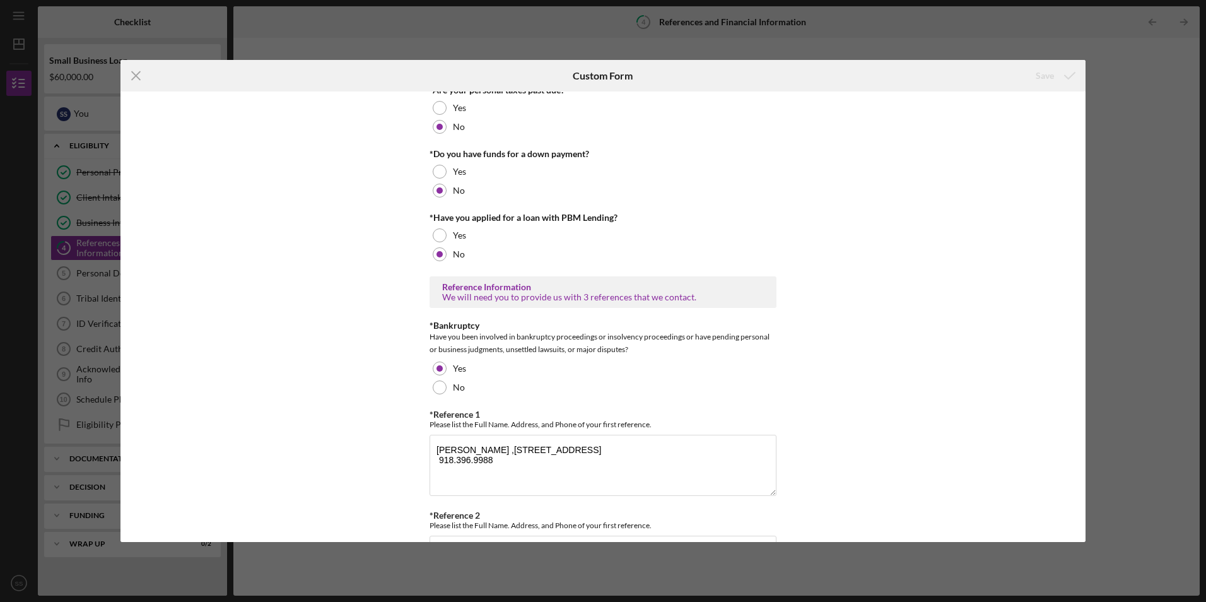
scroll to position [424, 0]
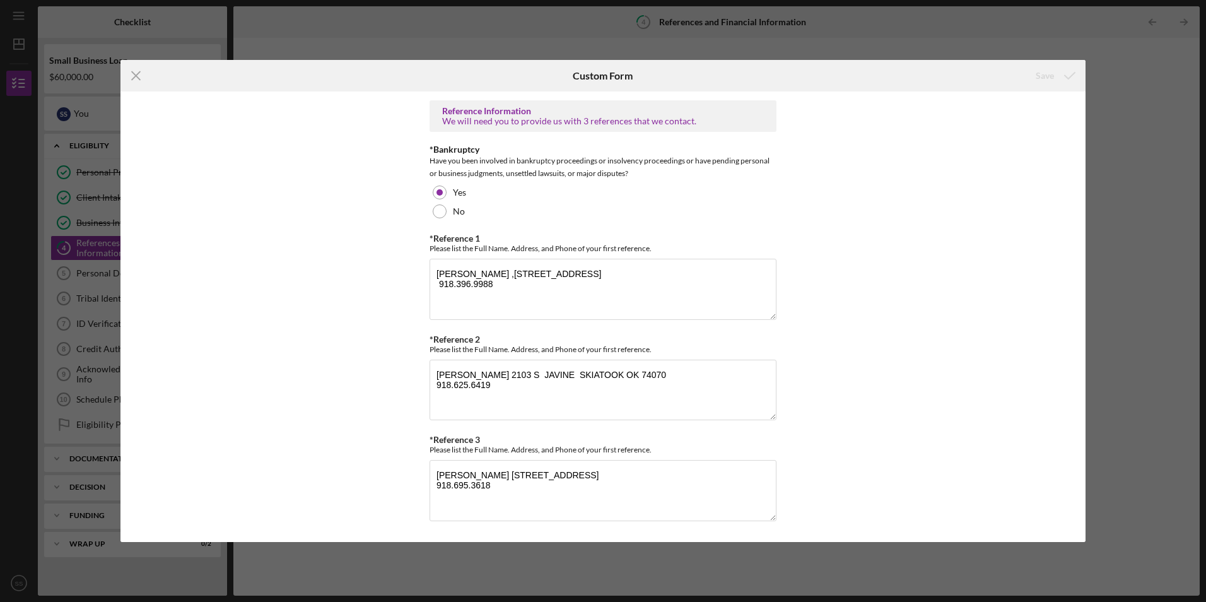
click at [393, 32] on div "Icon/Menu Close Custom Form Save Financial Information *Bank Date Date/Year you…" at bounding box center [603, 301] width 1206 height 602
click at [141, 78] on icon "Icon/Menu Close" at bounding box center [136, 76] width 32 height 32
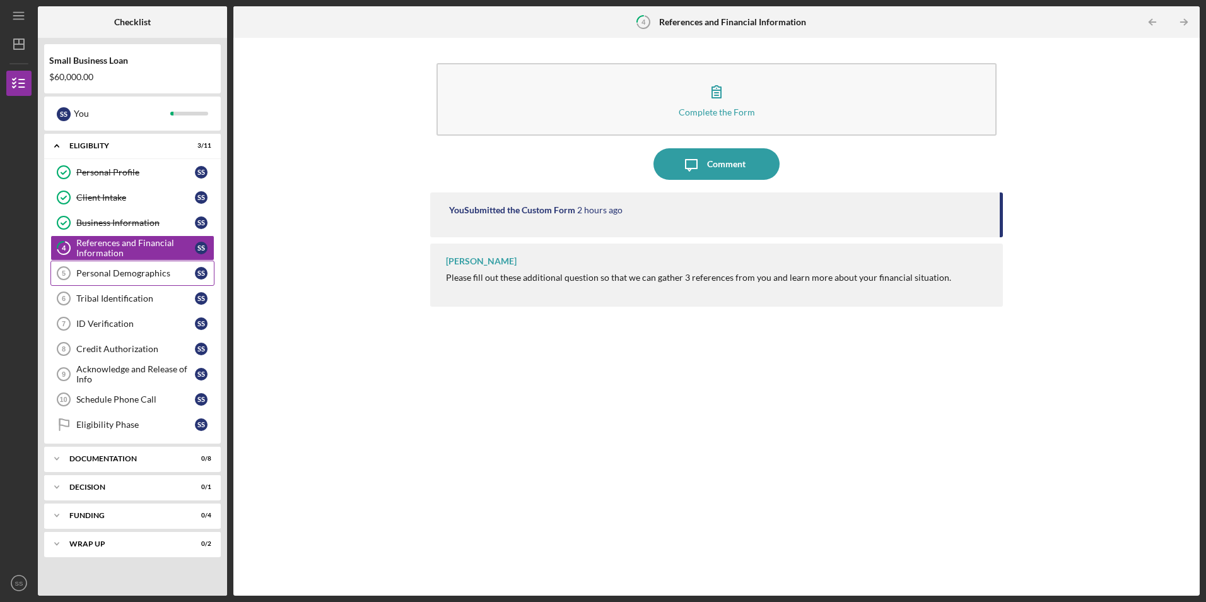
click at [90, 269] on div "Personal Demographics" at bounding box center [135, 273] width 119 height 10
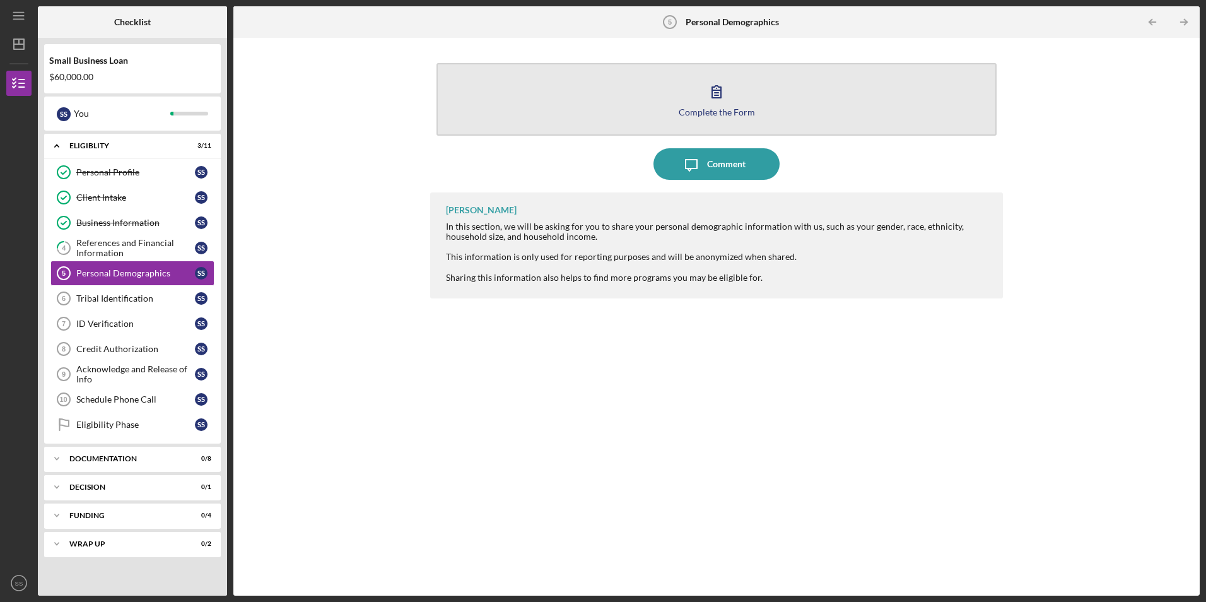
click at [698, 98] on button "Complete the Form Form" at bounding box center [715, 99] width 559 height 73
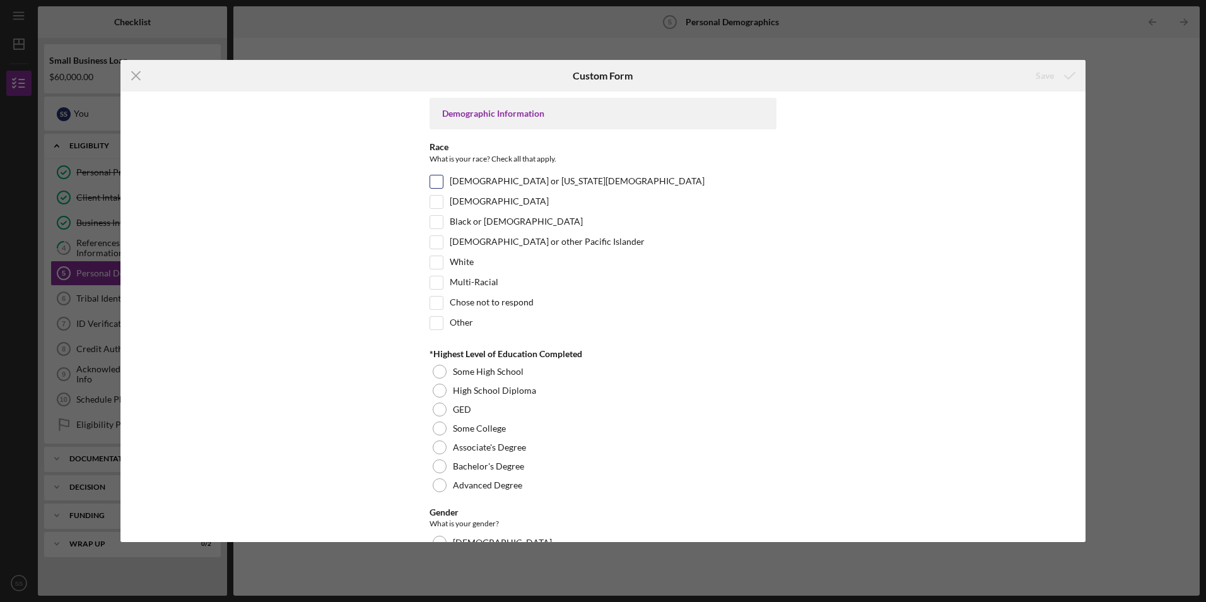
click at [433, 178] on input "[DEMOGRAPHIC_DATA] or [US_STATE][DEMOGRAPHIC_DATA]" at bounding box center [436, 181] width 13 height 13
checkbox input "true"
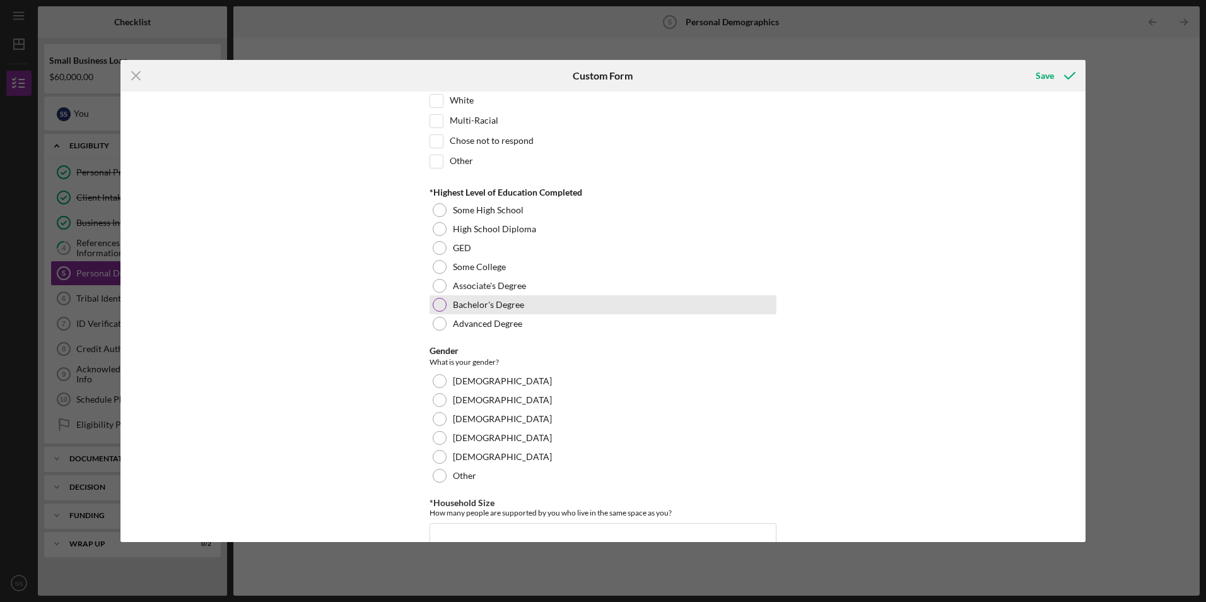
scroll to position [189, 0]
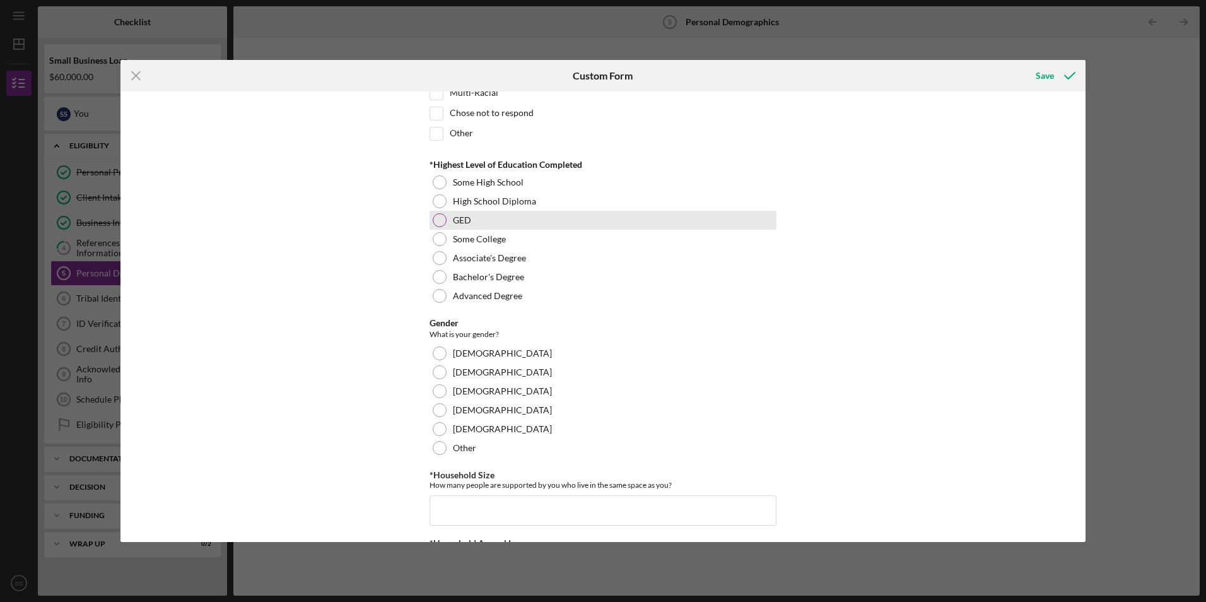
click at [438, 219] on div at bounding box center [440, 220] width 14 height 14
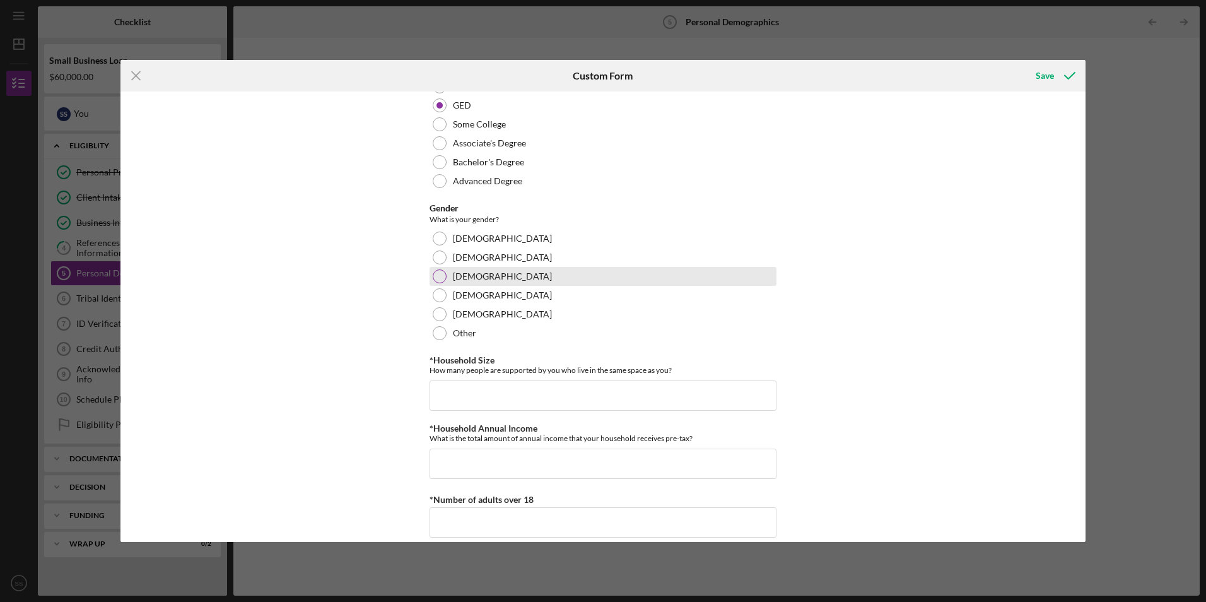
scroll to position [315, 0]
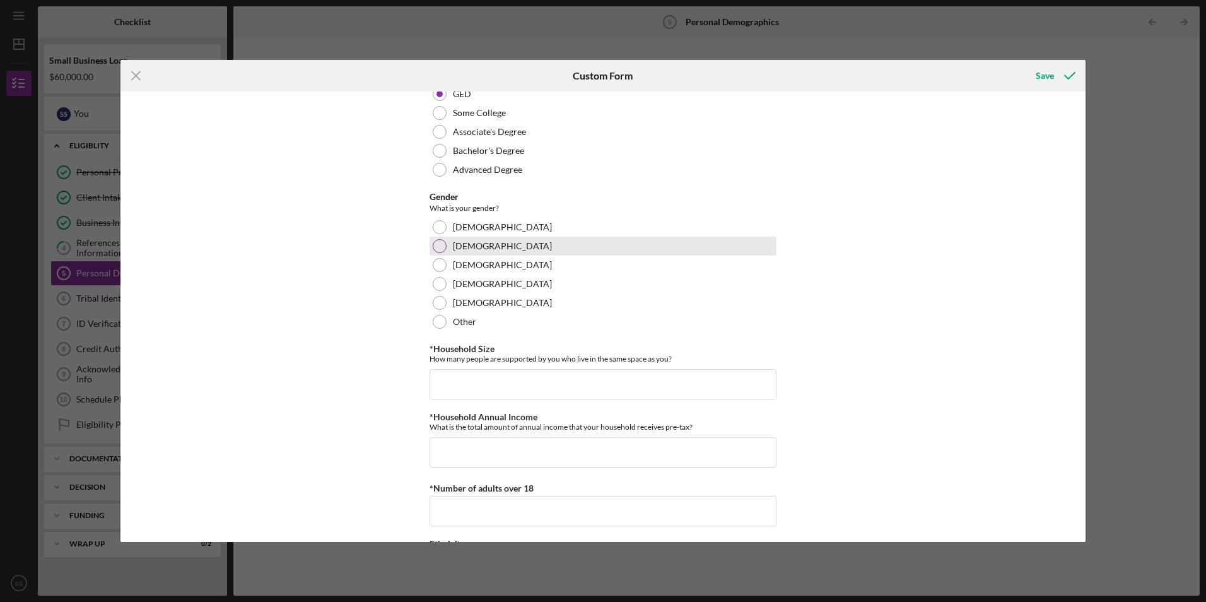
click at [436, 247] on div at bounding box center [440, 246] width 14 height 14
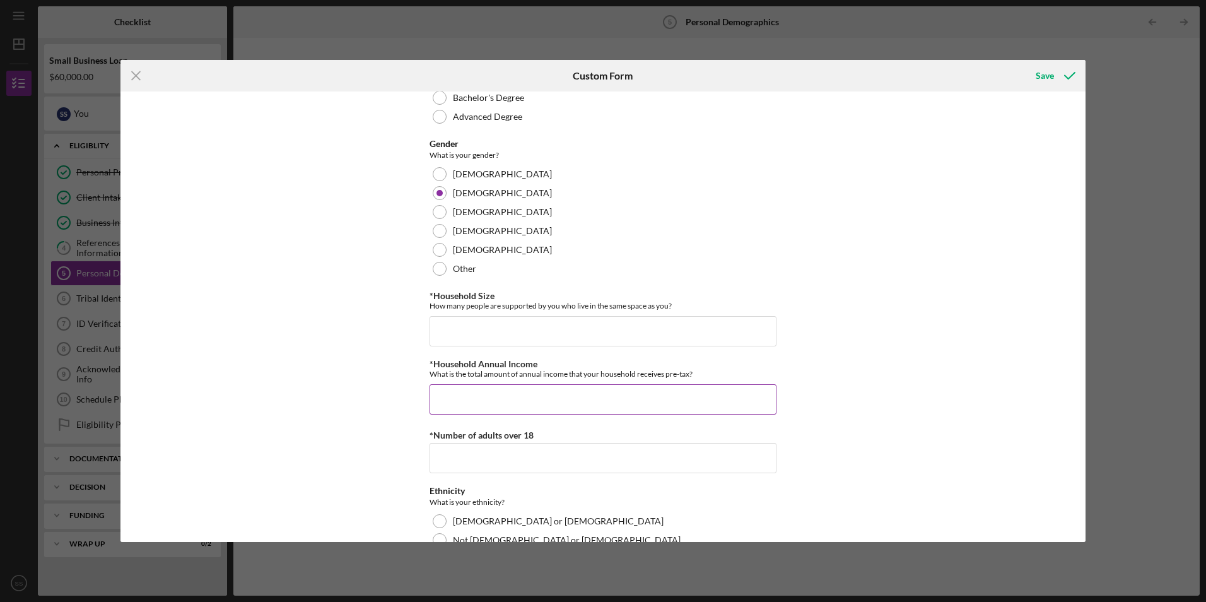
scroll to position [442, 0]
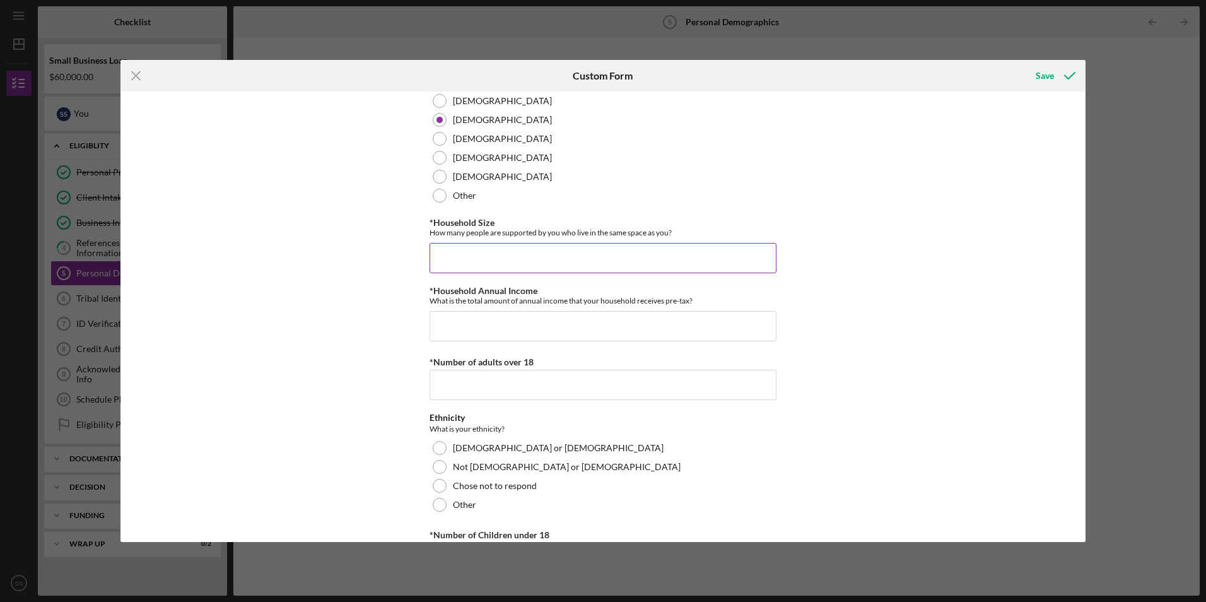
click at [475, 266] on input "*Household Size" at bounding box center [603, 258] width 347 height 30
type input "5"
click at [476, 327] on input "*Household Annual Income" at bounding box center [603, 326] width 347 height 30
type input "$120,000"
click at [486, 390] on input "*Number of adults over 18" at bounding box center [603, 385] width 347 height 30
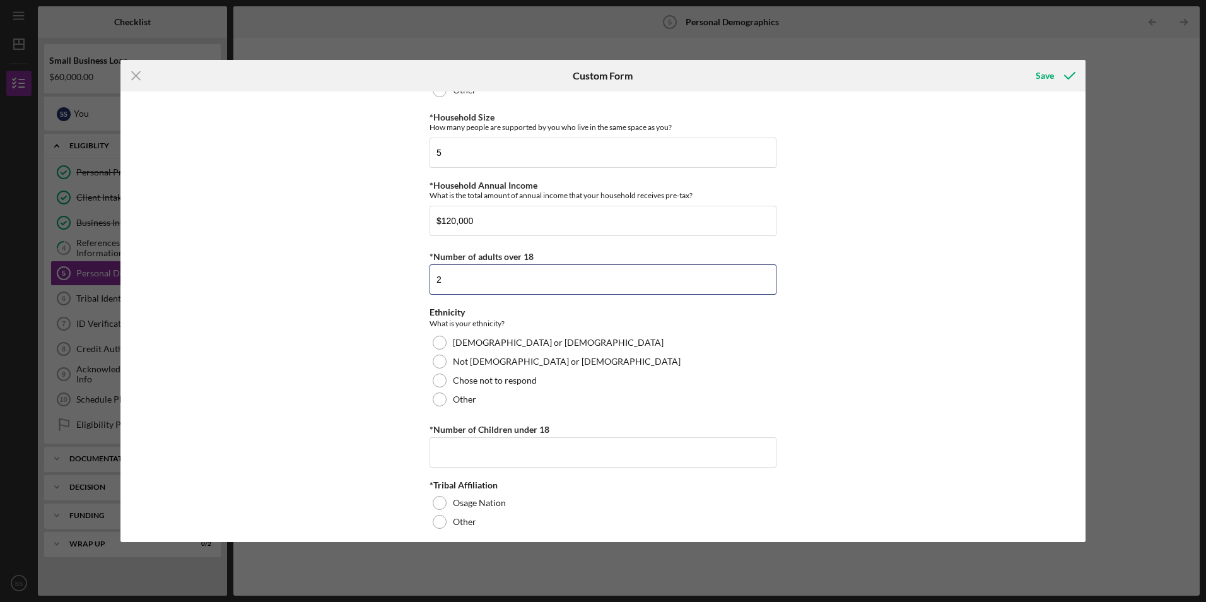
scroll to position [555, 0]
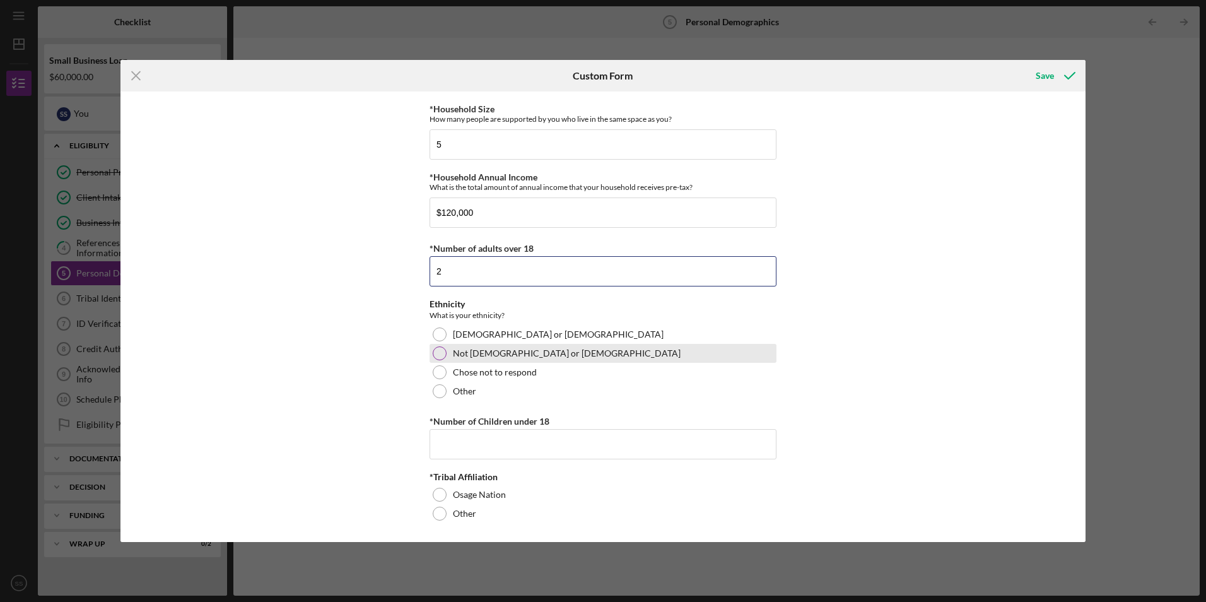
type input "2"
click at [438, 353] on div at bounding box center [440, 353] width 14 height 14
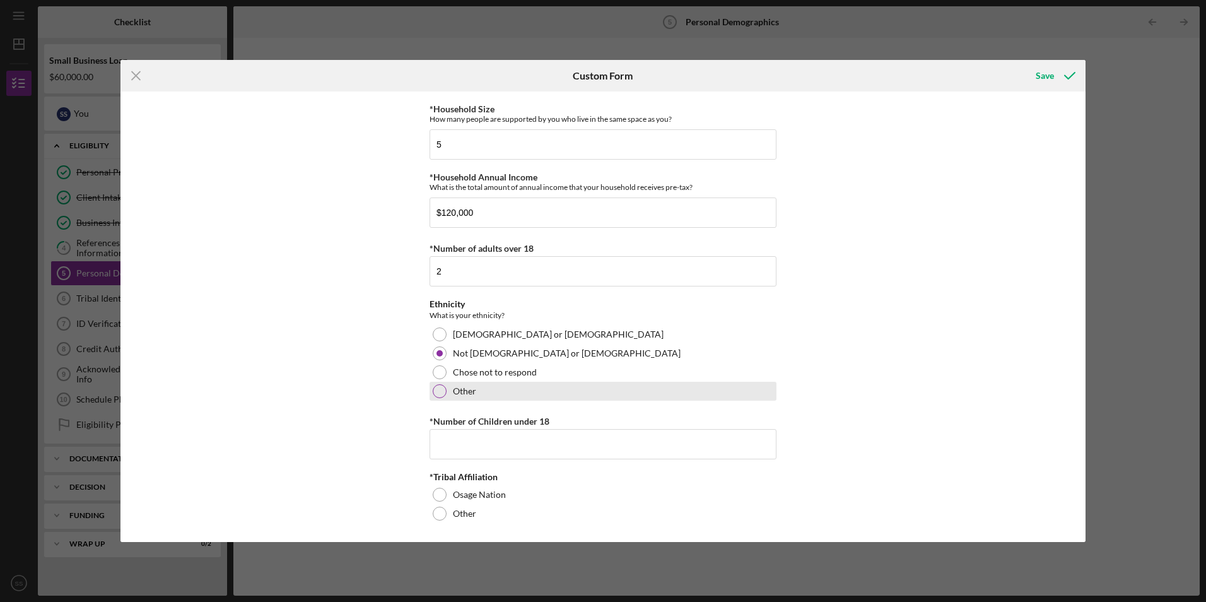
click at [438, 390] on div at bounding box center [440, 391] width 14 height 14
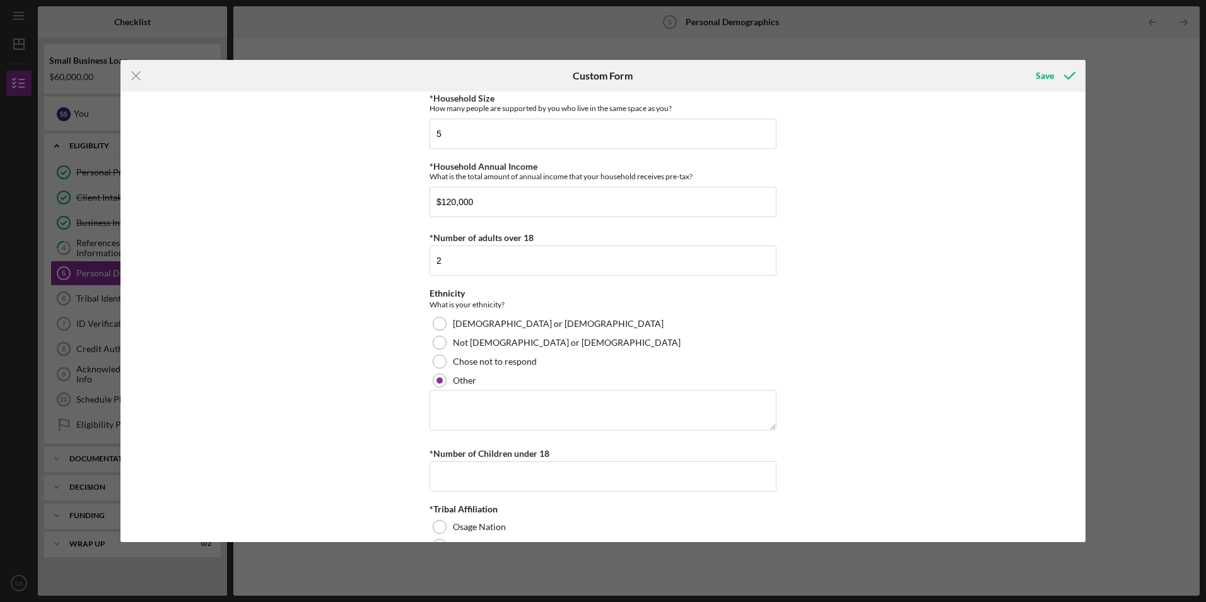
scroll to position [598, 0]
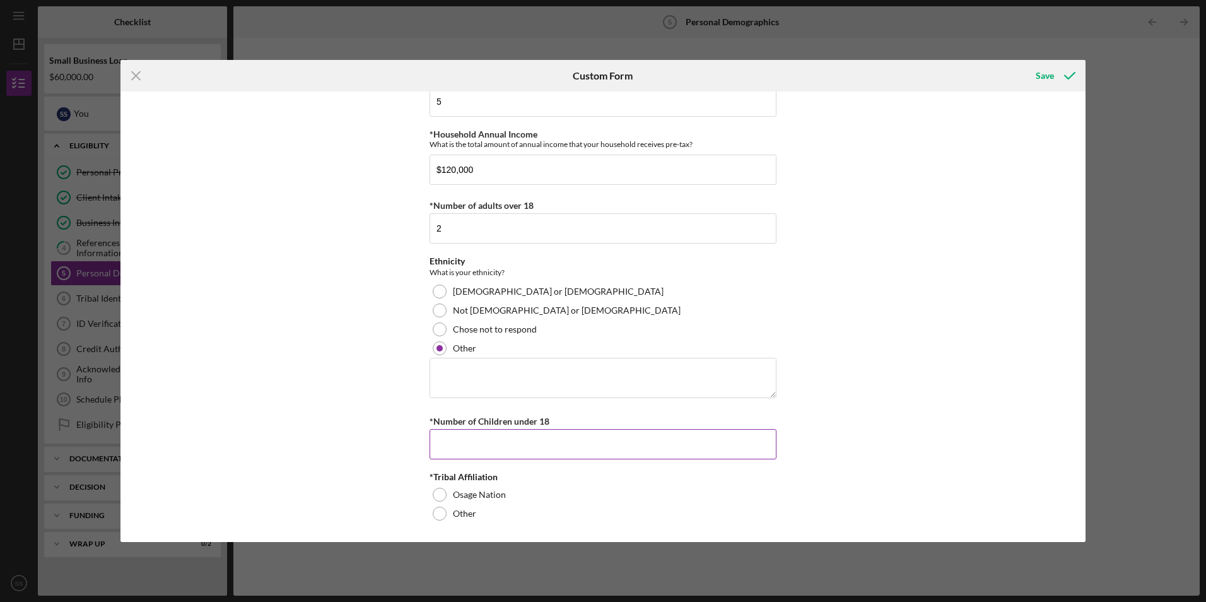
click at [456, 451] on input "*Number of Children under 18" at bounding box center [603, 444] width 347 height 30
type input "3"
click at [438, 494] on div at bounding box center [440, 495] width 14 height 14
click at [1072, 87] on icon "submit" at bounding box center [1070, 76] width 32 height 32
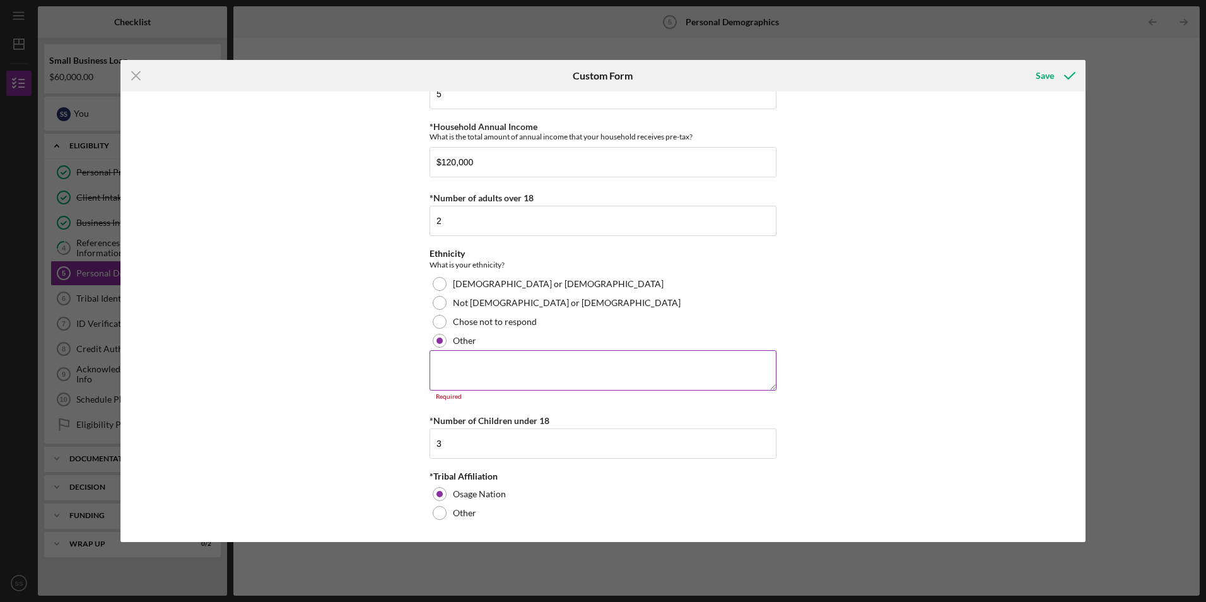
click at [489, 369] on textarea at bounding box center [603, 370] width 347 height 40
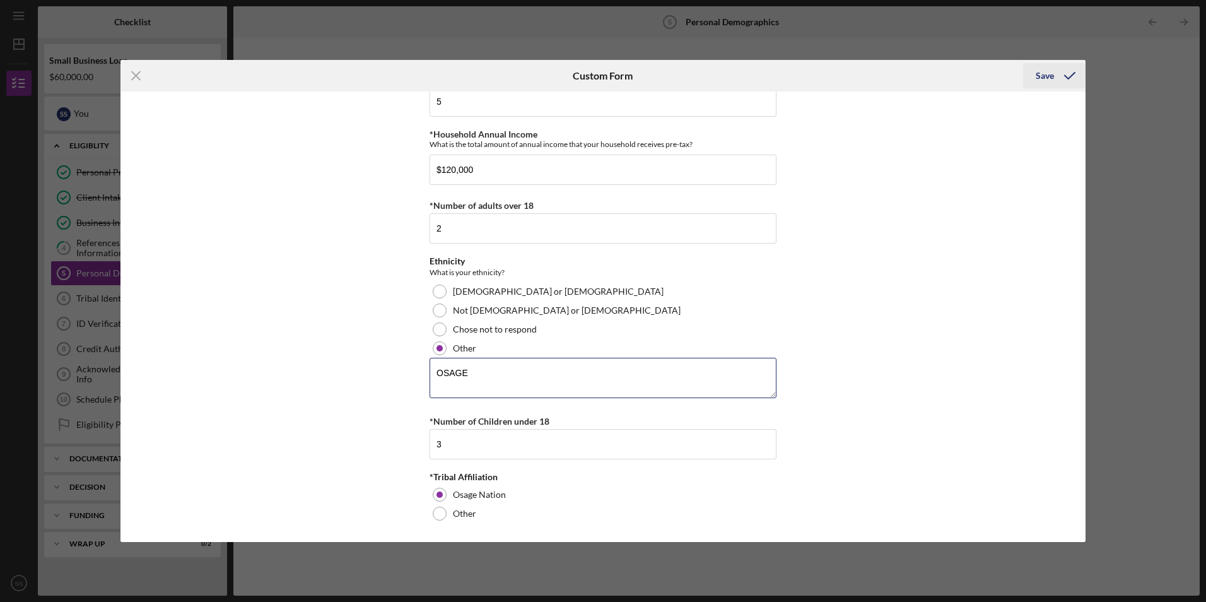
type textarea "OSAGE"
drag, startPoint x: 1052, startPoint y: 76, endPoint x: 1045, endPoint y: 66, distance: 12.2
click at [1053, 74] on button "Save" at bounding box center [1054, 75] width 62 height 25
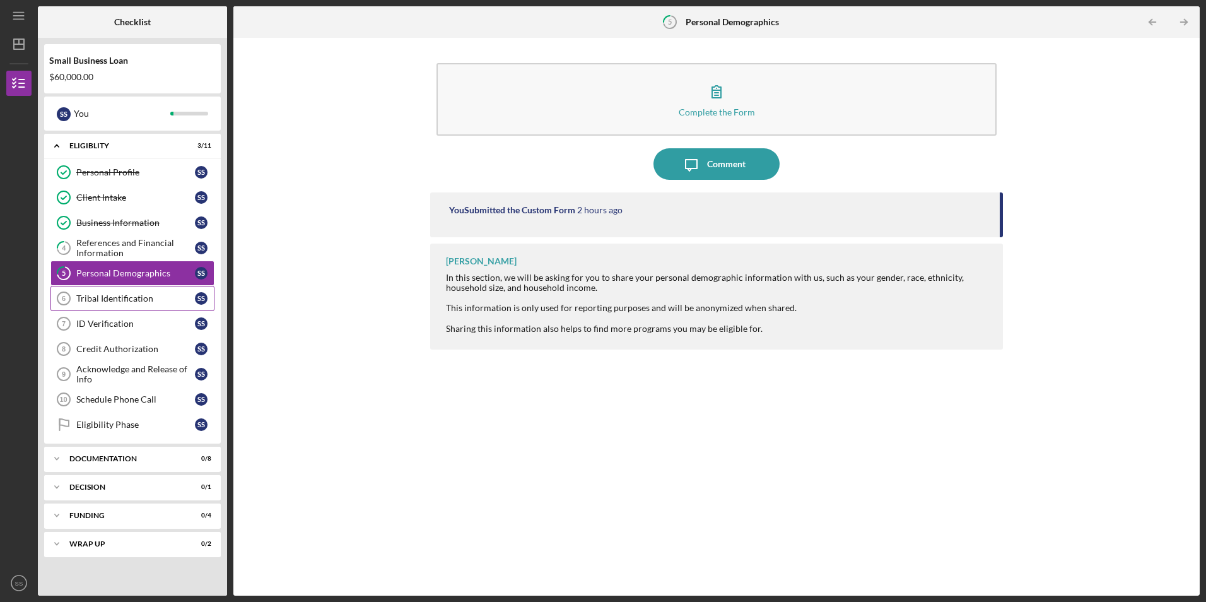
click at [92, 298] on div "Tribal Identification" at bounding box center [135, 298] width 119 height 10
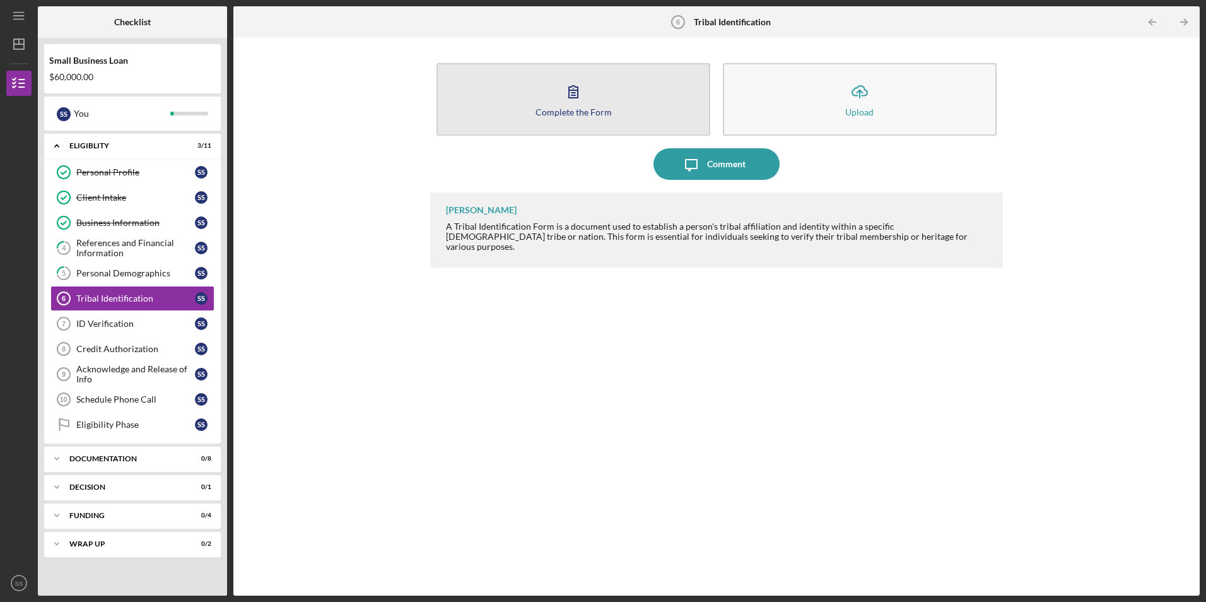
click at [571, 86] on icon "button" at bounding box center [574, 92] width 32 height 32
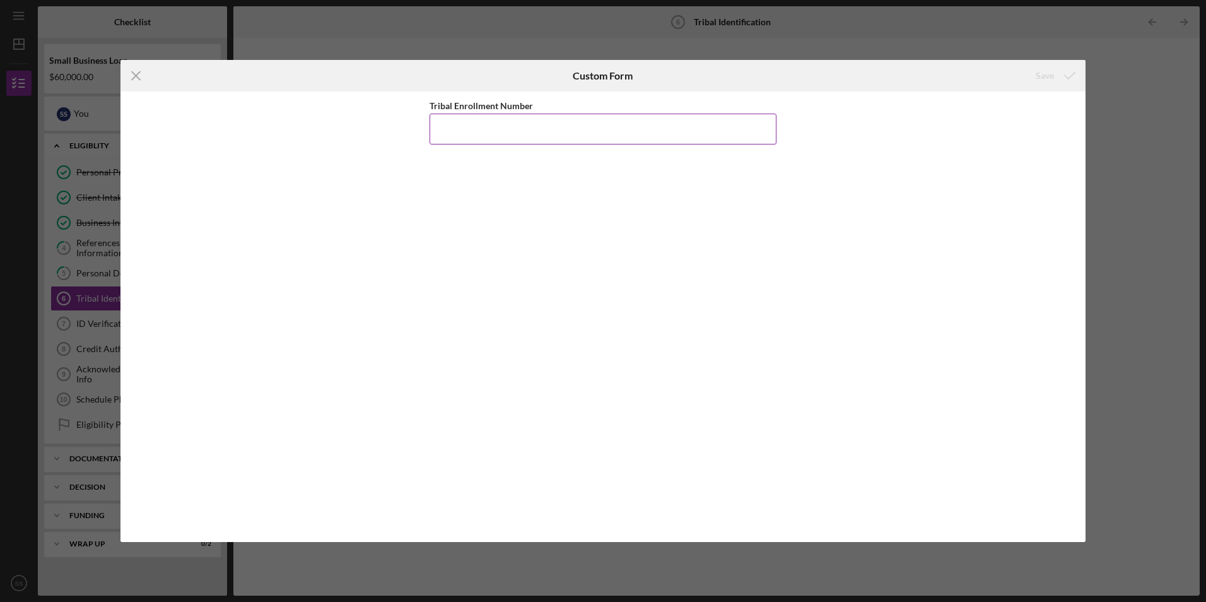
click at [443, 129] on input "Tribal Enrollment Number" at bounding box center [603, 129] width 347 height 30
type input "5"
type input "005776"
click at [1048, 75] on div "Save" at bounding box center [1045, 75] width 18 height 25
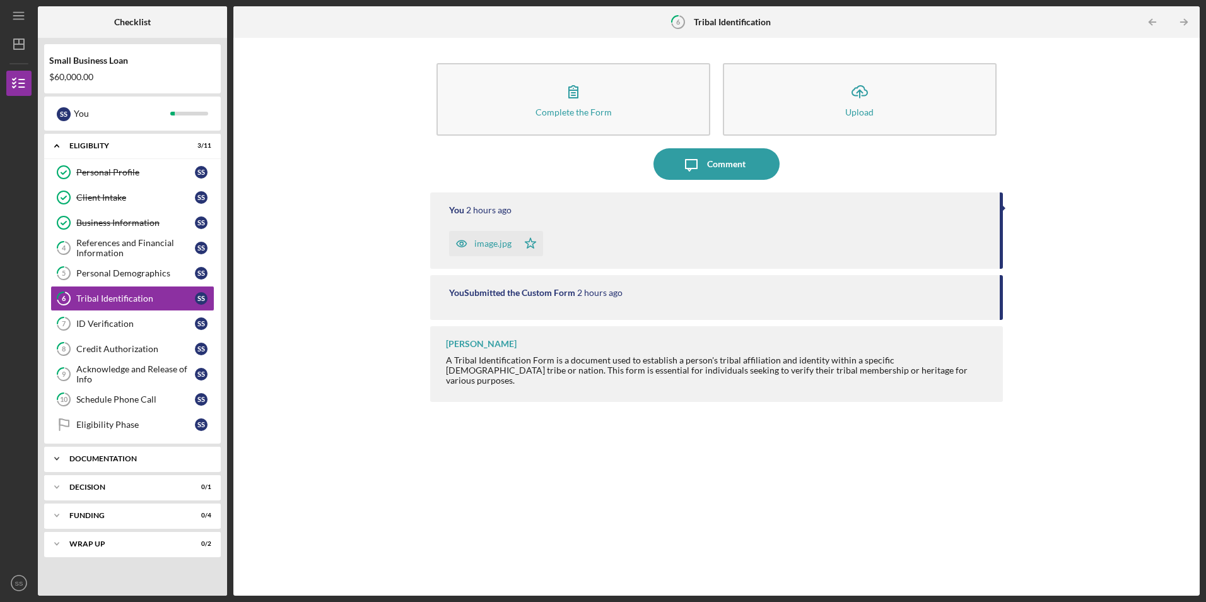
click at [141, 458] on div "Documentation" at bounding box center [137, 459] width 136 height 8
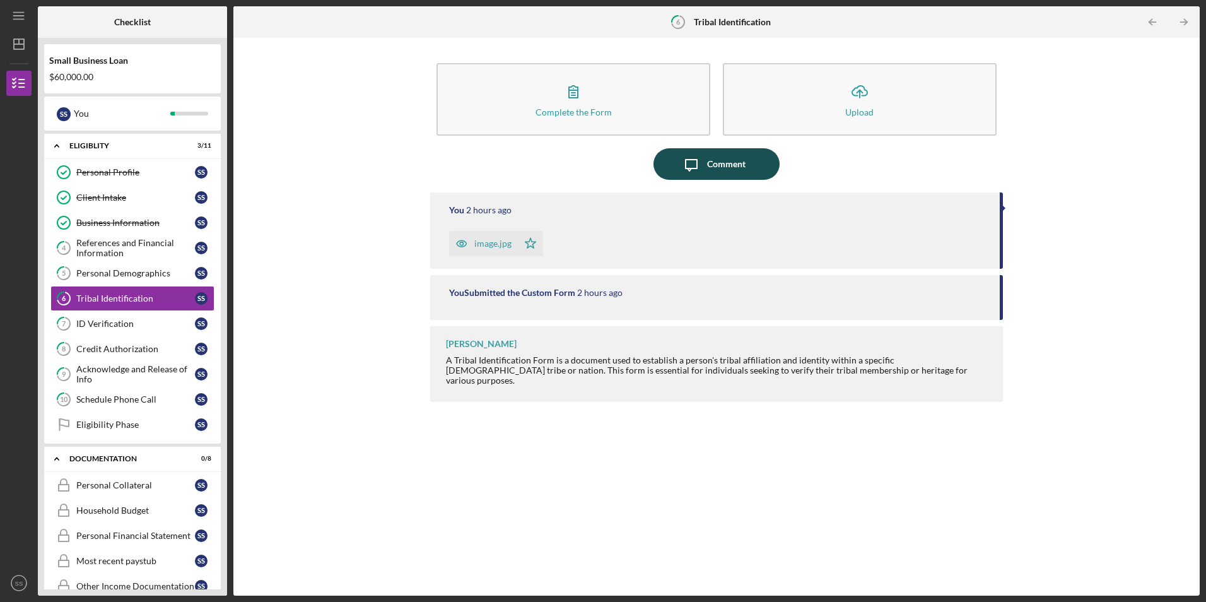
click at [686, 172] on icon "Icon/Message" at bounding box center [692, 164] width 32 height 32
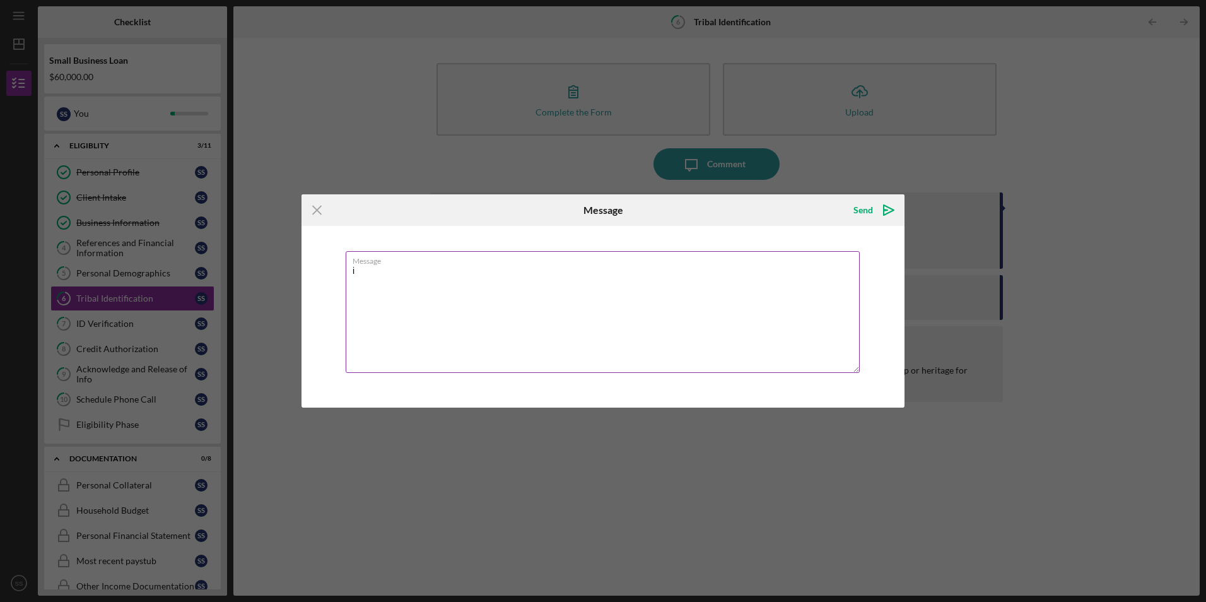
type textarea "i"
type textarea "I believe I have submitted everything"
click at [857, 213] on div "Send" at bounding box center [863, 209] width 20 height 25
